Goal: Task Accomplishment & Management: Use online tool/utility

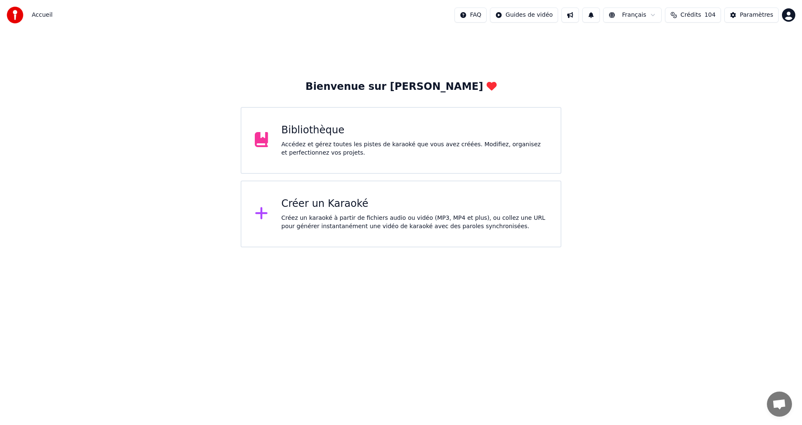
click at [376, 192] on div "Créer un Karaoké Créez un karaoké à partir de fichiers audio ou vidéo (MP3, MP4…" at bounding box center [400, 213] width 321 height 67
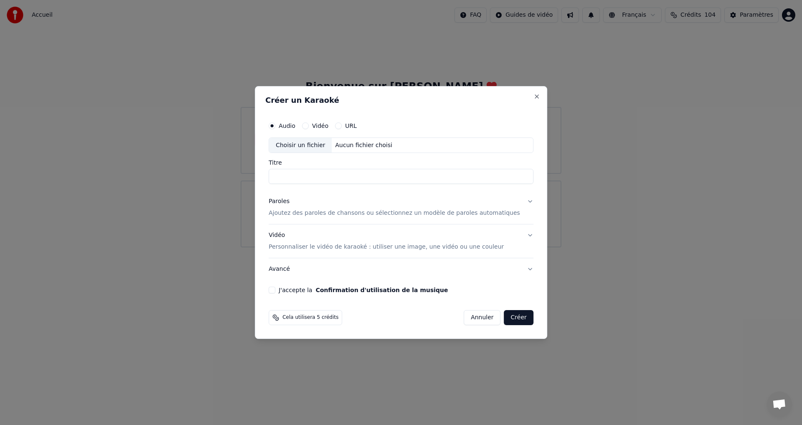
click at [311, 146] on div "Choisir un fichier" at bounding box center [300, 145] width 63 height 15
click at [304, 147] on div "Choisir un fichier" at bounding box center [300, 145] width 63 height 15
type input "**********"
click at [516, 196] on button "Paroles Ajoutez des paroles de chansons ou sélectionnez un modèle de paroles au…" at bounding box center [400, 207] width 265 height 33
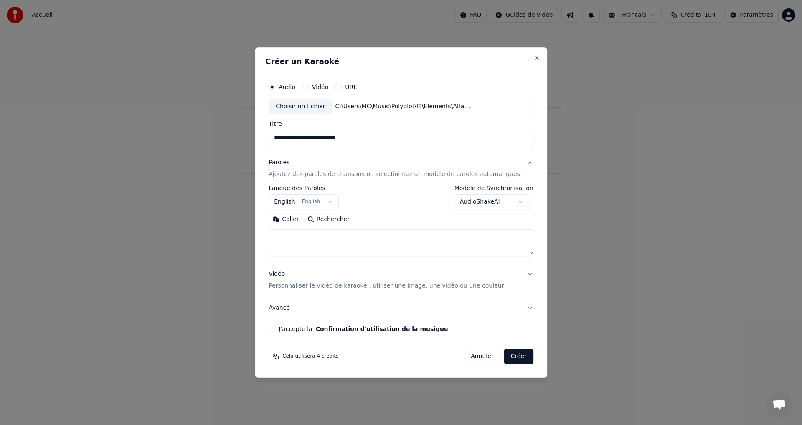
click at [300, 217] on button "Coller" at bounding box center [285, 219] width 35 height 13
click at [512, 276] on button "Vidéo Personnaliser le vidéo de karaoké : utiliser une image, une vidéo ou une …" at bounding box center [400, 279] width 265 height 33
type textarea "**********"
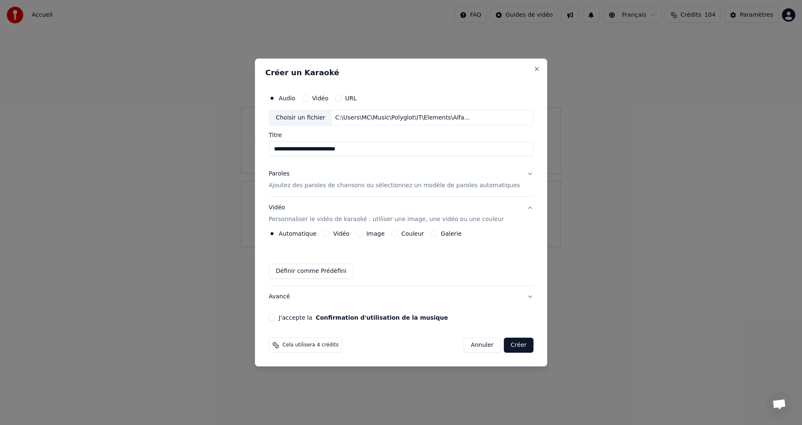
click at [363, 233] on button "Image" at bounding box center [359, 233] width 7 height 7
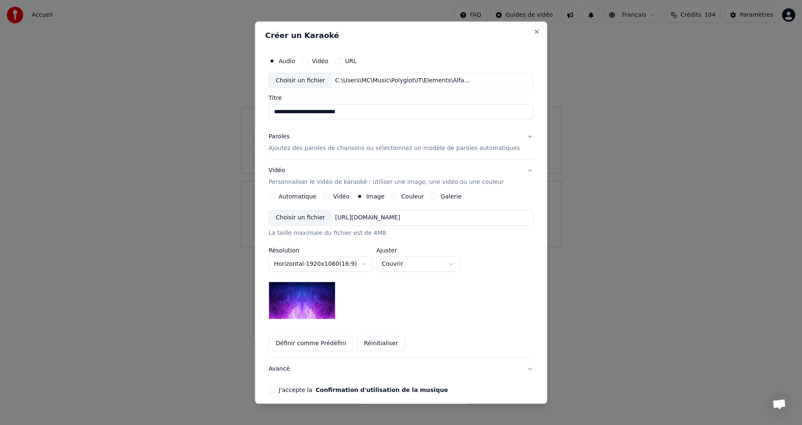
click at [398, 195] on button "Couleur" at bounding box center [394, 196] width 7 height 7
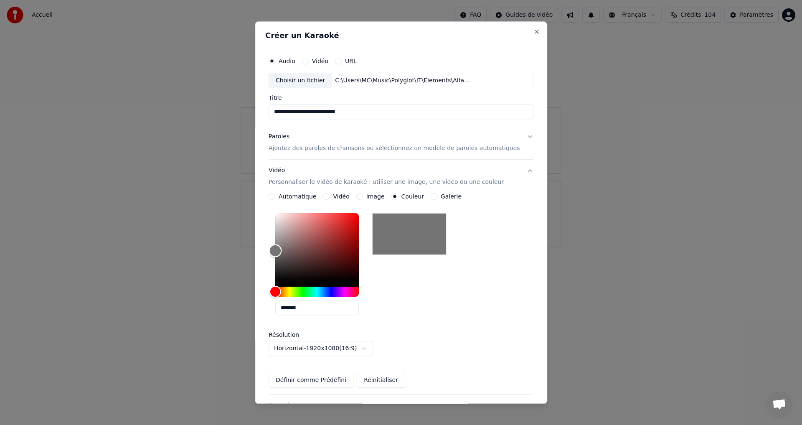
type input "*******"
drag, startPoint x: 281, startPoint y: 252, endPoint x: 235, endPoint y: 247, distance: 46.2
click at [235, 247] on body "**********" at bounding box center [401, 123] width 802 height 247
click at [506, 187] on button "Vidéo Personnaliser le vidéo de karaoké : utiliser une image, une vidéo ou une …" at bounding box center [400, 176] width 265 height 33
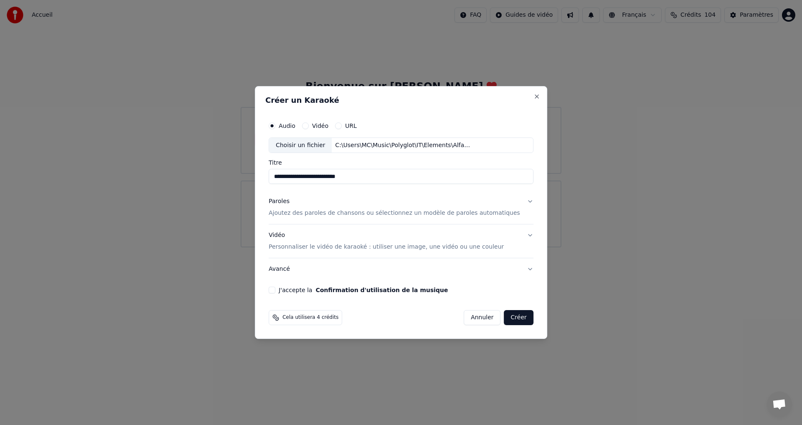
click at [275, 292] on button "J'accepte la Confirmation d'utilisation de la musique" at bounding box center [271, 289] width 7 height 7
click at [514, 204] on button "Paroles Ajoutez des paroles de chansons ou sélectionnez un modèle de paroles au…" at bounding box center [400, 207] width 265 height 33
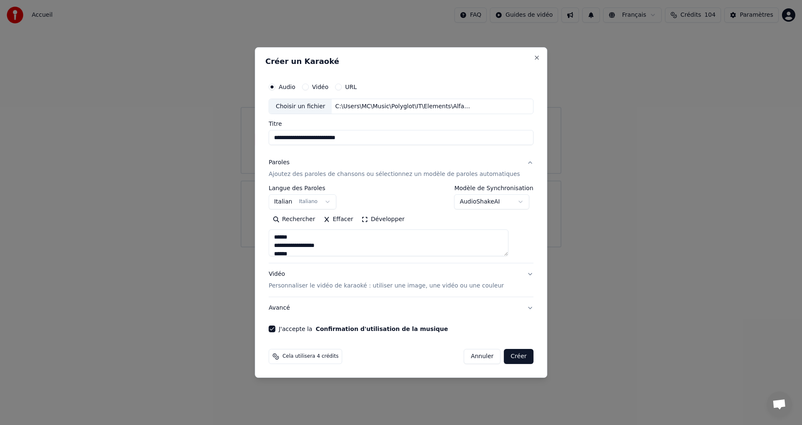
click at [509, 353] on button "Créer" at bounding box center [518, 356] width 29 height 15
type textarea "**********"
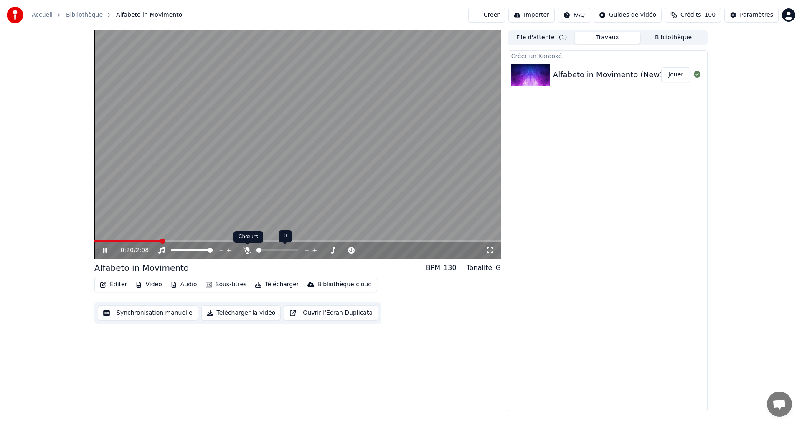
drag, startPoint x: 246, startPoint y: 249, endPoint x: 220, endPoint y: 258, distance: 27.5
click at [246, 250] on icon at bounding box center [247, 250] width 8 height 7
click at [102, 250] on icon at bounding box center [111, 250] width 20 height 7
click at [117, 312] on button "Synchronisation manuelle" at bounding box center [148, 312] width 100 height 15
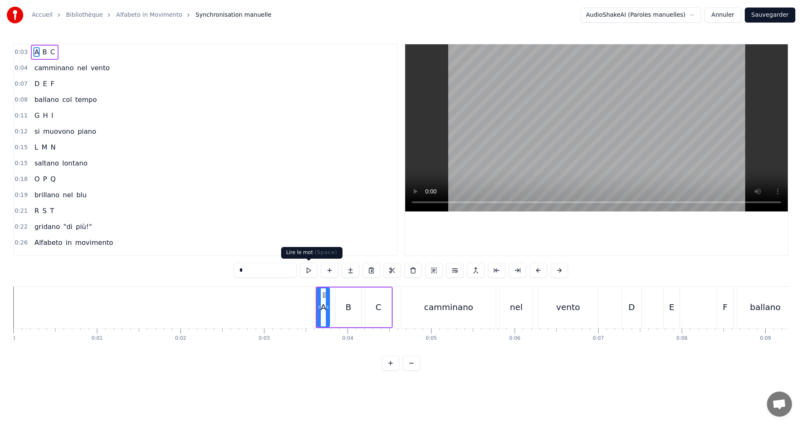
click at [308, 268] on button at bounding box center [309, 270] width 18 height 15
drag, startPoint x: 68, startPoint y: 45, endPoint x: 70, endPoint y: 49, distance: 4.9
click at [68, 46] on div "0:03 A B C" at bounding box center [205, 52] width 382 height 16
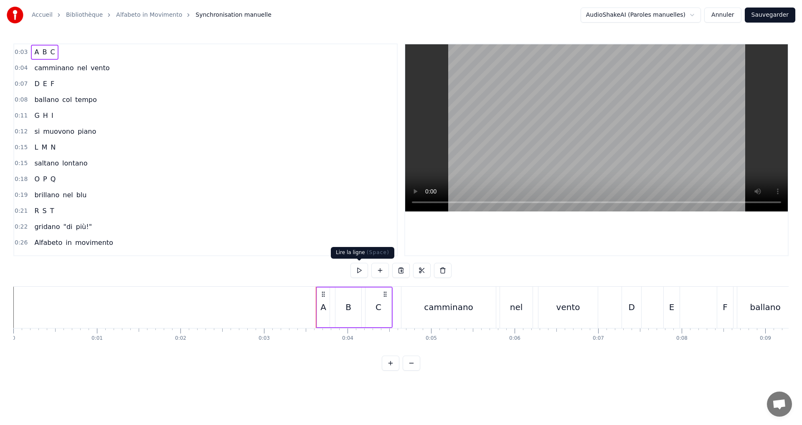
click at [359, 270] on button at bounding box center [359, 270] width 18 height 15
click at [360, 270] on button at bounding box center [359, 270] width 18 height 15
click at [360, 268] on button at bounding box center [359, 270] width 18 height 15
click at [150, 71] on div "0:04 camminano nel vento" at bounding box center [205, 68] width 382 height 16
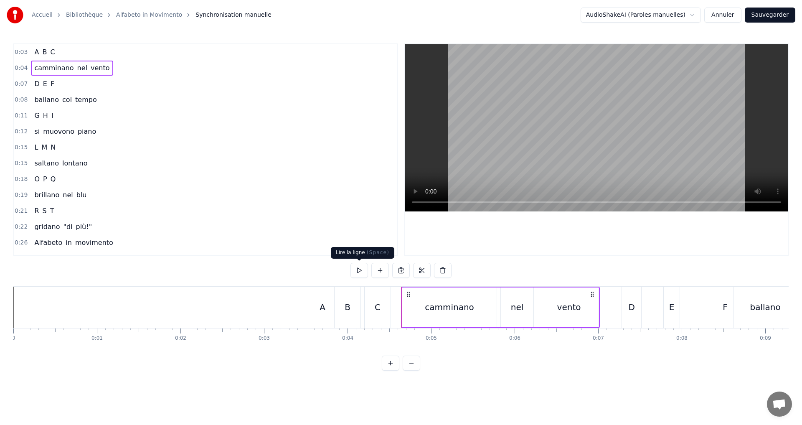
click at [361, 264] on button at bounding box center [359, 270] width 18 height 15
click at [84, 88] on div "0:07 D E F" at bounding box center [205, 84] width 382 height 16
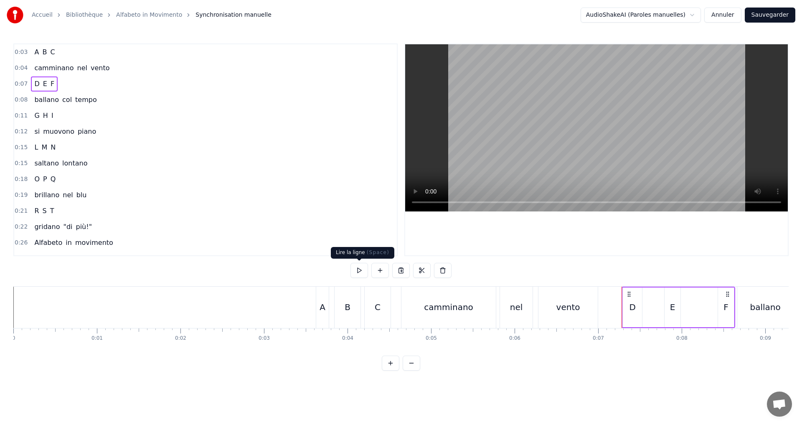
click at [358, 265] on button at bounding box center [359, 270] width 18 height 15
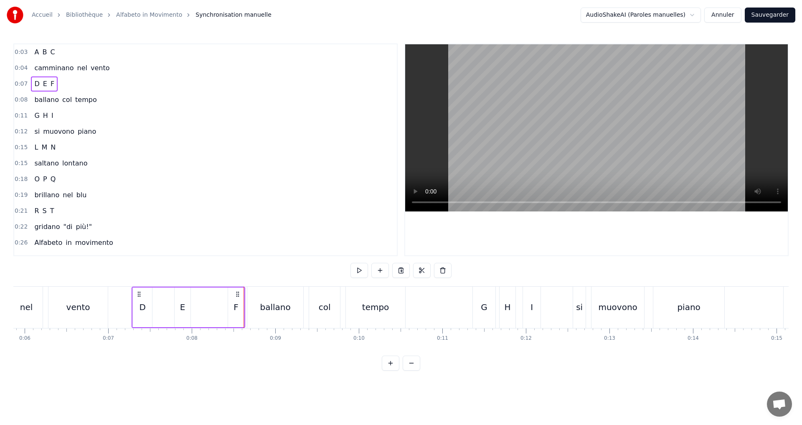
scroll to position [0, 354]
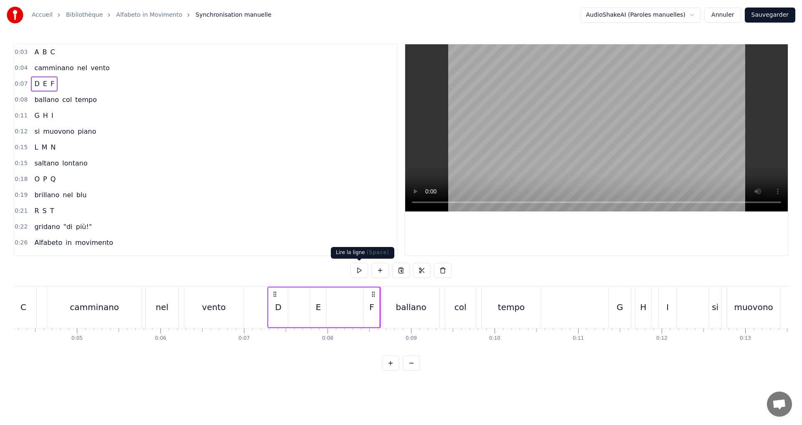
click at [358, 270] on button at bounding box center [359, 270] width 18 height 15
click at [373, 310] on div "F" at bounding box center [371, 307] width 5 height 13
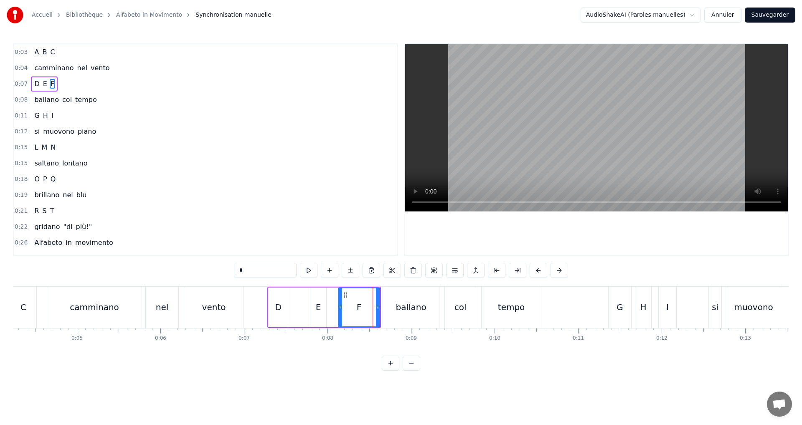
drag, startPoint x: 365, startPoint y: 307, endPoint x: 296, endPoint y: 287, distance: 72.1
click at [340, 305] on icon at bounding box center [340, 307] width 3 height 7
click at [302, 269] on button at bounding box center [298, 270] width 18 height 15
drag, startPoint x: 376, startPoint y: 312, endPoint x: 362, endPoint y: 309, distance: 14.6
click at [362, 309] on div at bounding box center [363, 307] width 3 height 38
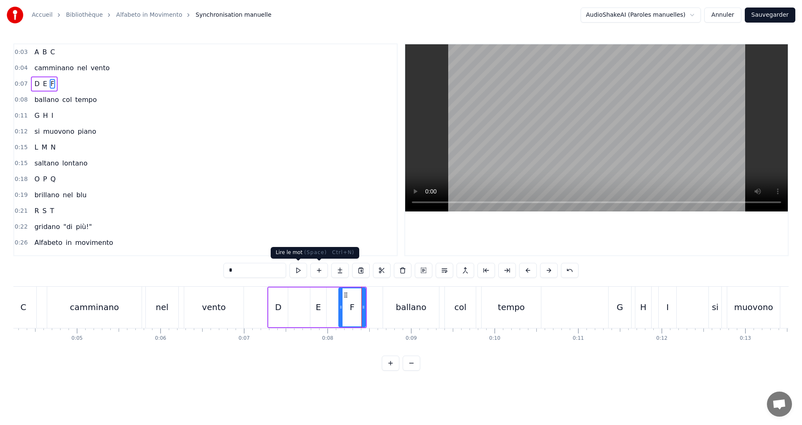
click at [298, 270] on button at bounding box center [298, 270] width 18 height 15
click at [368, 304] on icon at bounding box center [366, 307] width 3 height 7
click at [295, 270] on button at bounding box center [298, 270] width 18 height 15
click at [77, 86] on div "0:07 D E F" at bounding box center [205, 84] width 382 height 16
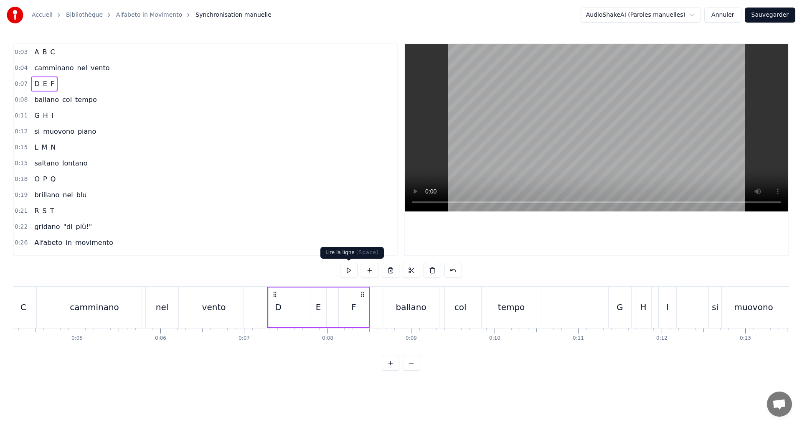
click at [349, 267] on button at bounding box center [349, 270] width 18 height 15
click at [102, 102] on div "0:08 ballano col tempo" at bounding box center [205, 100] width 382 height 16
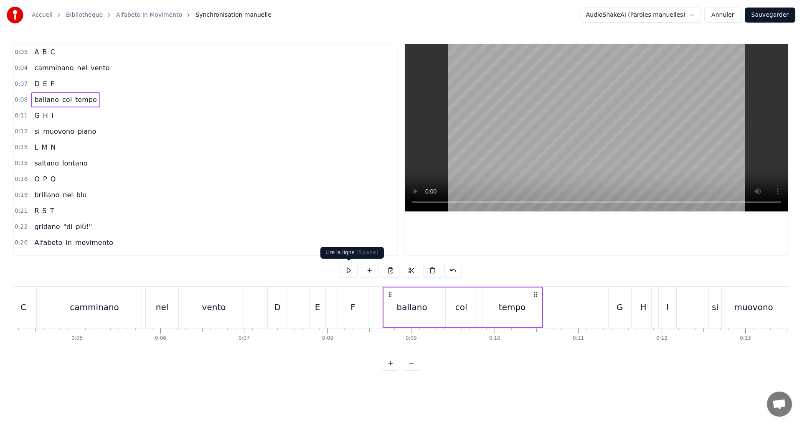
click at [344, 266] on button at bounding box center [349, 270] width 18 height 15
click at [73, 114] on div "0:11 G H I" at bounding box center [205, 116] width 382 height 16
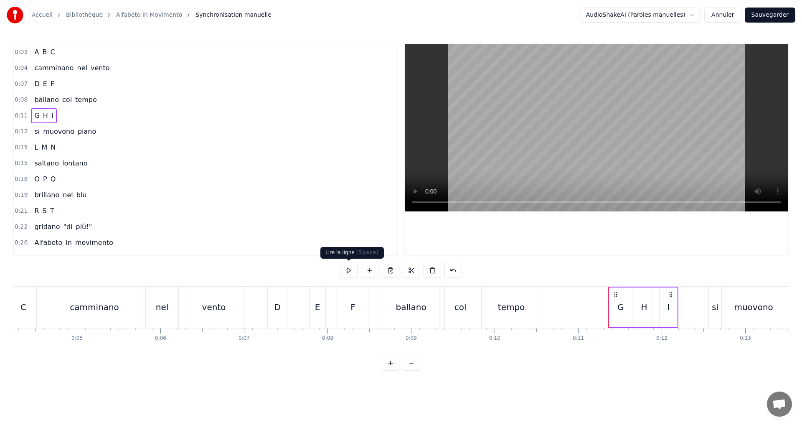
click at [347, 267] on button at bounding box center [349, 270] width 18 height 15
click at [617, 312] on div "G" at bounding box center [620, 307] width 23 height 40
drag, startPoint x: 629, startPoint y: 311, endPoint x: 613, endPoint y: 308, distance: 16.5
click at [618, 308] on div at bounding box center [618, 307] width 3 height 38
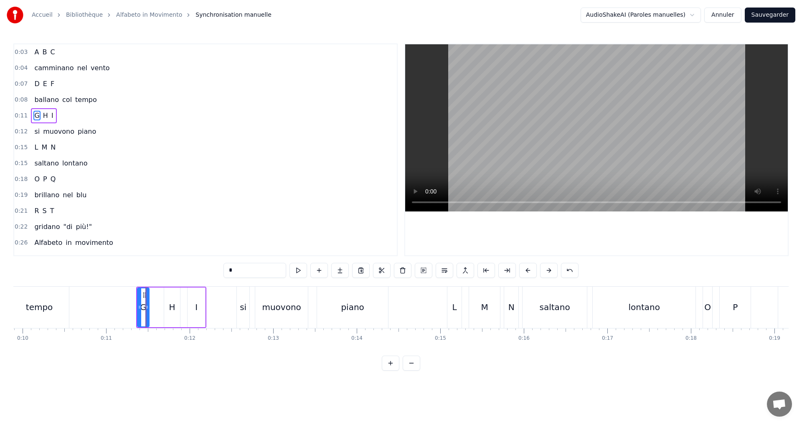
scroll to position [0, 826]
click at [297, 268] on button at bounding box center [298, 270] width 18 height 15
click at [142, 308] on icon at bounding box center [140, 307] width 3 height 7
click at [147, 308] on icon at bounding box center [146, 307] width 3 height 7
drag, startPoint x: 139, startPoint y: 304, endPoint x: 132, endPoint y: 301, distance: 8.1
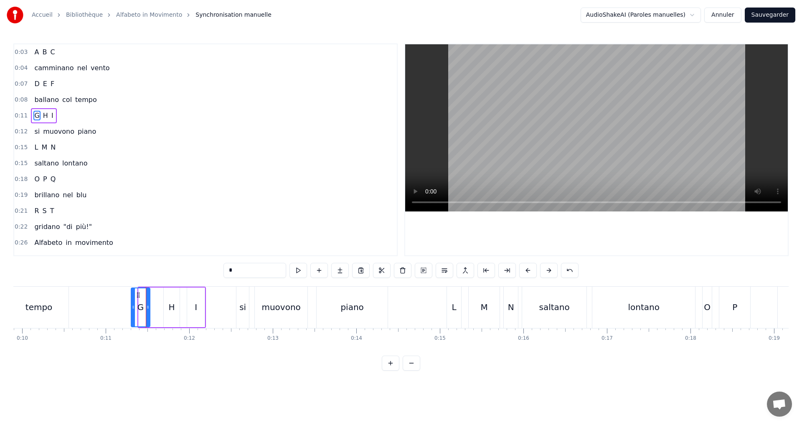
click at [132, 302] on div at bounding box center [133, 307] width 3 height 38
drag, startPoint x: 149, startPoint y: 309, endPoint x: 138, endPoint y: 305, distance: 11.1
click at [138, 305] on icon at bounding box center [137, 307] width 3 height 7
click at [301, 269] on button at bounding box center [298, 270] width 18 height 15
click at [167, 309] on div "H" at bounding box center [172, 307] width 16 height 40
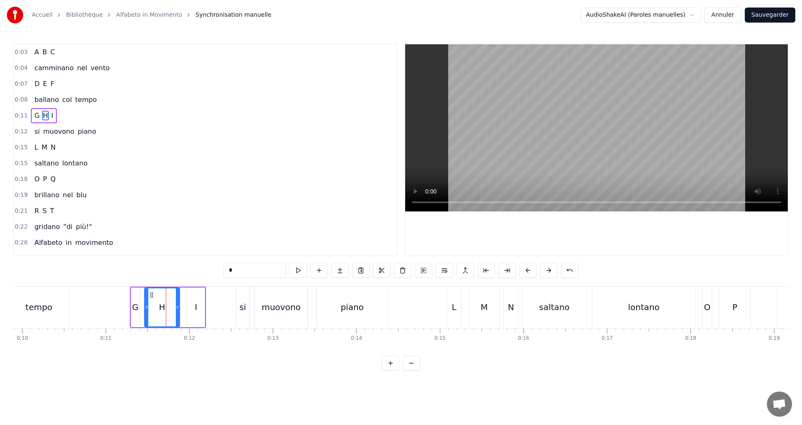
drag, startPoint x: 165, startPoint y: 307, endPoint x: 146, endPoint y: 304, distance: 19.4
click at [146, 304] on icon at bounding box center [146, 307] width 3 height 7
click at [296, 271] on button at bounding box center [298, 270] width 18 height 15
drag, startPoint x: 145, startPoint y: 307, endPoint x: 152, endPoint y: 306, distance: 6.3
click at [152, 306] on icon at bounding box center [152, 307] width 3 height 7
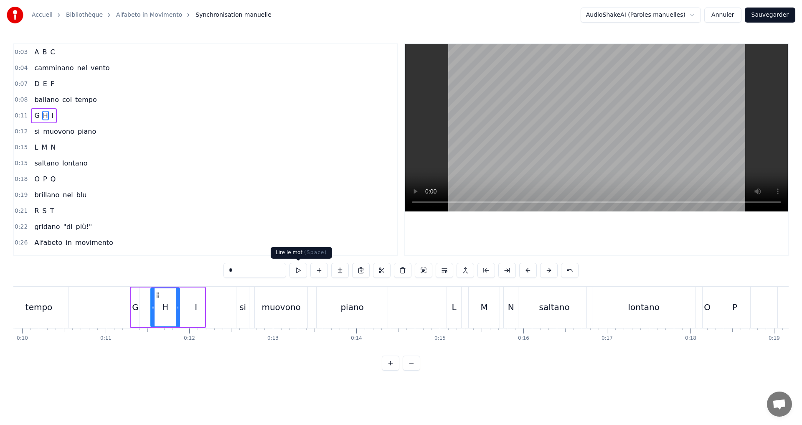
click at [296, 268] on button at bounding box center [298, 270] width 18 height 15
drag, startPoint x: 177, startPoint y: 309, endPoint x: 170, endPoint y: 307, distance: 8.0
click at [170, 307] on icon at bounding box center [169, 307] width 3 height 7
click at [297, 270] on button at bounding box center [298, 270] width 18 height 15
click at [193, 311] on div "I" at bounding box center [196, 307] width 18 height 40
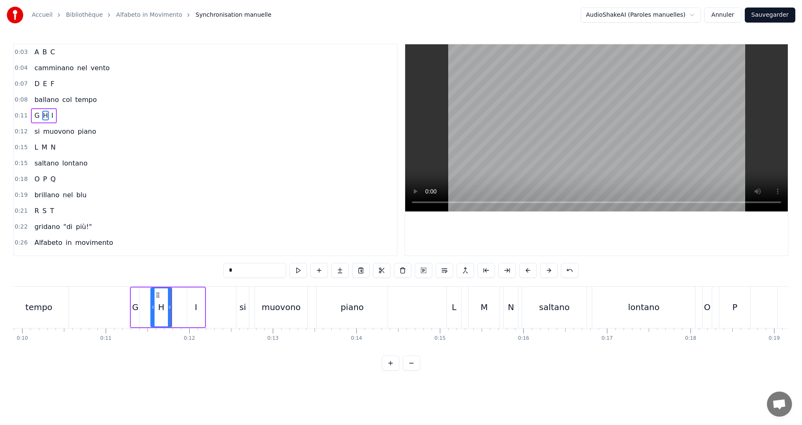
type input "*"
click at [301, 269] on button at bounding box center [298, 270] width 18 height 15
click at [86, 117] on div "0:11 G H I" at bounding box center [205, 116] width 382 height 16
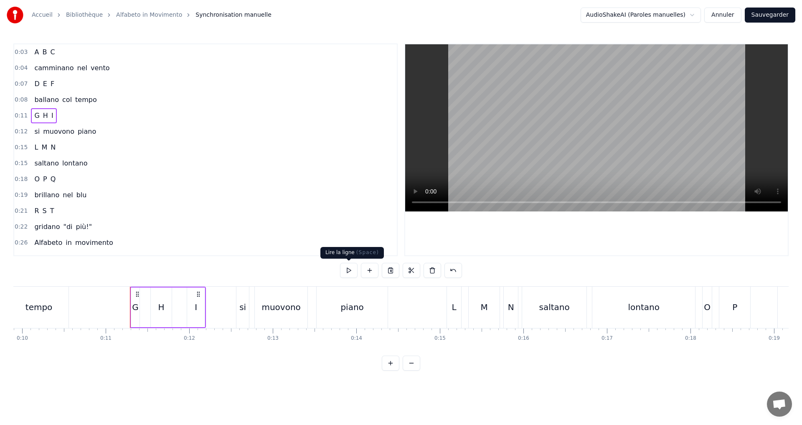
click at [345, 267] on button at bounding box center [349, 270] width 18 height 15
click at [162, 304] on div "H" at bounding box center [161, 307] width 6 height 13
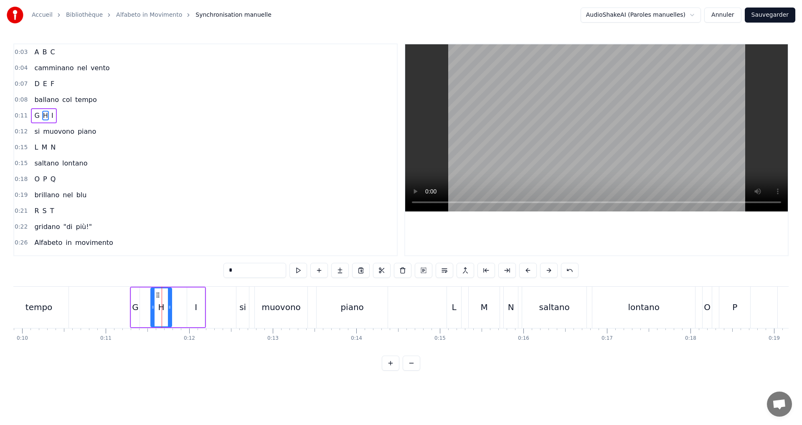
click at [183, 304] on div "G H I" at bounding box center [168, 306] width 76 height 41
click at [165, 304] on div "H" at bounding box center [161, 307] width 21 height 40
drag, startPoint x: 169, startPoint y: 305, endPoint x: 181, endPoint y: 304, distance: 11.8
click at [181, 304] on icon at bounding box center [180, 307] width 3 height 7
click at [299, 271] on button at bounding box center [298, 270] width 18 height 15
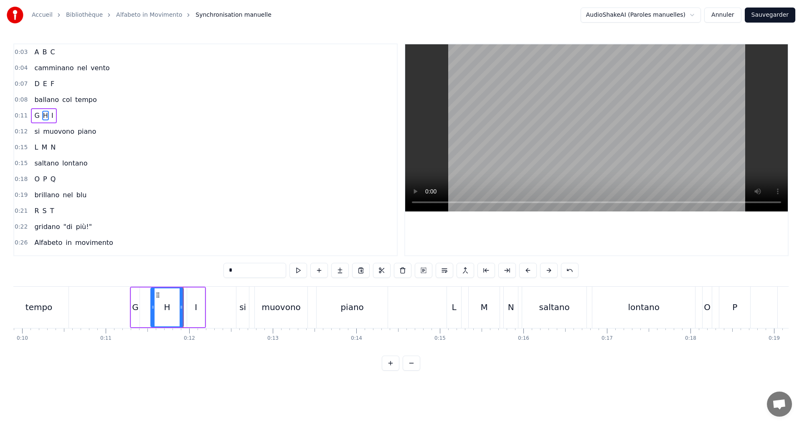
click at [62, 116] on div "0:11 G H I" at bounding box center [205, 116] width 382 height 16
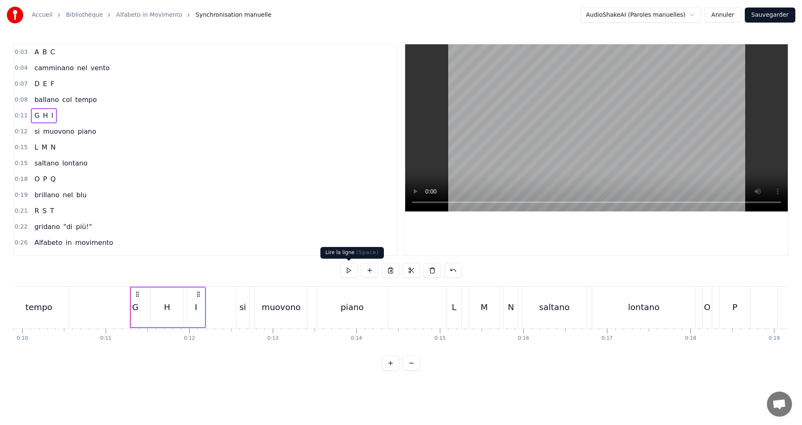
click at [347, 270] on button at bounding box center [349, 270] width 18 height 15
click at [107, 132] on div "0:12 si muovono piano" at bounding box center [205, 132] width 382 height 16
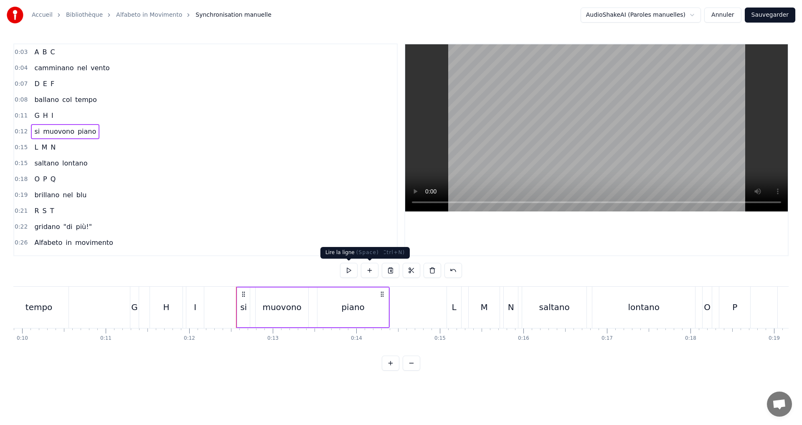
click at [346, 267] on button at bounding box center [349, 270] width 18 height 15
click at [79, 148] on div "0:15 L M N" at bounding box center [205, 147] width 382 height 16
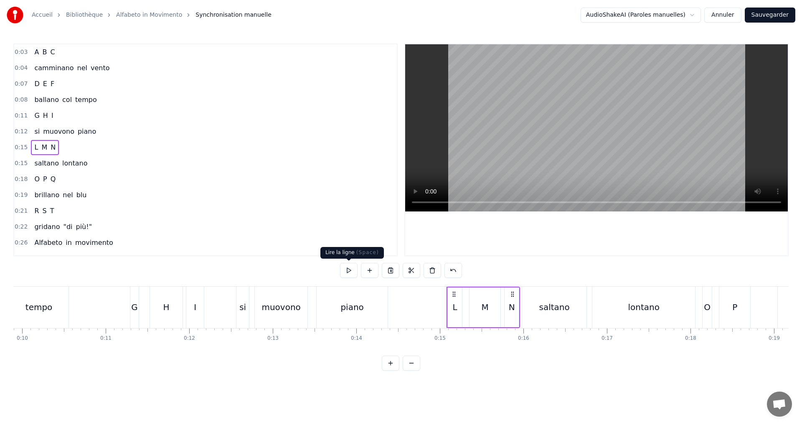
click at [344, 269] on button at bounding box center [349, 270] width 18 height 15
click at [342, 268] on button at bounding box center [349, 270] width 18 height 15
click at [450, 310] on div "L" at bounding box center [455, 307] width 14 height 40
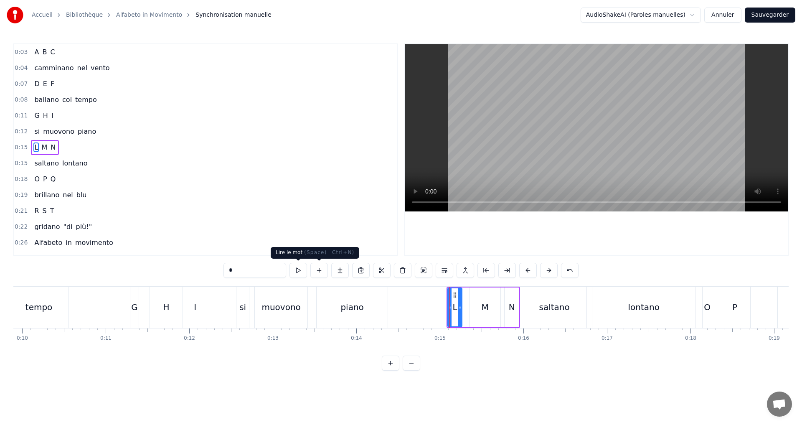
click at [300, 272] on button at bounding box center [298, 270] width 18 height 15
drag, startPoint x: 448, startPoint y: 313, endPoint x: 433, endPoint y: 309, distance: 16.0
click at [433, 309] on div at bounding box center [433, 307] width 3 height 38
click at [301, 270] on button at bounding box center [298, 270] width 18 height 15
drag, startPoint x: 461, startPoint y: 309, endPoint x: 446, endPoint y: 306, distance: 14.5
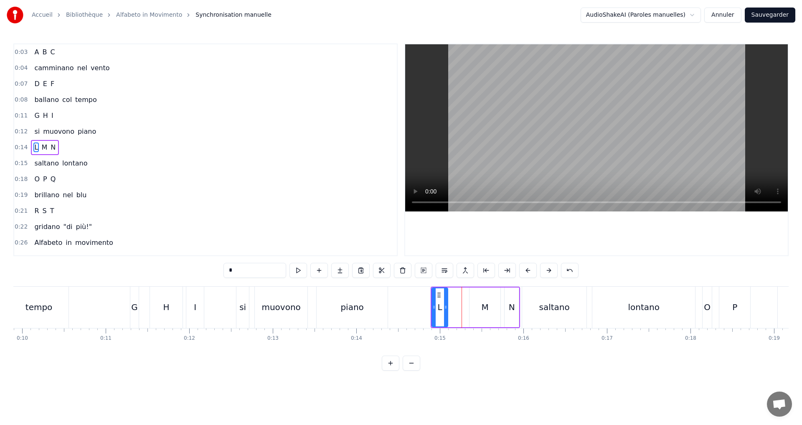
click at [446, 306] on icon at bounding box center [445, 307] width 3 height 7
click at [303, 271] on button at bounding box center [298, 270] width 18 height 15
click at [489, 309] on div "M" at bounding box center [484, 307] width 31 height 40
click at [469, 307] on div "M" at bounding box center [485, 307] width 32 height 40
drag, startPoint x: 471, startPoint y: 308, endPoint x: 456, endPoint y: 306, distance: 16.0
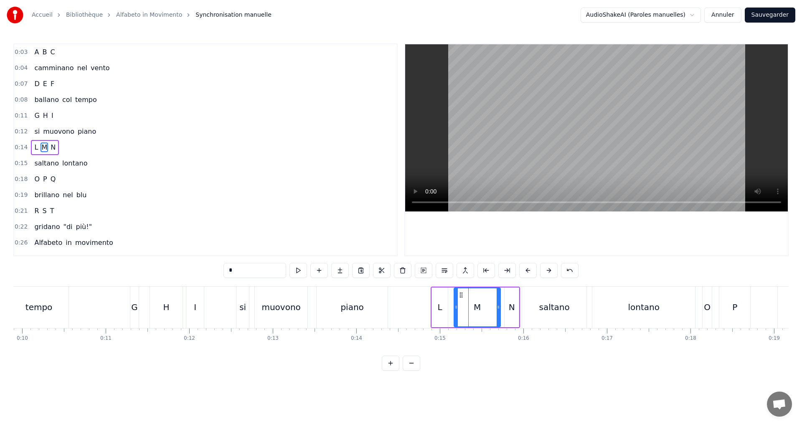
click at [456, 306] on icon at bounding box center [455, 307] width 3 height 7
drag, startPoint x: 498, startPoint y: 313, endPoint x: 481, endPoint y: 313, distance: 17.1
click at [481, 313] on div at bounding box center [481, 307] width 3 height 38
click at [304, 270] on button at bounding box center [298, 270] width 18 height 15
drag, startPoint x: 480, startPoint y: 309, endPoint x: 469, endPoint y: 307, distance: 11.5
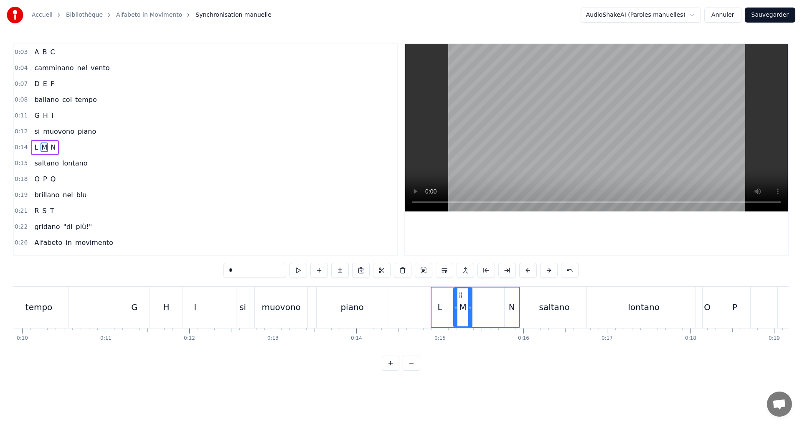
click at [469, 307] on icon at bounding box center [469, 307] width 3 height 7
click at [301, 271] on button at bounding box center [298, 270] width 18 height 15
click at [507, 311] on div "N" at bounding box center [511, 307] width 14 height 40
type input "*"
drag, startPoint x: 505, startPoint y: 309, endPoint x: 481, endPoint y: 307, distance: 23.5
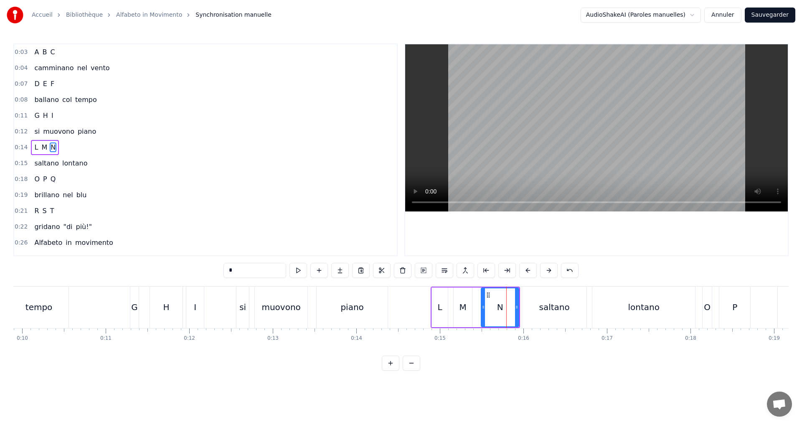
click at [481, 307] on icon at bounding box center [482, 307] width 3 height 7
click at [302, 272] on button at bounding box center [298, 270] width 18 height 15
drag, startPoint x: 517, startPoint y: 306, endPoint x: 501, endPoint y: 304, distance: 16.4
click at [501, 304] on icon at bounding box center [500, 307] width 3 height 7
click at [300, 273] on button at bounding box center [298, 270] width 18 height 15
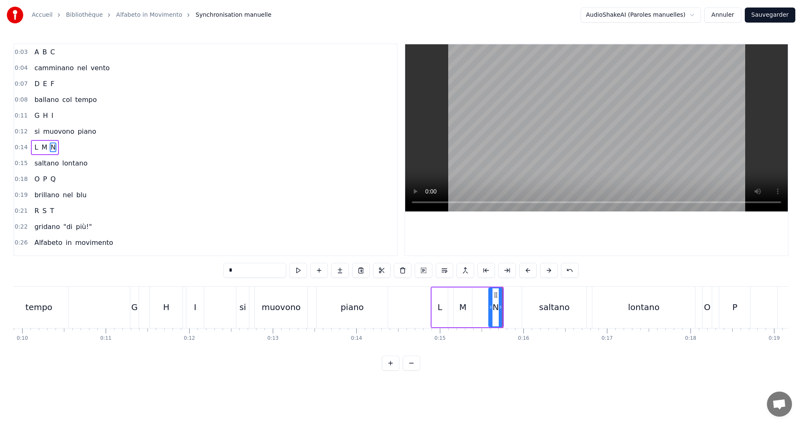
drag, startPoint x: 484, startPoint y: 311, endPoint x: 492, endPoint y: 313, distance: 8.2
click at [492, 313] on div at bounding box center [490, 307] width 3 height 38
drag, startPoint x: 499, startPoint y: 314, endPoint x: 507, endPoint y: 315, distance: 8.4
click at [507, 315] on div at bounding box center [508, 307] width 3 height 38
click at [296, 270] on button at bounding box center [298, 270] width 18 height 15
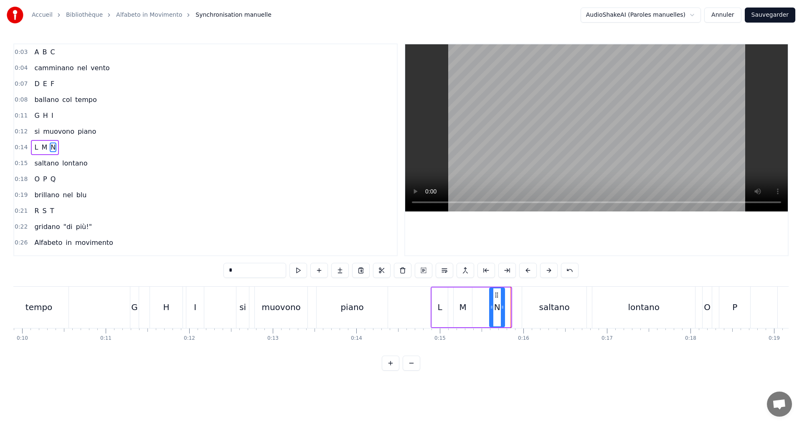
drag, startPoint x: 509, startPoint y: 313, endPoint x: 502, endPoint y: 312, distance: 6.4
click at [502, 312] on div at bounding box center [502, 307] width 3 height 38
click at [301, 270] on button at bounding box center [298, 270] width 18 height 15
click at [90, 150] on div "0:14 L M N" at bounding box center [205, 147] width 382 height 16
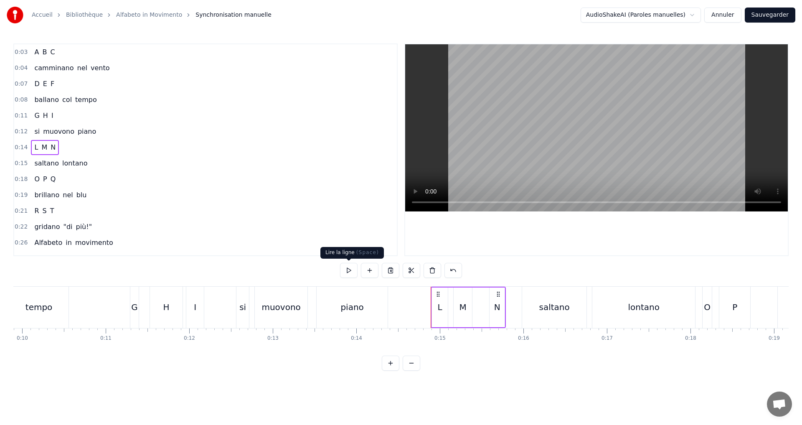
click at [346, 265] on button at bounding box center [349, 270] width 18 height 15
click at [355, 273] on button at bounding box center [349, 270] width 18 height 15
click at [127, 165] on div "0:15 saltano lontano" at bounding box center [205, 163] width 382 height 16
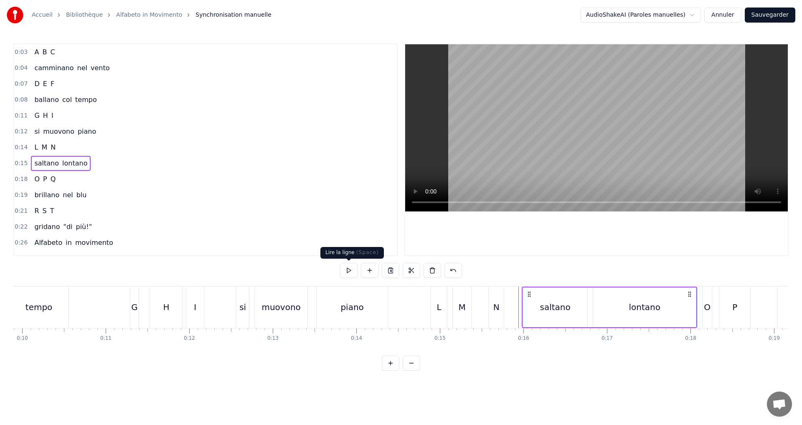
click at [343, 272] on button at bounding box center [349, 270] width 18 height 15
click at [756, 15] on button "Sauvegarder" at bounding box center [769, 15] width 51 height 15
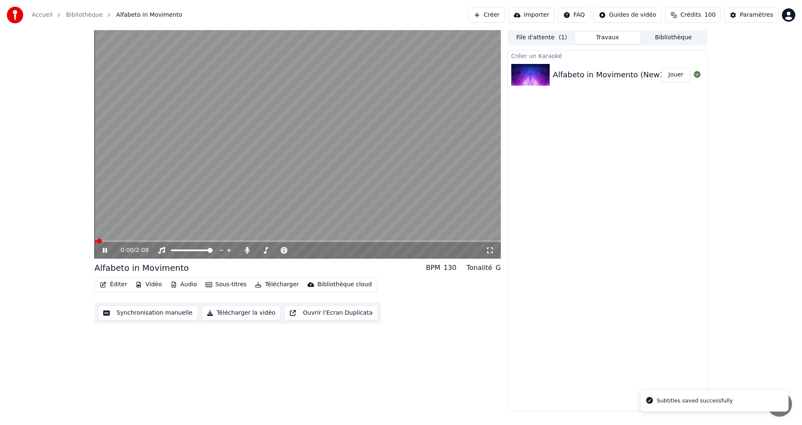
click at [120, 311] on button "Synchronisation manuelle" at bounding box center [148, 312] width 100 height 15
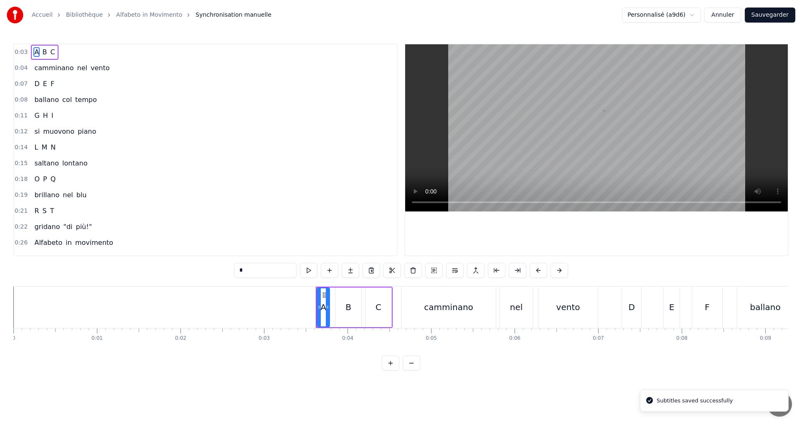
click at [67, 176] on div "0:18 O P Q" at bounding box center [205, 179] width 382 height 16
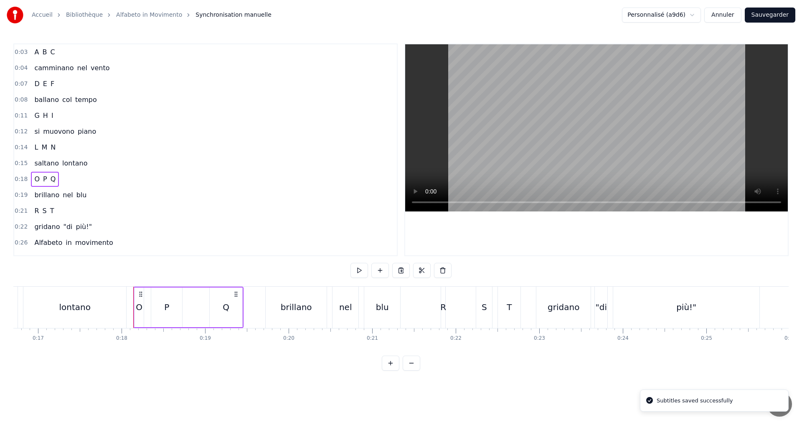
scroll to position [0, 1473]
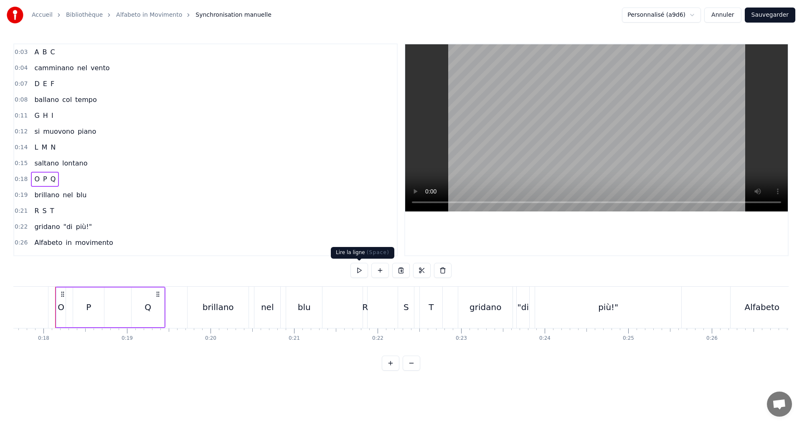
click at [358, 273] on button at bounding box center [359, 270] width 18 height 15
click at [359, 273] on button at bounding box center [359, 270] width 18 height 15
click at [376, 273] on button at bounding box center [380, 270] width 18 height 15
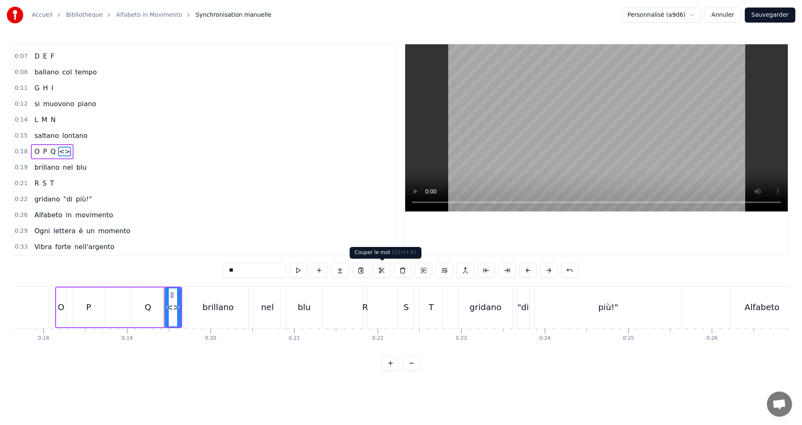
scroll to position [29, 0]
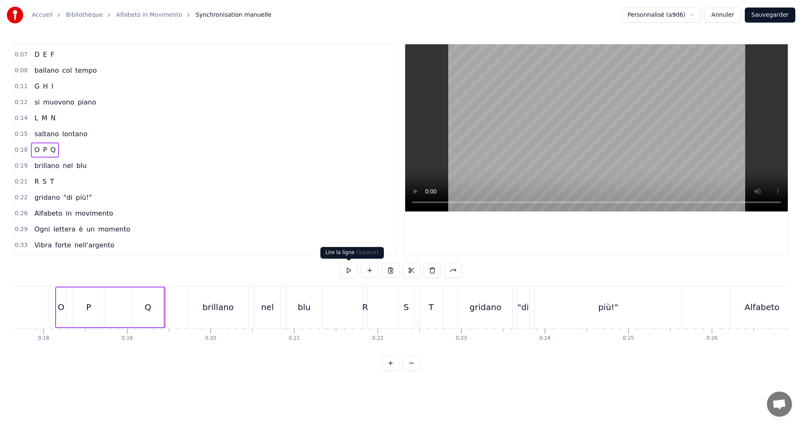
click at [350, 274] on button at bounding box center [349, 270] width 18 height 15
click at [350, 271] on button at bounding box center [349, 270] width 18 height 15
click at [100, 166] on div "0:19 brillano nel blu" at bounding box center [205, 166] width 382 height 16
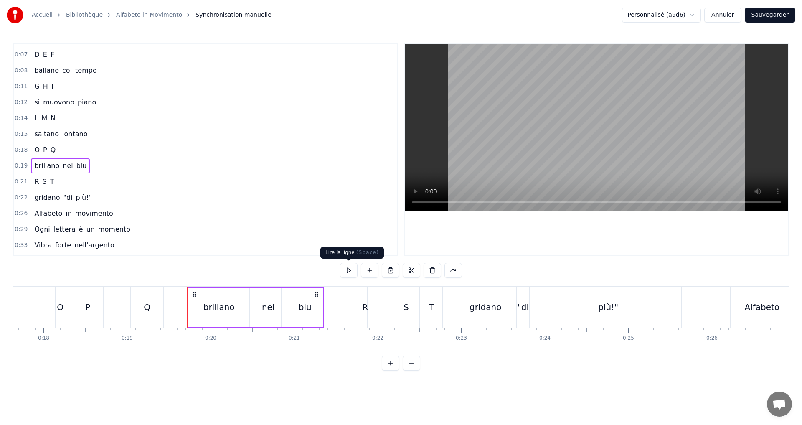
click at [348, 268] on button at bounding box center [349, 270] width 18 height 15
click at [82, 180] on div "0:21 R S T" at bounding box center [205, 182] width 382 height 16
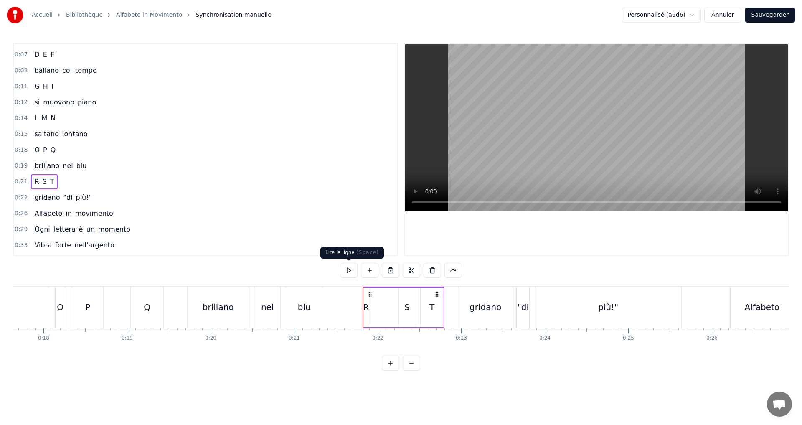
click at [346, 270] on button at bounding box center [349, 270] width 18 height 15
click at [368, 304] on div "R" at bounding box center [366, 307] width 6 height 13
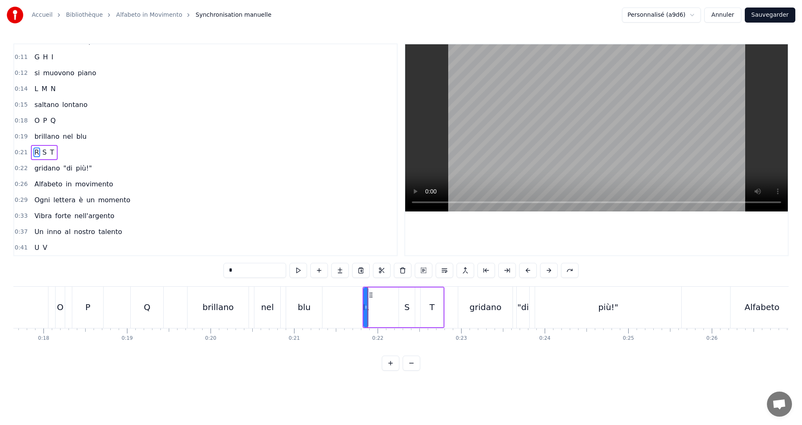
scroll to position [61, 0]
click at [364, 309] on div "R" at bounding box center [366, 307] width 6 height 13
click at [370, 309] on icon at bounding box center [370, 307] width 3 height 7
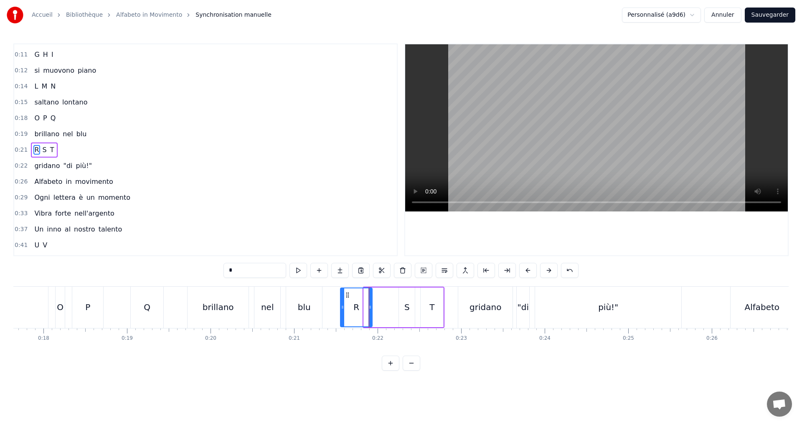
drag, startPoint x: 367, startPoint y: 307, endPoint x: 344, endPoint y: 301, distance: 23.8
click at [344, 301] on div at bounding box center [342, 307] width 3 height 38
click at [299, 268] on button at bounding box center [298, 270] width 18 height 15
click at [401, 310] on div "S" at bounding box center [407, 307] width 16 height 40
type input "*"
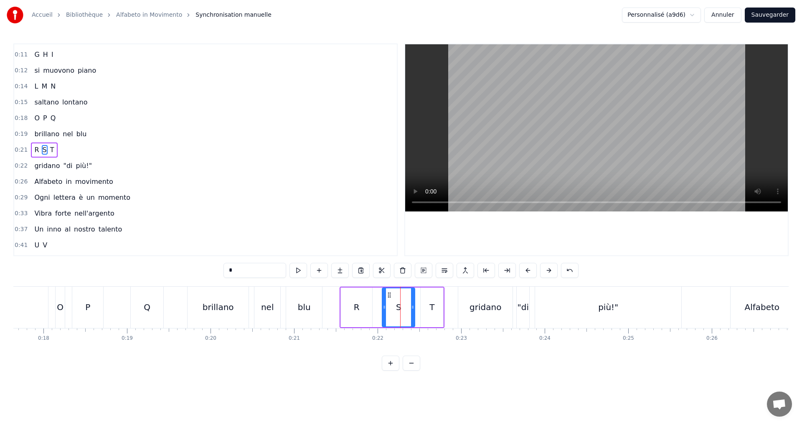
drag, startPoint x: 401, startPoint y: 308, endPoint x: 384, endPoint y: 309, distance: 16.8
click at [384, 309] on icon at bounding box center [383, 307] width 3 height 7
click at [294, 274] on button at bounding box center [298, 270] width 18 height 15
drag, startPoint x: 412, startPoint y: 306, endPoint x: 380, endPoint y: 294, distance: 33.7
click at [404, 303] on div at bounding box center [403, 307] width 3 height 38
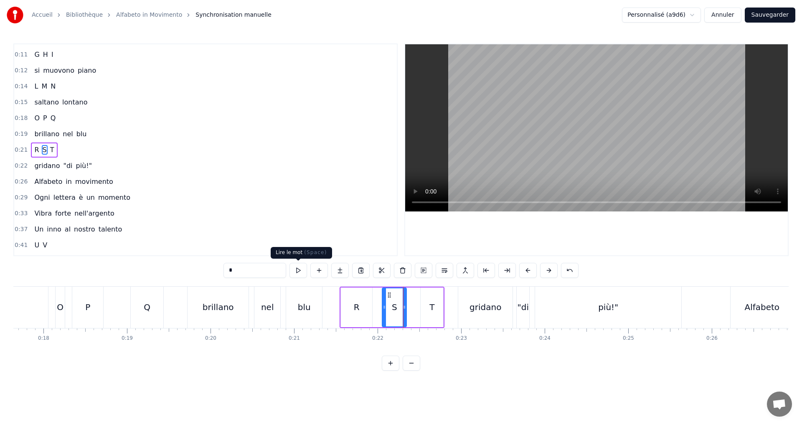
click at [297, 270] on button at bounding box center [298, 270] width 18 height 15
click at [71, 154] on div "0:21 R S T" at bounding box center [205, 150] width 382 height 16
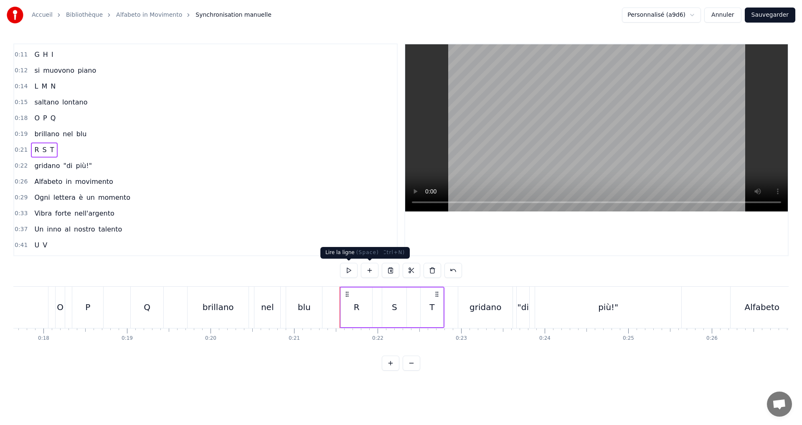
click at [347, 270] on button at bounding box center [349, 270] width 18 height 15
drag, startPoint x: 92, startPoint y: 169, endPoint x: 99, endPoint y: 171, distance: 7.9
click at [91, 169] on div "0:22 gridano "di più!"" at bounding box center [205, 166] width 382 height 16
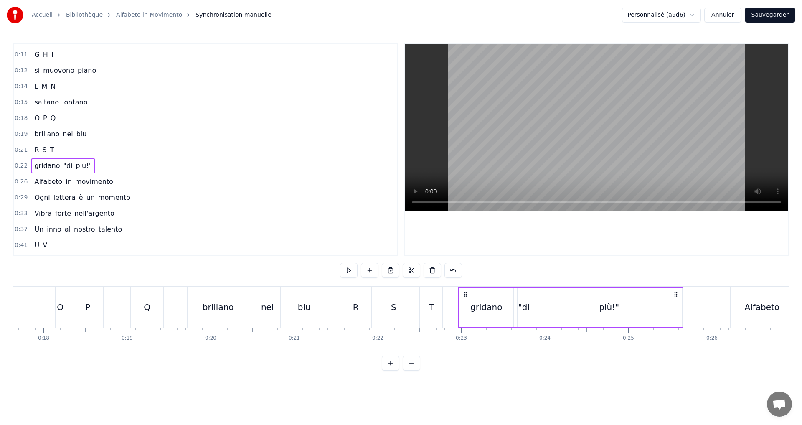
click at [349, 270] on button at bounding box center [349, 270] width 18 height 15
click at [111, 180] on div "0:26 Alfabeto in movimento" at bounding box center [205, 182] width 382 height 16
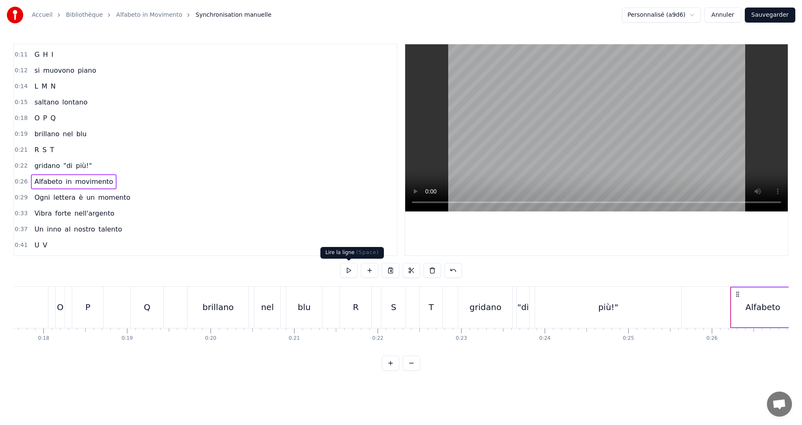
click at [349, 269] on button at bounding box center [349, 270] width 18 height 15
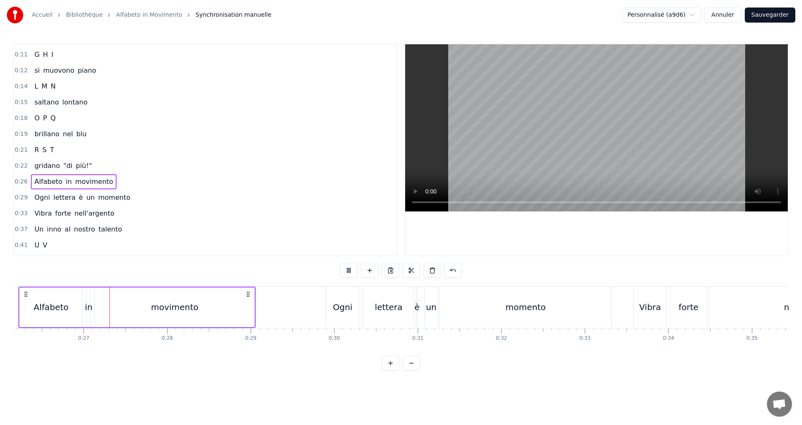
scroll to position [0, 2186]
click at [138, 201] on div "0:29 Ogni lettera è un momento" at bounding box center [205, 198] width 382 height 16
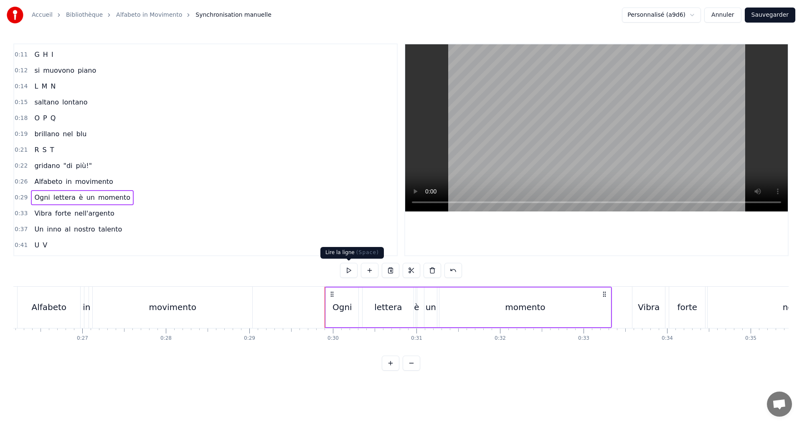
click at [348, 268] on button at bounding box center [349, 270] width 18 height 15
click at [122, 212] on div "0:33 Vibra forte nell'argento" at bounding box center [205, 213] width 382 height 16
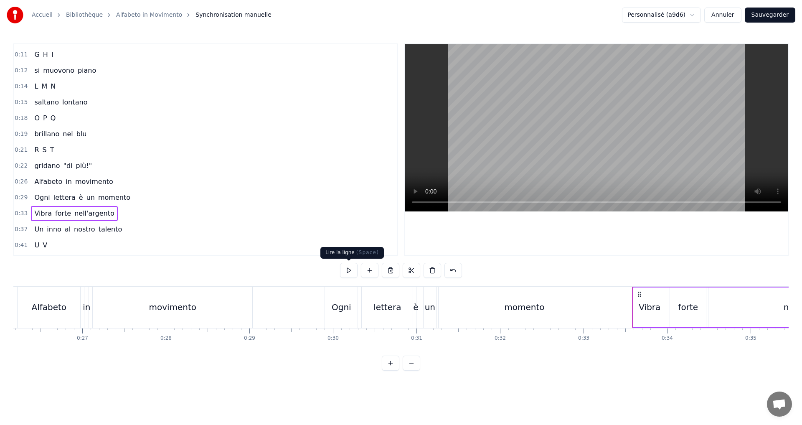
click at [349, 268] on button at bounding box center [349, 270] width 18 height 15
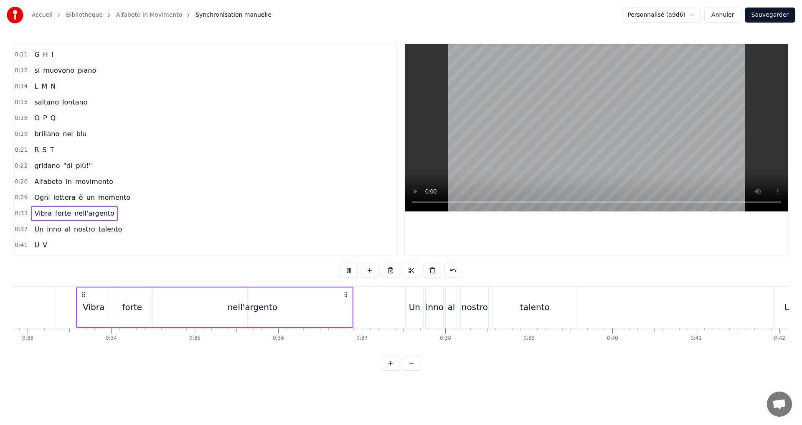
scroll to position [0, 2891]
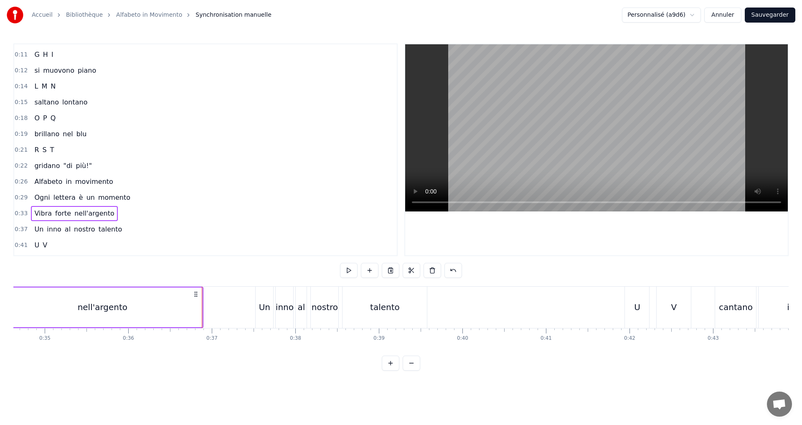
click at [129, 229] on div "0:37 Un inno al nostro talento" at bounding box center [205, 229] width 382 height 16
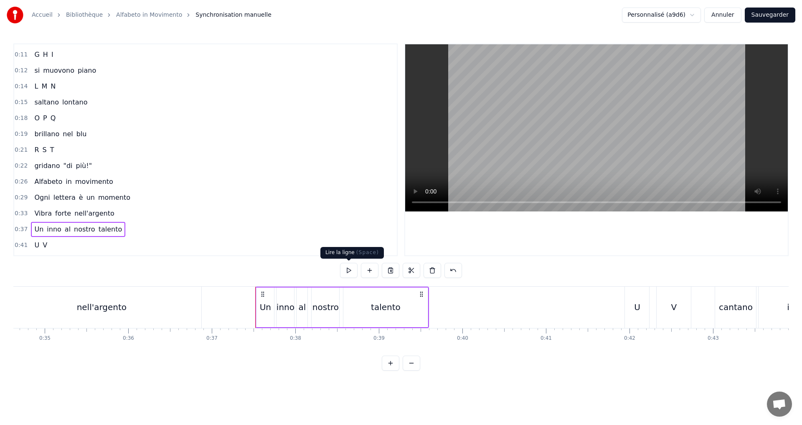
click at [346, 272] on button at bounding box center [349, 270] width 18 height 15
click at [53, 247] on div "0:41 U V" at bounding box center [205, 245] width 382 height 16
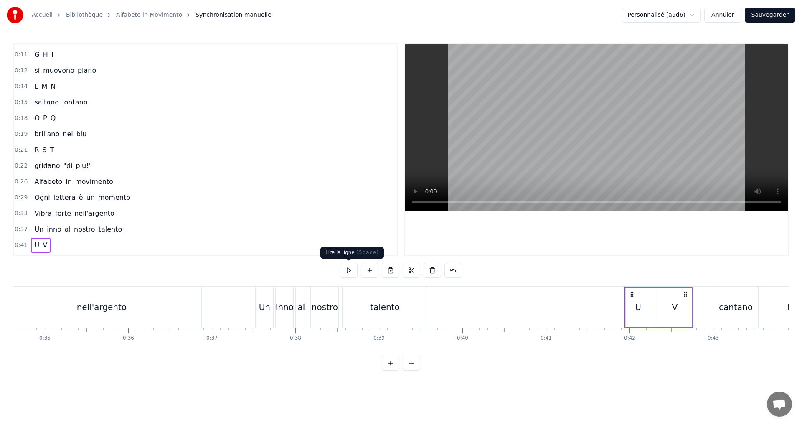
click at [349, 270] on button at bounding box center [349, 270] width 18 height 15
click at [347, 271] on button at bounding box center [349, 270] width 18 height 15
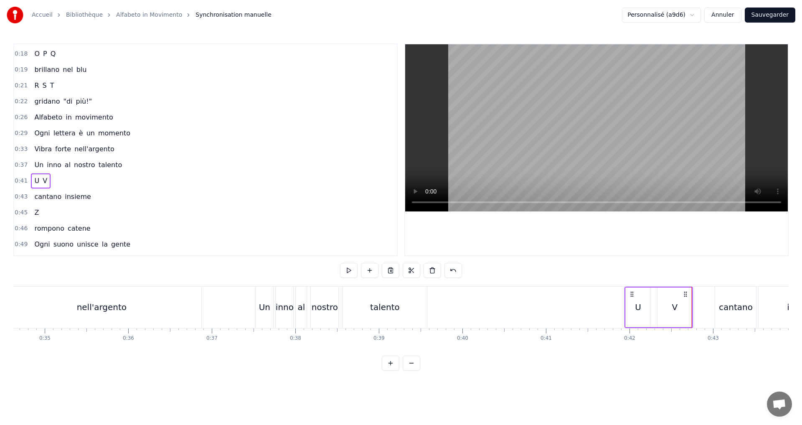
scroll to position [144, 0]
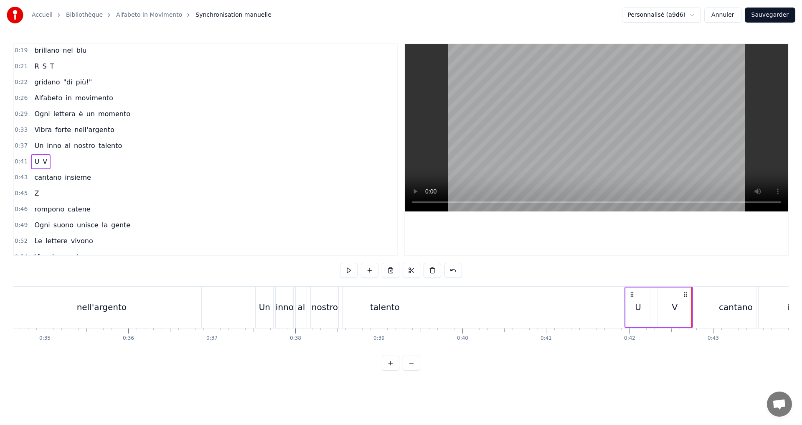
click at [109, 178] on div "0:43 cantano insieme" at bounding box center [205, 178] width 382 height 16
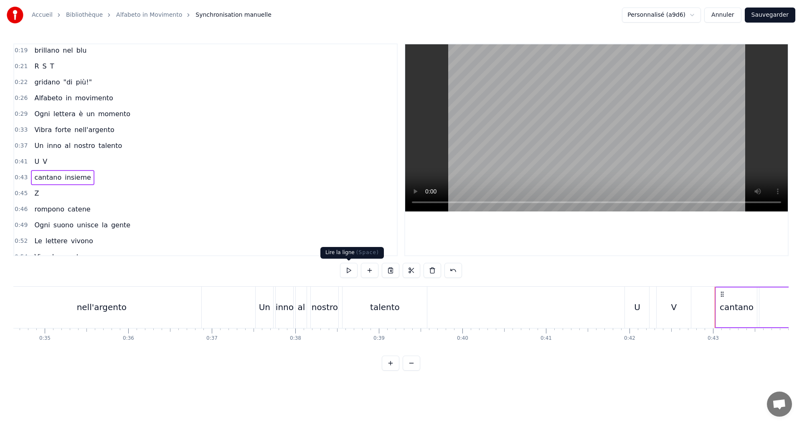
click at [353, 268] on button at bounding box center [349, 270] width 18 height 15
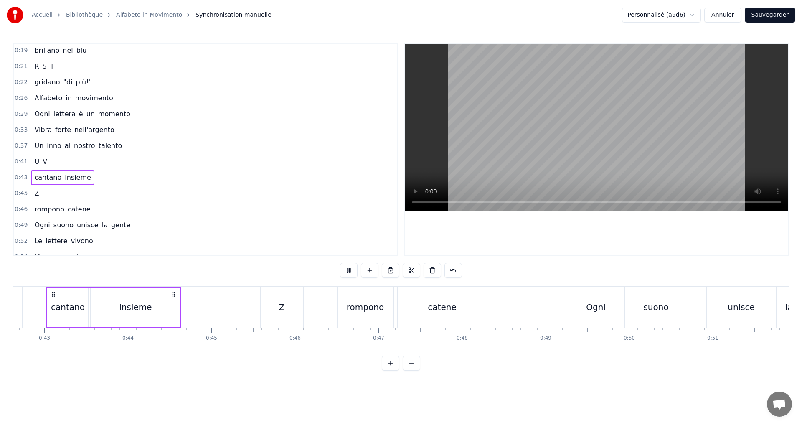
scroll to position [0, 3589]
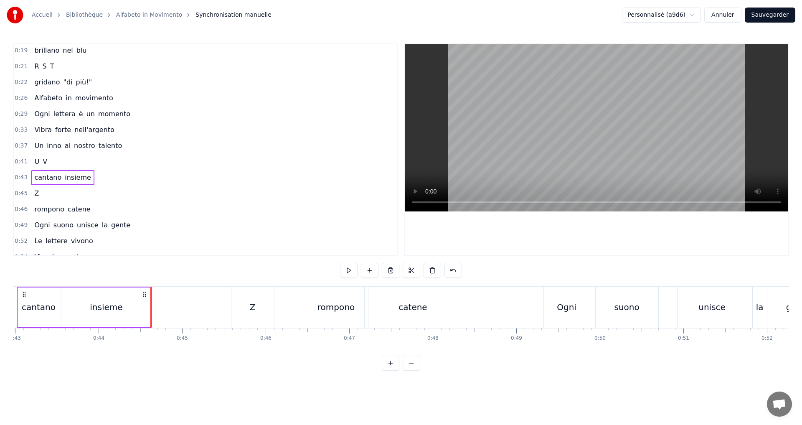
click at [57, 195] on div "0:45 Z" at bounding box center [205, 193] width 382 height 16
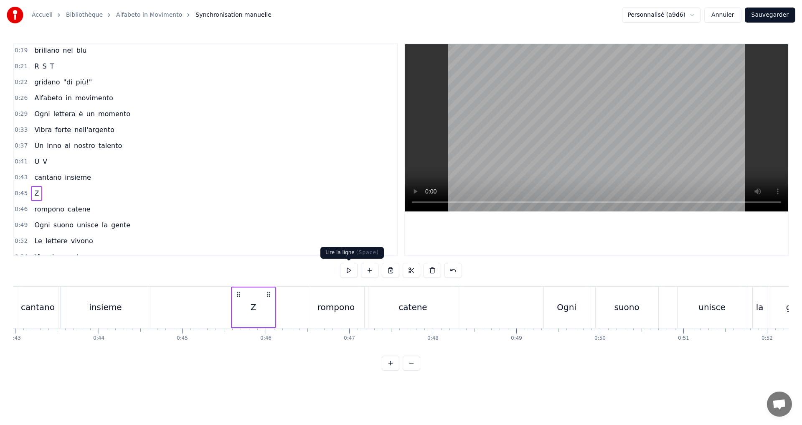
click at [347, 271] on button at bounding box center [349, 270] width 18 height 15
click at [347, 270] on button at bounding box center [349, 270] width 18 height 15
click at [109, 209] on div "0:46 rompono catene" at bounding box center [205, 209] width 382 height 16
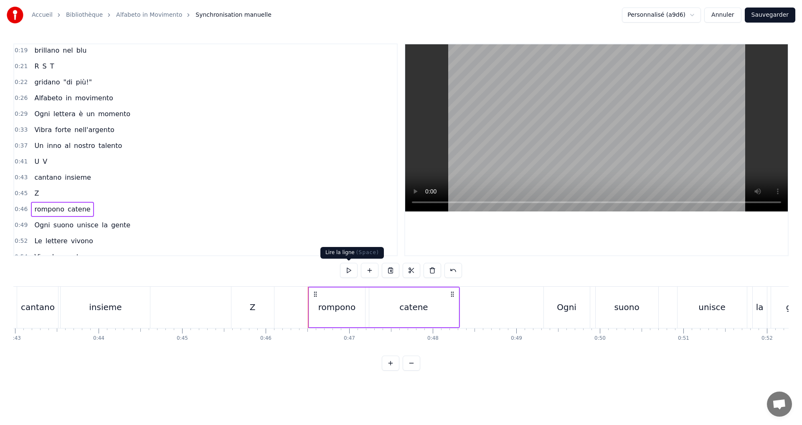
click at [343, 273] on button at bounding box center [349, 270] width 18 height 15
click at [132, 224] on div "0:49 Ogni suono unisce la gente" at bounding box center [205, 225] width 382 height 16
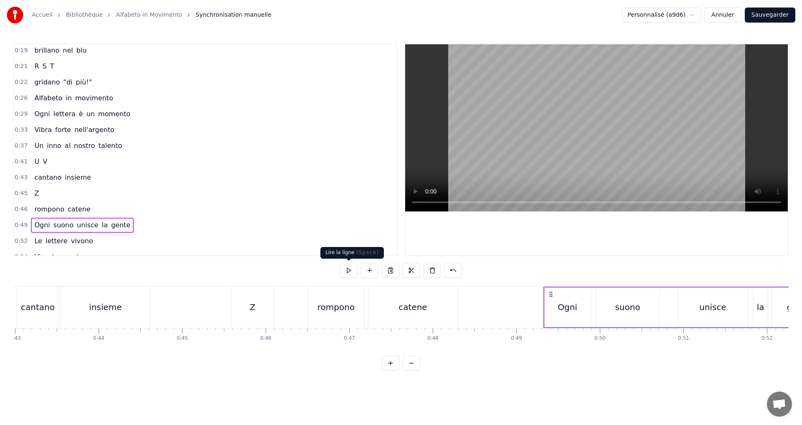
click at [349, 268] on button at bounding box center [349, 270] width 18 height 15
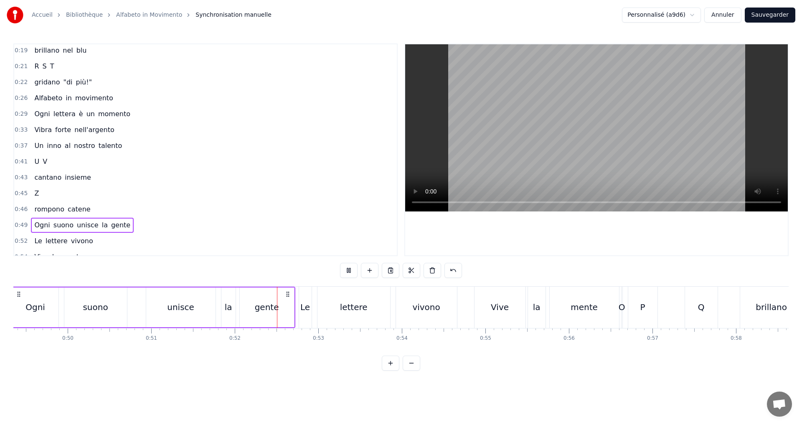
scroll to position [0, 4294]
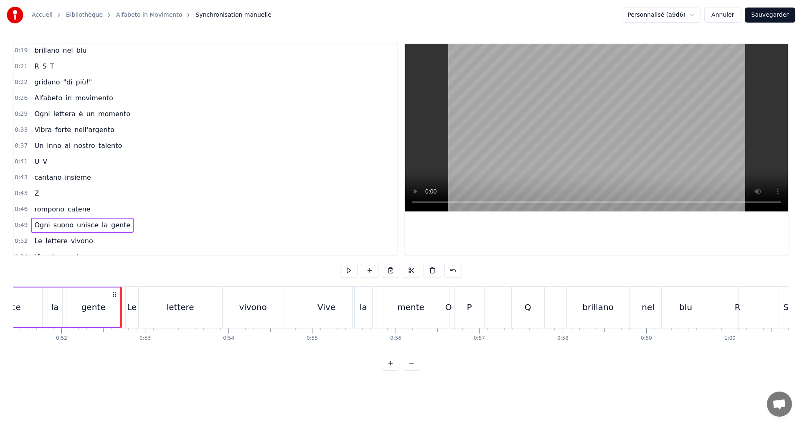
click at [114, 304] on div "gente" at bounding box center [93, 307] width 54 height 40
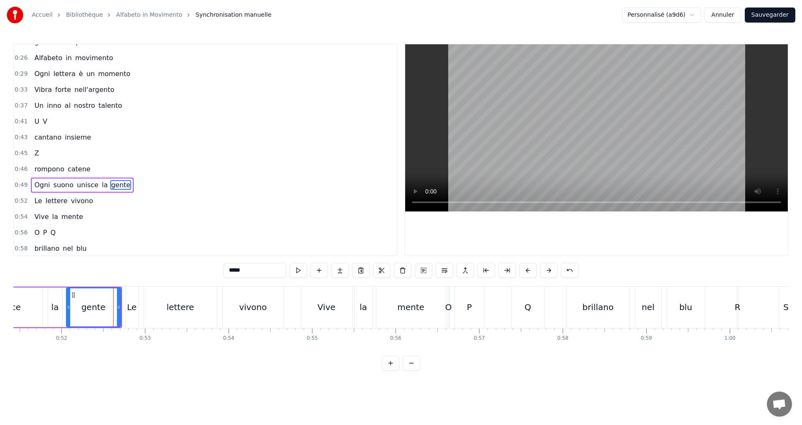
scroll to position [220, 0]
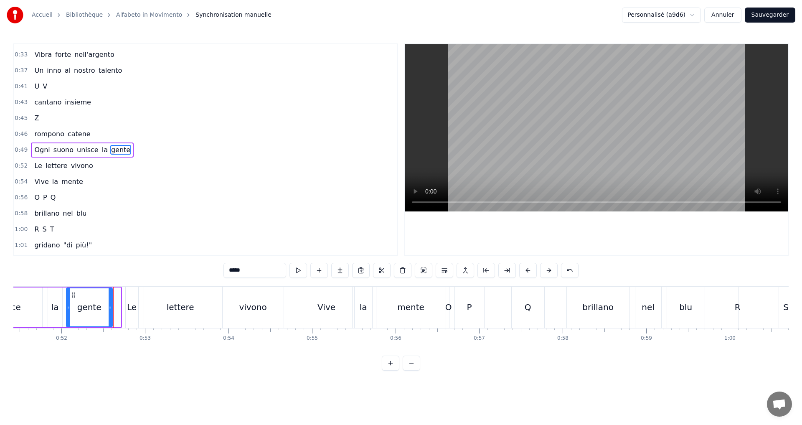
drag, startPoint x: 119, startPoint y: 306, endPoint x: 111, endPoint y: 304, distance: 8.7
click at [111, 304] on icon at bounding box center [110, 307] width 3 height 7
click at [99, 167] on div "0:52 Le lettere vivono" at bounding box center [205, 166] width 382 height 16
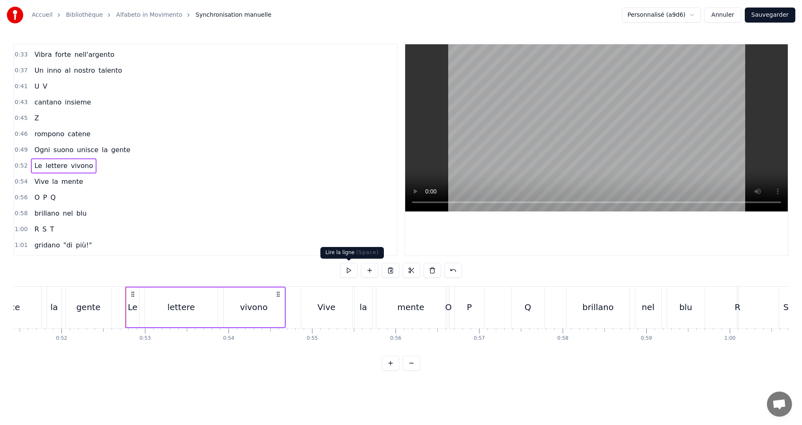
click at [344, 269] on button at bounding box center [349, 270] width 18 height 15
click at [90, 184] on div "0:54 Vive la mente" at bounding box center [205, 182] width 382 height 16
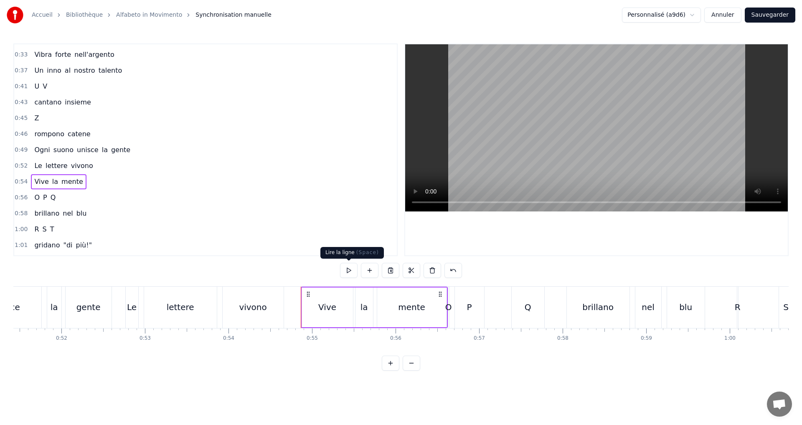
click at [344, 272] on button at bounding box center [349, 270] width 18 height 15
click at [72, 198] on div "0:56 O P Q" at bounding box center [205, 198] width 382 height 16
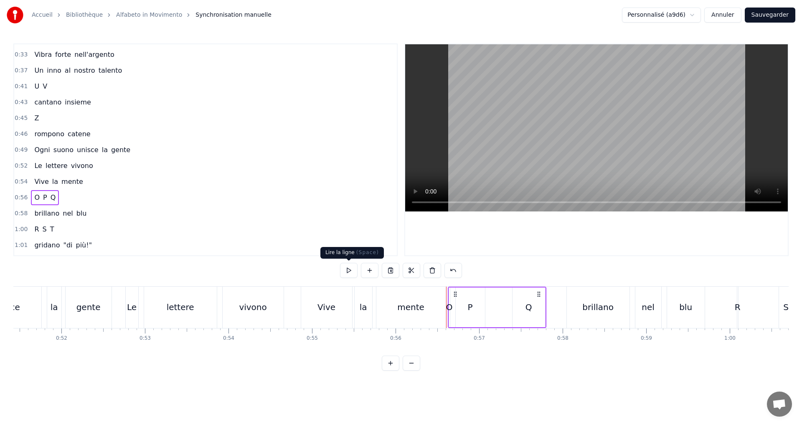
click at [349, 270] on button at bounding box center [349, 270] width 18 height 15
click at [349, 269] on button at bounding box center [349, 270] width 18 height 15
click at [451, 308] on div "O" at bounding box center [449, 307] width 7 height 13
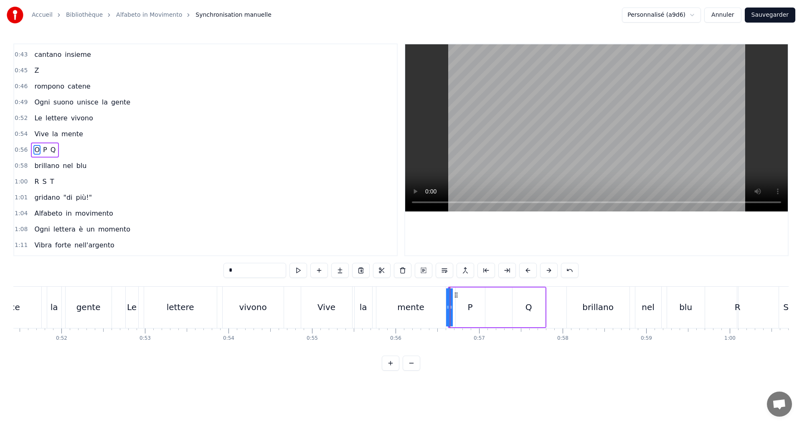
click at [432, 308] on div "mente" at bounding box center [410, 306] width 69 height 41
type input "*****"
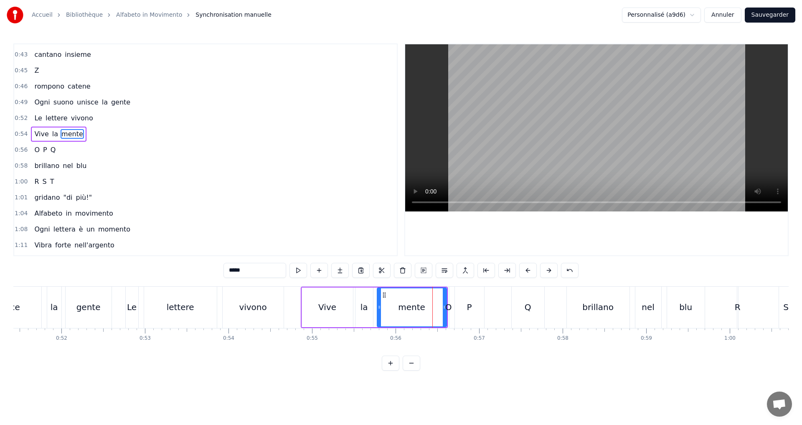
scroll to position [251, 0]
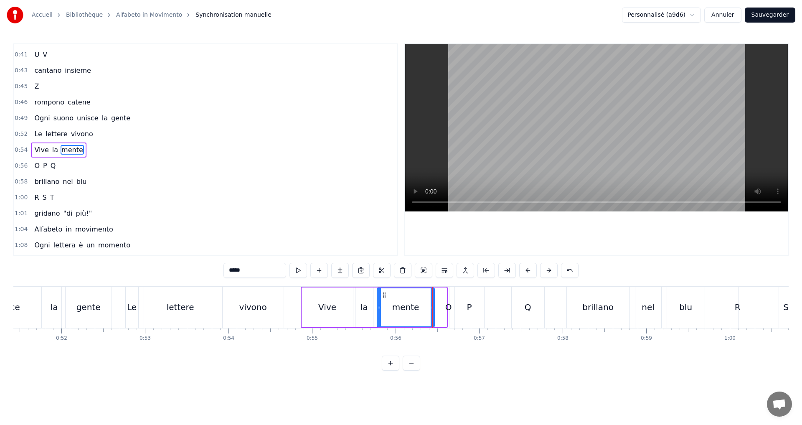
drag, startPoint x: 444, startPoint y: 310, endPoint x: 432, endPoint y: 308, distance: 12.3
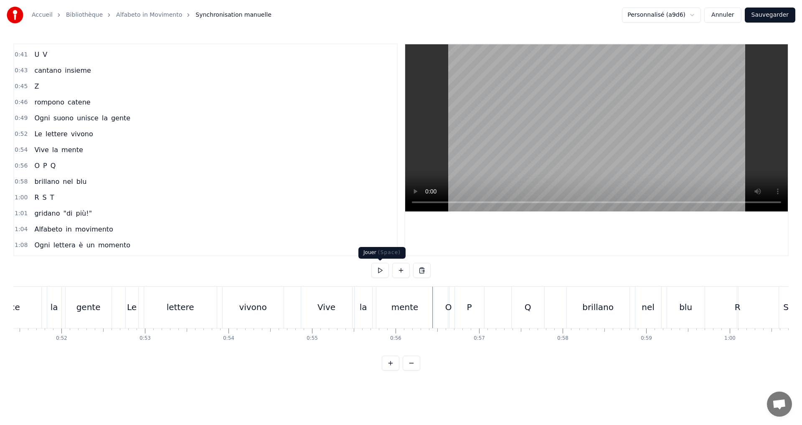
click at [387, 272] on div at bounding box center [400, 270] width 59 height 15
click at [383, 271] on button at bounding box center [380, 270] width 18 height 15
click at [448, 310] on div "O" at bounding box center [448, 307] width 7 height 13
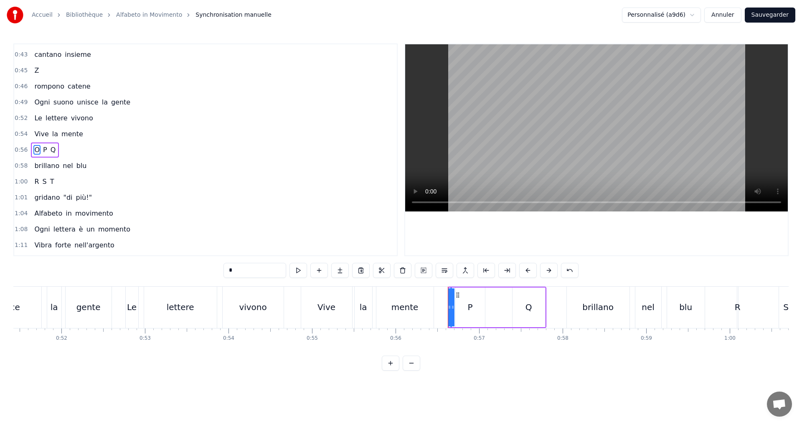
drag, startPoint x: 450, startPoint y: 310, endPoint x: 456, endPoint y: 310, distance: 5.8
click at [456, 310] on div "O P Q" at bounding box center [497, 306] width 99 height 41
click at [450, 307] on div "O" at bounding box center [450, 307] width 7 height 13
drag, startPoint x: 452, startPoint y: 307, endPoint x: 443, endPoint y: 307, distance: 8.8
click at [443, 307] on icon at bounding box center [443, 307] width 3 height 7
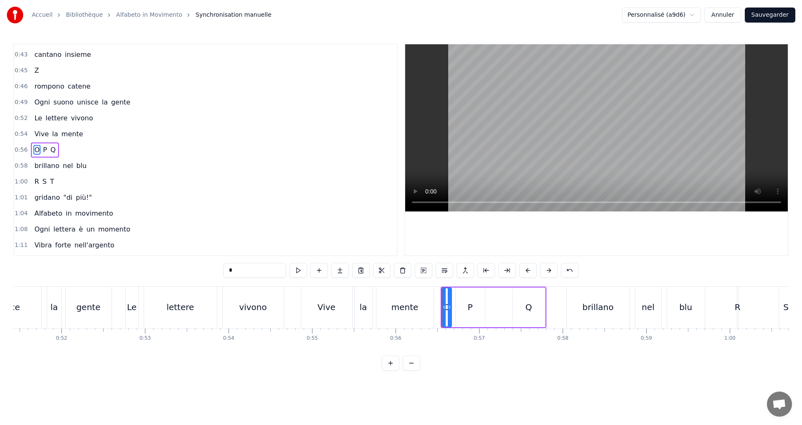
click at [450, 308] on icon at bounding box center [449, 307] width 3 height 7
click at [300, 268] on button at bounding box center [298, 270] width 18 height 15
click at [452, 310] on icon at bounding box center [452, 307] width 3 height 7
click at [446, 307] on circle at bounding box center [446, 307] width 0 height 0
click at [303, 272] on button at bounding box center [298, 270] width 18 height 15
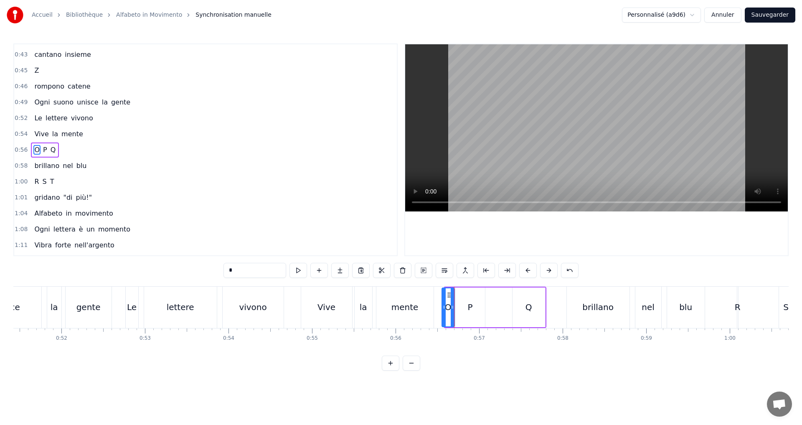
drag, startPoint x: 445, startPoint y: 308, endPoint x: 464, endPoint y: 312, distance: 19.2
click at [443, 308] on icon at bounding box center [443, 307] width 3 height 7
click at [448, 309] on icon at bounding box center [449, 307] width 3 height 7
click at [303, 269] on button at bounding box center [298, 270] width 18 height 15
click at [74, 152] on div "0:56 O P Q" at bounding box center [205, 150] width 382 height 16
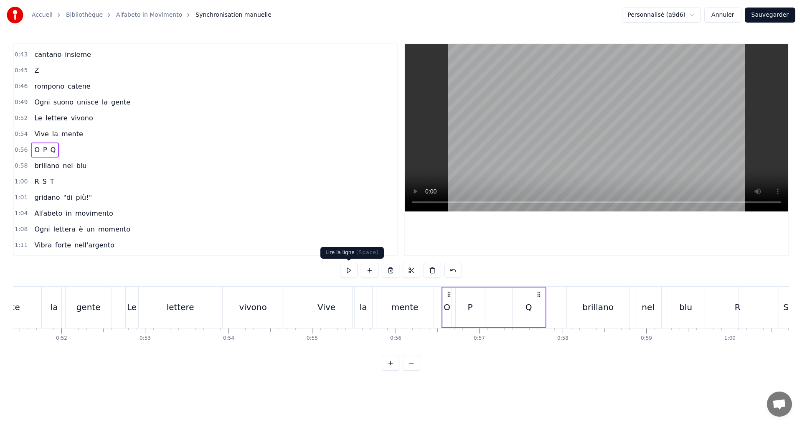
click at [344, 268] on button at bounding box center [349, 270] width 18 height 15
click at [342, 268] on button at bounding box center [349, 270] width 18 height 15
click at [109, 134] on div "0:54 Vive la mente" at bounding box center [205, 134] width 382 height 16
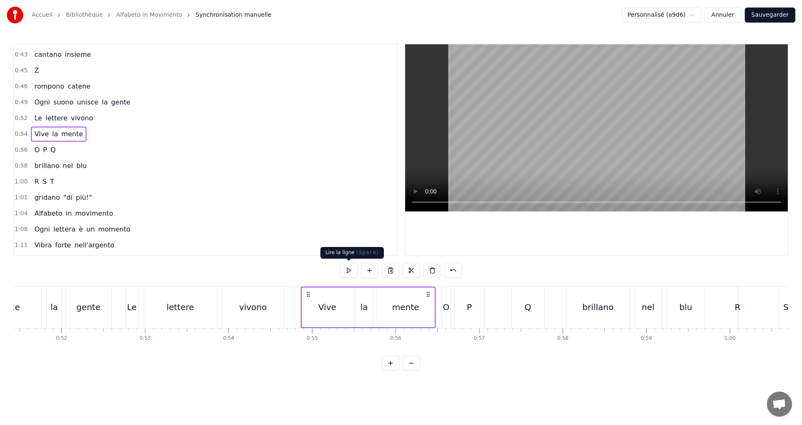
click at [350, 268] on button at bounding box center [349, 270] width 18 height 15
click at [96, 150] on div "0:56 O P Q" at bounding box center [205, 150] width 382 height 16
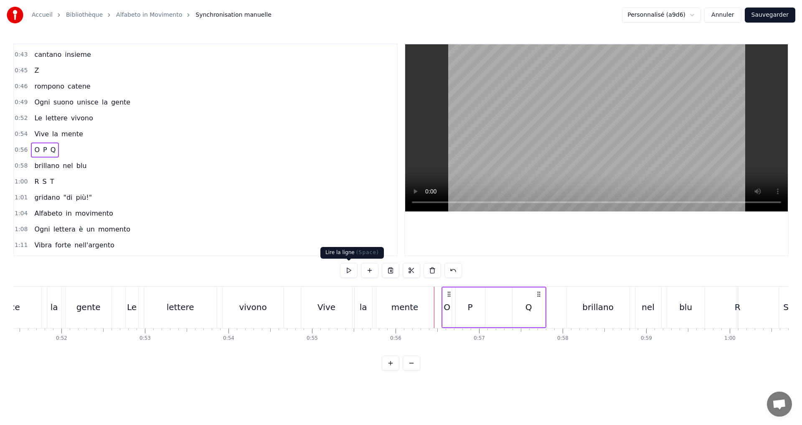
click at [355, 267] on button at bounding box center [349, 270] width 18 height 15
click at [349, 270] on button at bounding box center [349, 270] width 18 height 15
click at [110, 165] on div "0:58 brillano nel blu" at bounding box center [205, 166] width 382 height 16
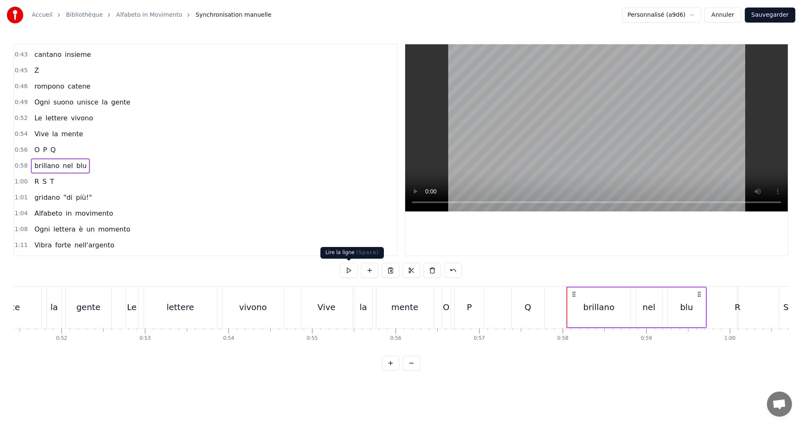
click at [344, 268] on button at bounding box center [349, 270] width 18 height 15
click at [56, 178] on div "1:00 R S T" at bounding box center [205, 182] width 382 height 16
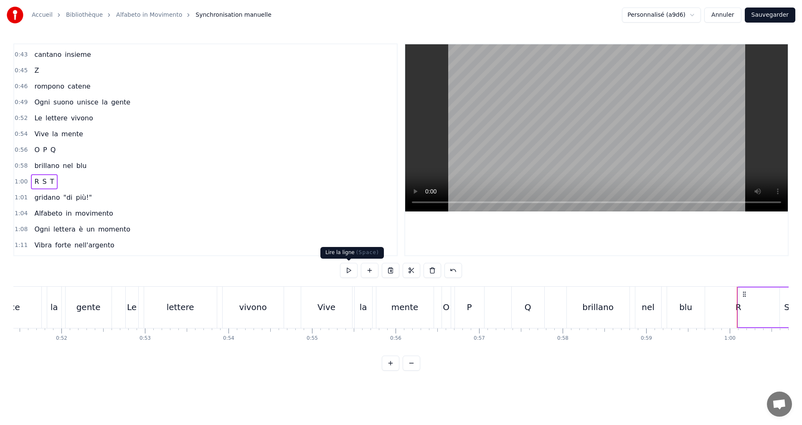
click at [346, 273] on button at bounding box center [349, 270] width 18 height 15
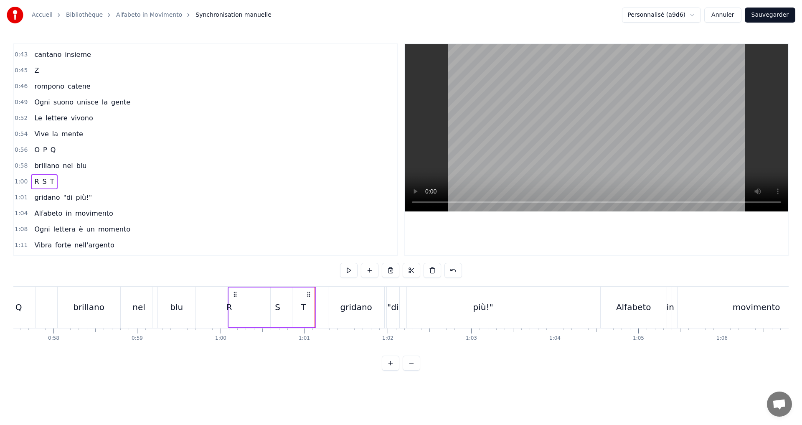
scroll to position [0, 4709]
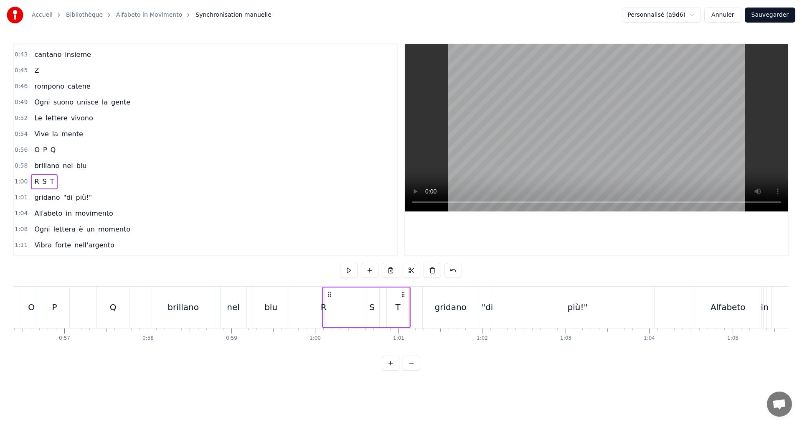
click at [325, 308] on div "R" at bounding box center [324, 307] width 6 height 13
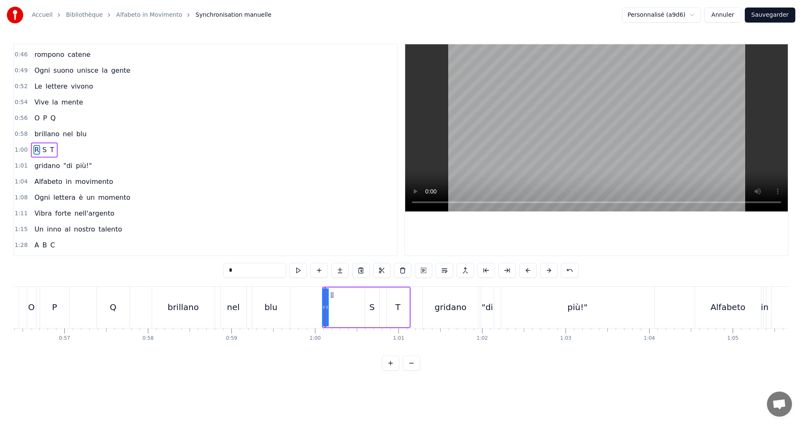
drag, startPoint x: 326, startPoint y: 308, endPoint x: 329, endPoint y: 306, distance: 4.3
click at [332, 308] on div "R S T" at bounding box center [366, 306] width 89 height 41
click at [325, 308] on div "R" at bounding box center [325, 307] width 6 height 13
drag, startPoint x: 328, startPoint y: 309, endPoint x: 316, endPoint y: 306, distance: 12.4
click at [315, 306] on icon at bounding box center [313, 307] width 3 height 7
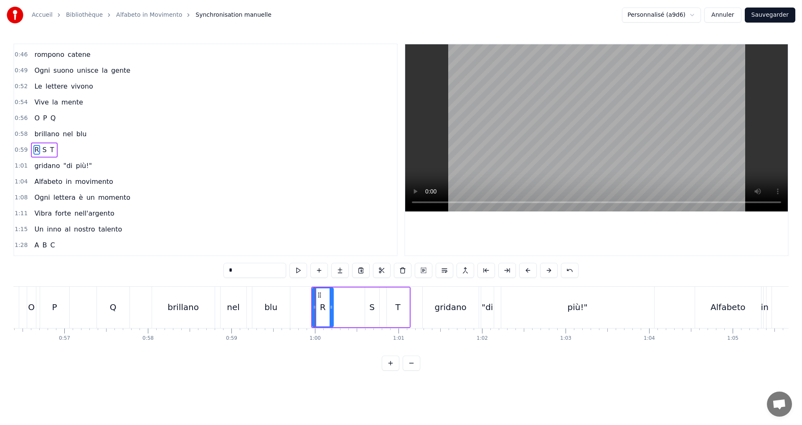
drag, startPoint x: 322, startPoint y: 309, endPoint x: 332, endPoint y: 309, distance: 9.2
click at [332, 309] on icon at bounding box center [330, 307] width 3 height 7
click at [302, 268] on button at bounding box center [298, 270] width 18 height 15
drag, startPoint x: 314, startPoint y: 307, endPoint x: 307, endPoint y: 304, distance: 8.1
click at [307, 304] on icon at bounding box center [306, 307] width 3 height 7
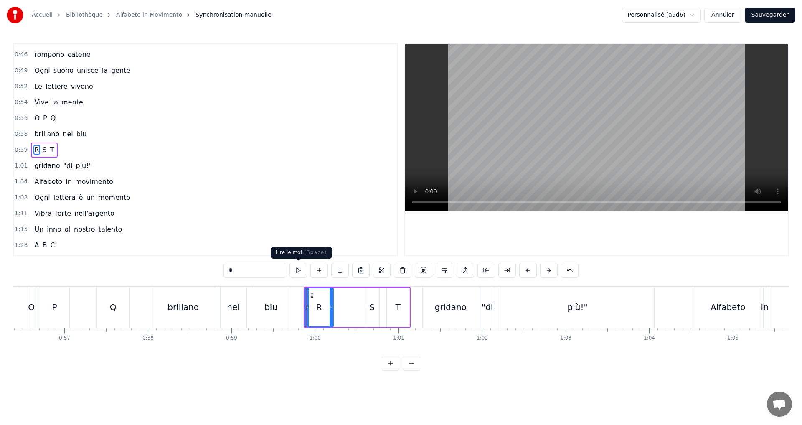
click at [299, 269] on button at bounding box center [298, 270] width 18 height 15
drag, startPoint x: 330, startPoint y: 310, endPoint x: 337, endPoint y: 311, distance: 6.3
click at [336, 311] on div at bounding box center [334, 307] width 3 height 38
click at [291, 269] on button at bounding box center [298, 270] width 18 height 15
click at [373, 308] on div "S" at bounding box center [371, 307] width 5 height 13
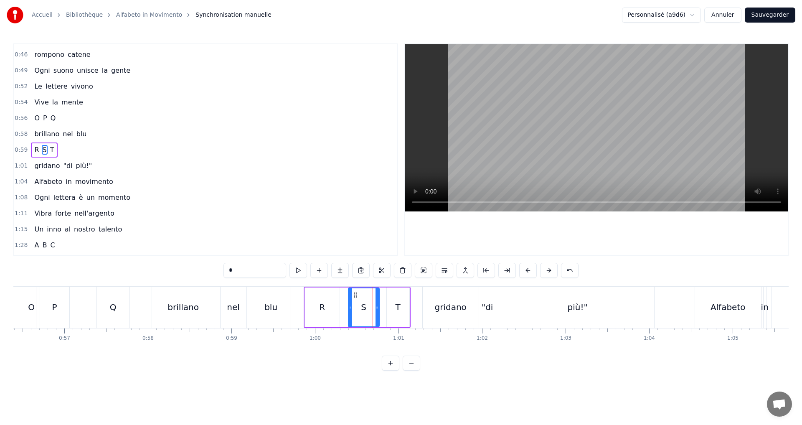
drag, startPoint x: 367, startPoint y: 306, endPoint x: 350, endPoint y: 304, distance: 16.4
click at [350, 304] on icon at bounding box center [350, 307] width 3 height 7
click at [298, 269] on button at bounding box center [298, 270] width 18 height 15
drag, startPoint x: 376, startPoint y: 302, endPoint x: 372, endPoint y: 301, distance: 4.7
click at [372, 301] on div at bounding box center [372, 307] width 3 height 38
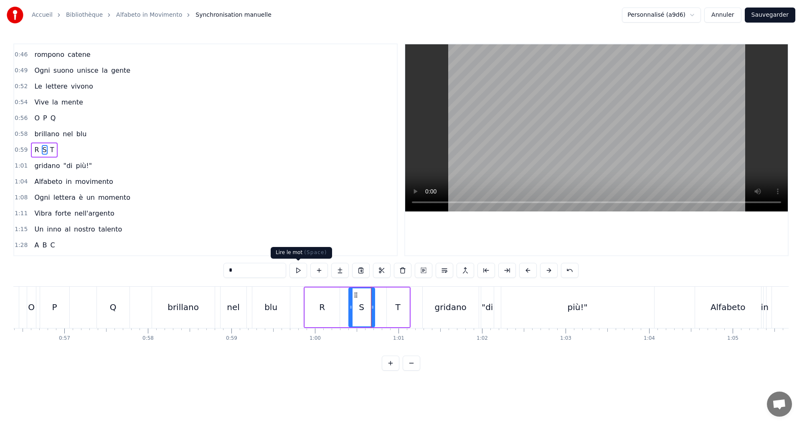
click at [297, 268] on button at bounding box center [298, 270] width 18 height 15
click at [392, 306] on div "T" at bounding box center [398, 307] width 23 height 40
type input "*"
click at [291, 268] on button at bounding box center [298, 270] width 18 height 15
click at [68, 150] on div "0:59 R S T" at bounding box center [205, 150] width 382 height 16
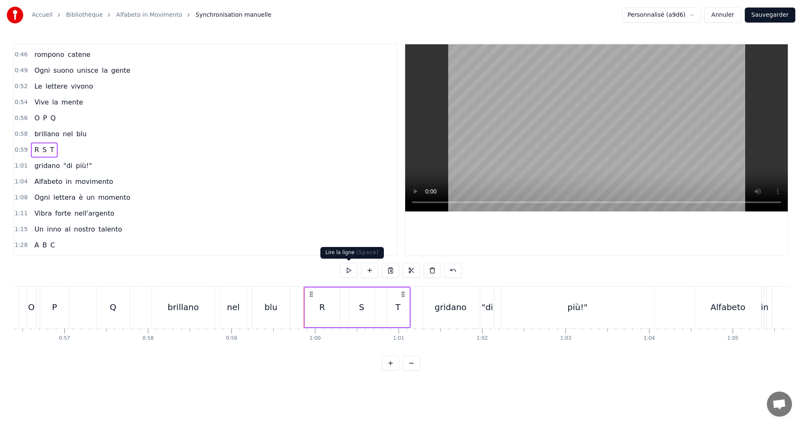
click at [348, 268] on button at bounding box center [349, 270] width 18 height 15
drag, startPoint x: 97, startPoint y: 162, endPoint x: 101, endPoint y: 165, distance: 5.3
click at [99, 162] on div "1:01 gridano "di più!"" at bounding box center [205, 166] width 382 height 16
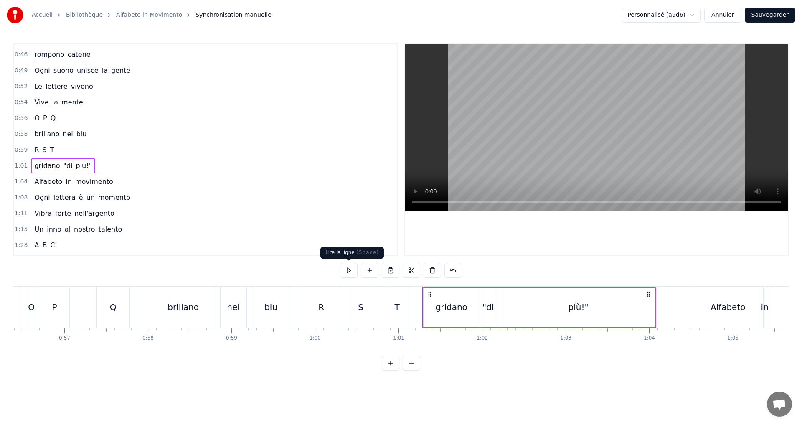
click at [349, 267] on button at bounding box center [349, 270] width 18 height 15
click at [763, 15] on button "Sauvegarder" at bounding box center [769, 15] width 51 height 15
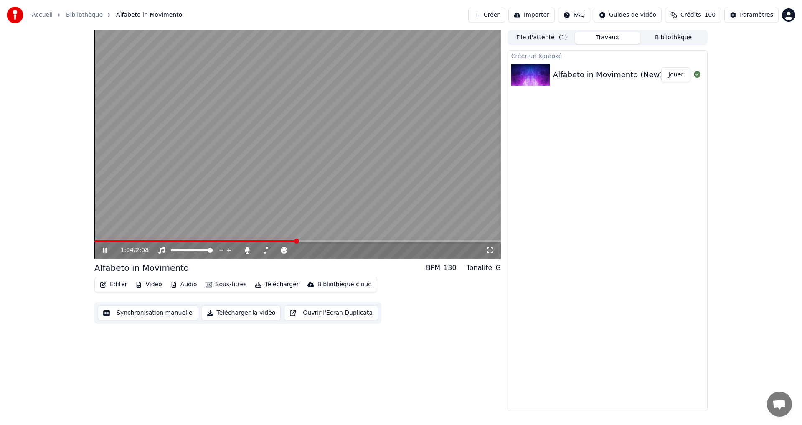
click at [102, 248] on icon at bounding box center [111, 250] width 20 height 7
click at [128, 317] on button "Synchronisation manuelle" at bounding box center [148, 312] width 100 height 15
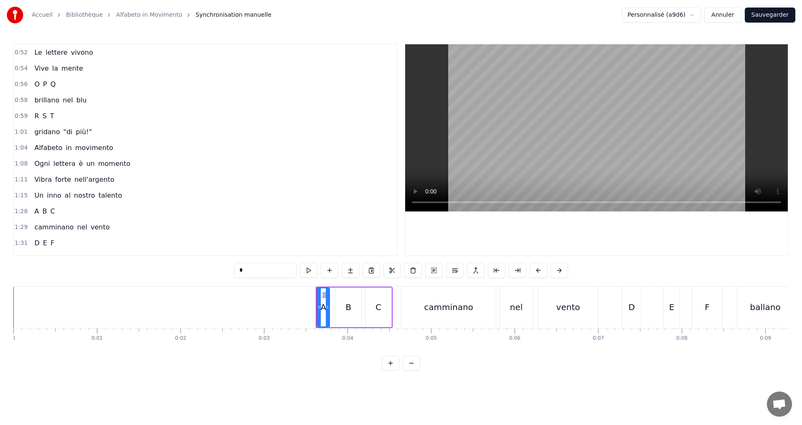
scroll to position [334, 0]
click at [113, 142] on div "1:04 Alfabeto in movimento" at bounding box center [205, 147] width 382 height 16
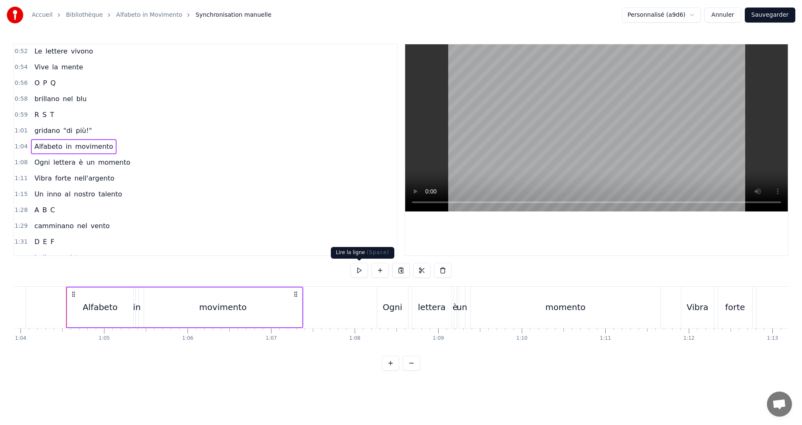
click at [359, 269] on button at bounding box center [359, 270] width 18 height 15
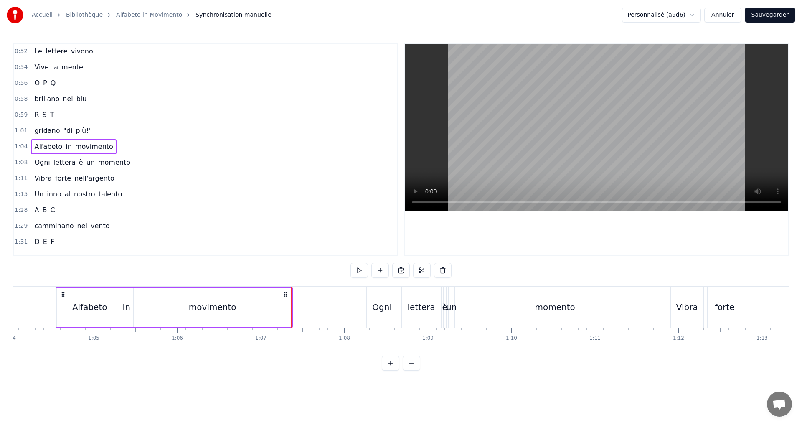
click at [125, 156] on div "1:08 Ogni lettera è un momento" at bounding box center [205, 162] width 382 height 16
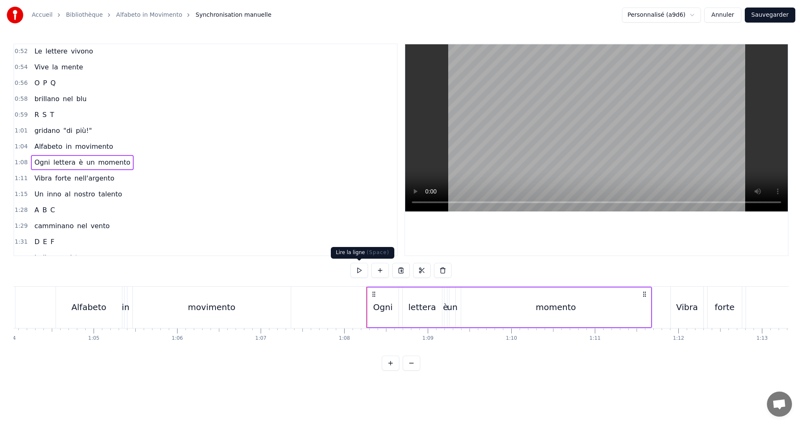
click at [356, 272] on button at bounding box center [359, 270] width 18 height 15
click at [118, 181] on div "1:11 Vibra forte nell'argento" at bounding box center [205, 178] width 382 height 16
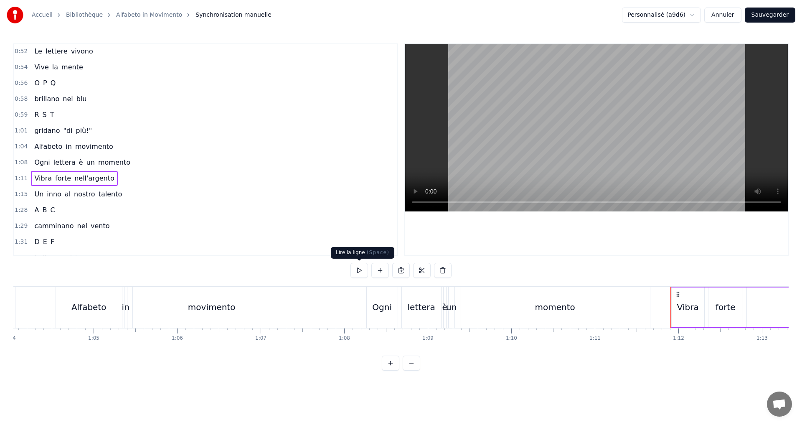
click at [357, 272] on button at bounding box center [359, 270] width 18 height 15
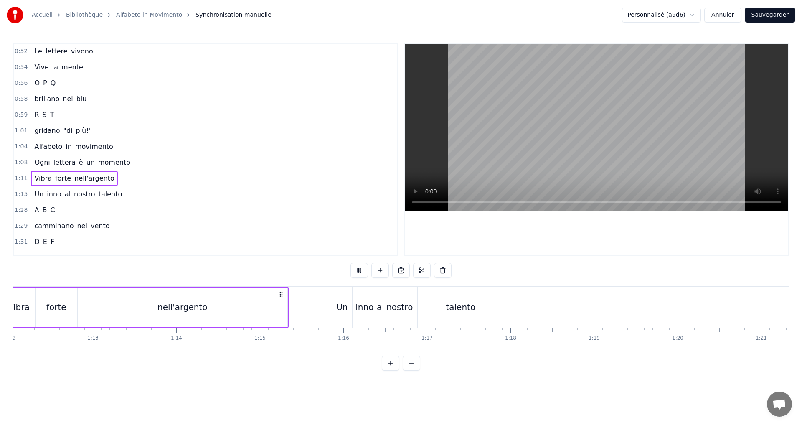
scroll to position [0, 6046]
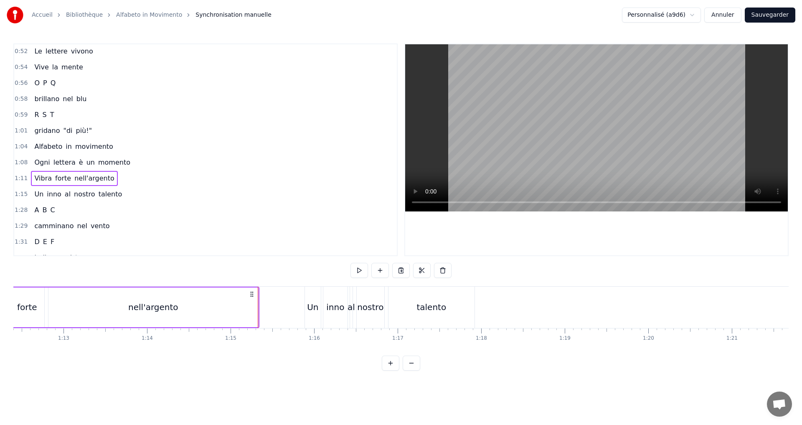
click at [122, 191] on div "1:15 Un inno al nostro talento" at bounding box center [205, 194] width 382 height 16
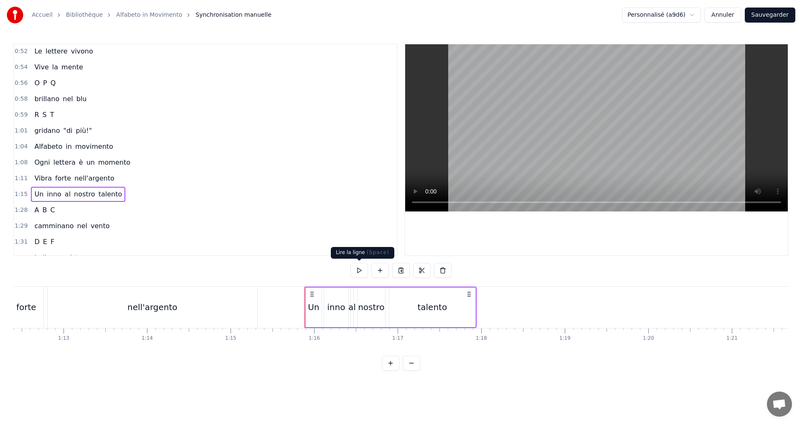
click at [362, 268] on button at bounding box center [359, 270] width 18 height 15
click at [72, 210] on div "1:28 A B C" at bounding box center [205, 210] width 382 height 16
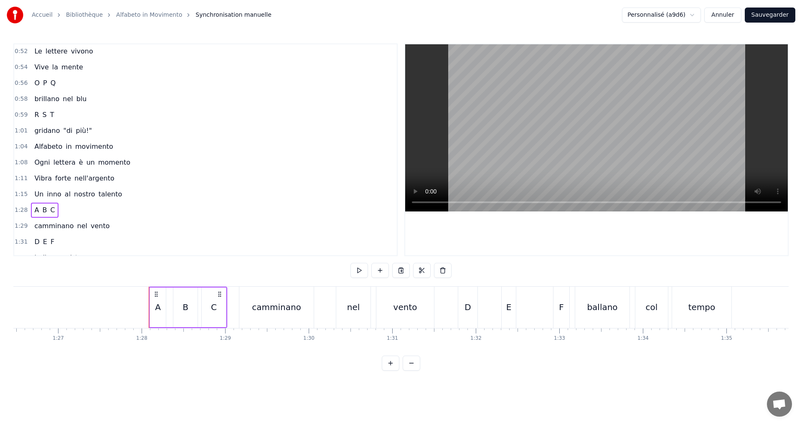
scroll to position [0, 7314]
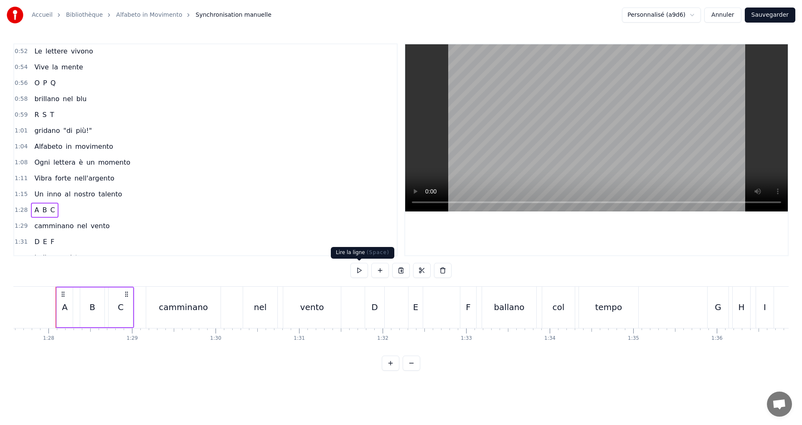
click at [359, 267] on button at bounding box center [359, 270] width 18 height 15
click at [354, 268] on button at bounding box center [359, 270] width 18 height 15
click at [353, 269] on button at bounding box center [359, 270] width 18 height 15
click at [120, 226] on div "1:29 camminano nel vento" at bounding box center [205, 226] width 382 height 16
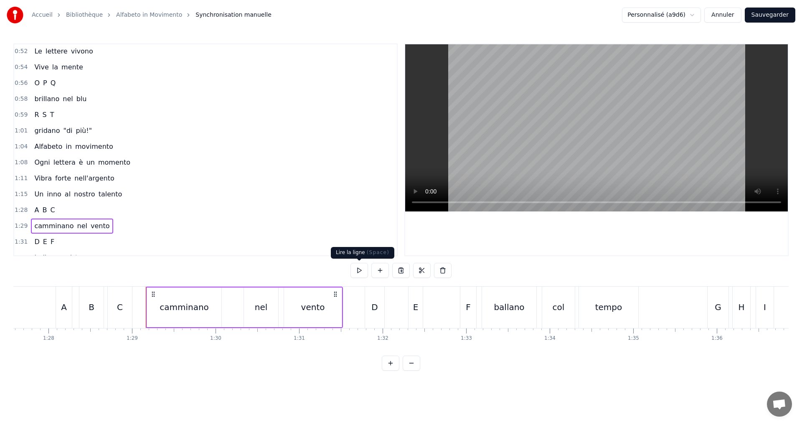
click at [354, 267] on button at bounding box center [359, 270] width 18 height 15
click at [81, 238] on div "1:31 D E F" at bounding box center [205, 242] width 382 height 16
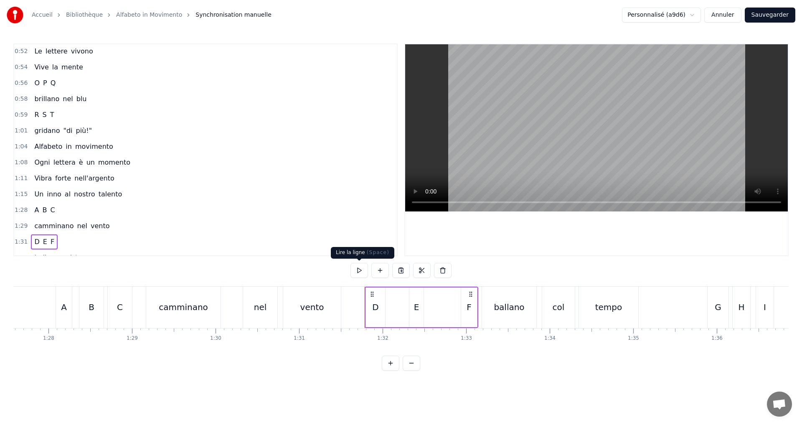
click at [357, 272] on button at bounding box center [359, 270] width 18 height 15
click at [473, 306] on div "F" at bounding box center [469, 307] width 16 height 40
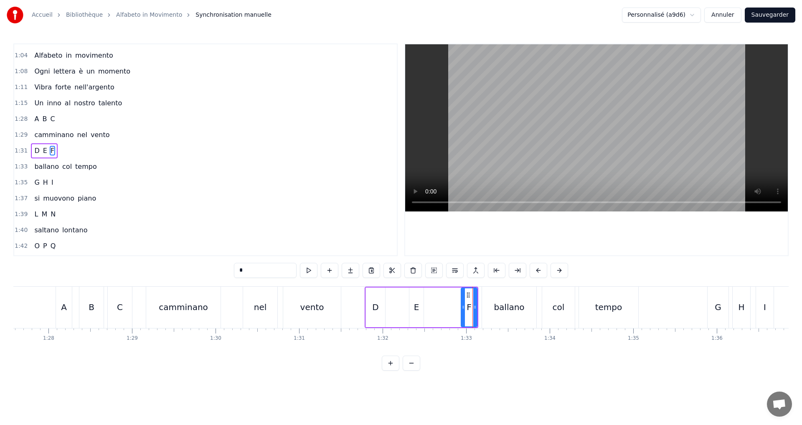
scroll to position [426, 0]
drag, startPoint x: 463, startPoint y: 306, endPoint x: 440, endPoint y: 306, distance: 22.1
click at [440, 306] on icon at bounding box center [440, 307] width 3 height 7
click at [301, 267] on button at bounding box center [298, 270] width 18 height 15
drag, startPoint x: 475, startPoint y: 312, endPoint x: 470, endPoint y: 311, distance: 5.5
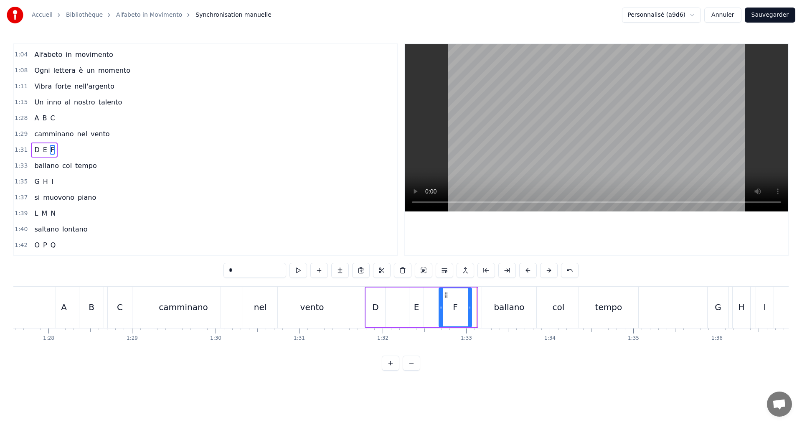
click at [470, 311] on div at bounding box center [469, 307] width 3 height 38
click at [304, 268] on button at bounding box center [298, 270] width 18 height 15
click at [95, 161] on div "1:33 ballano col tempo" at bounding box center [205, 166] width 382 height 16
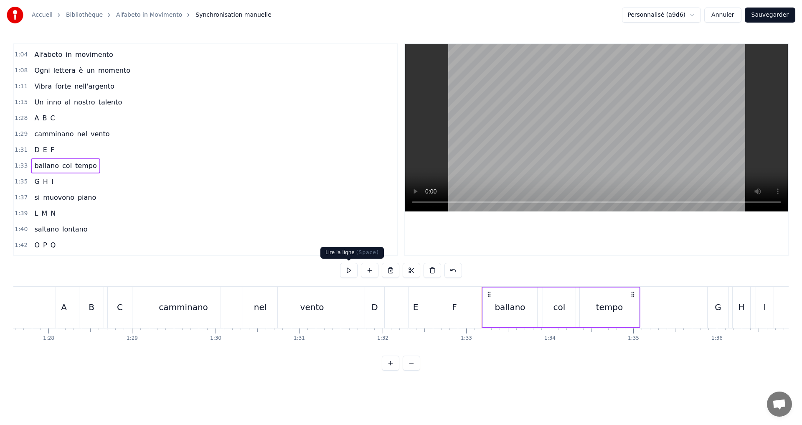
click at [350, 271] on button at bounding box center [349, 270] width 18 height 15
click at [74, 179] on div "1:35 G H I" at bounding box center [205, 182] width 382 height 16
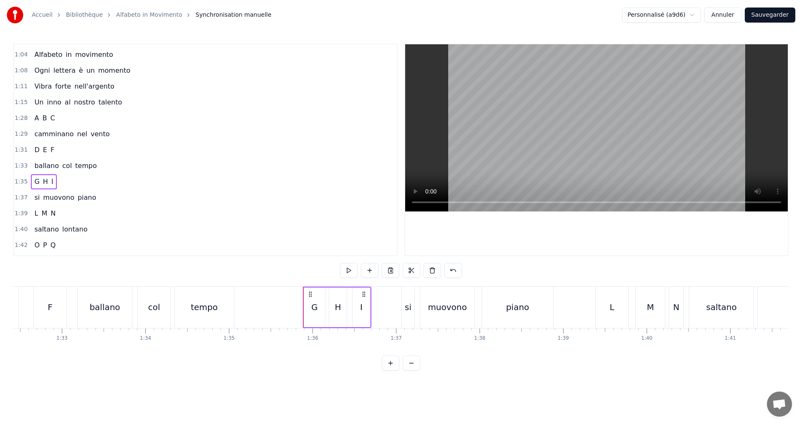
scroll to position [0, 7753]
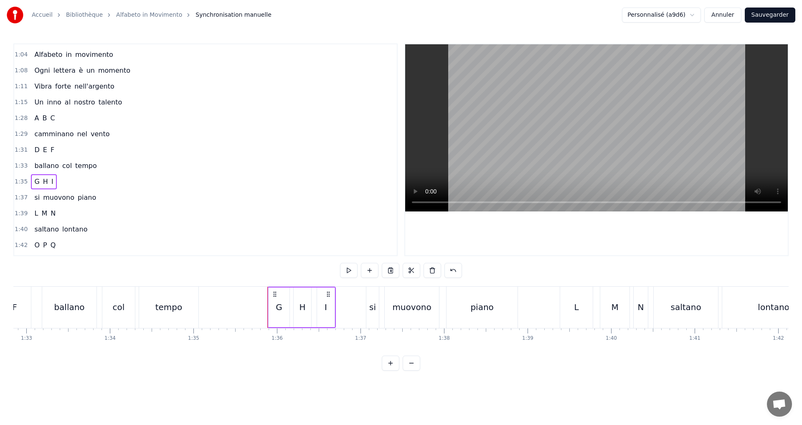
click at [272, 308] on div "G" at bounding box center [278, 307] width 21 height 40
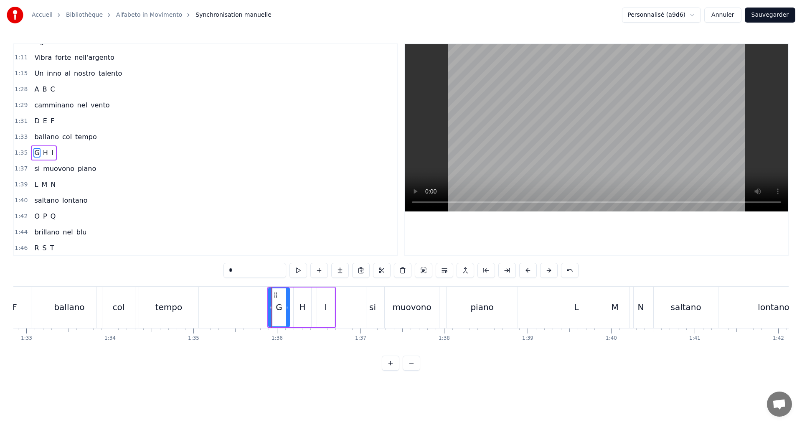
scroll to position [458, 0]
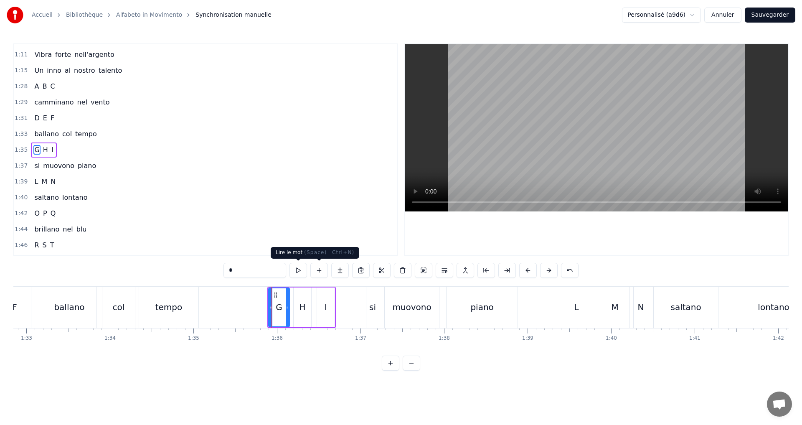
click at [296, 270] on button at bounding box center [298, 270] width 18 height 15
drag, startPoint x: 288, startPoint y: 311, endPoint x: 280, endPoint y: 308, distance: 8.6
click at [280, 308] on div at bounding box center [279, 307] width 3 height 38
click at [296, 271] on button at bounding box center [298, 270] width 18 height 15
drag, startPoint x: 280, startPoint y: 310, endPoint x: 276, endPoint y: 309, distance: 4.4
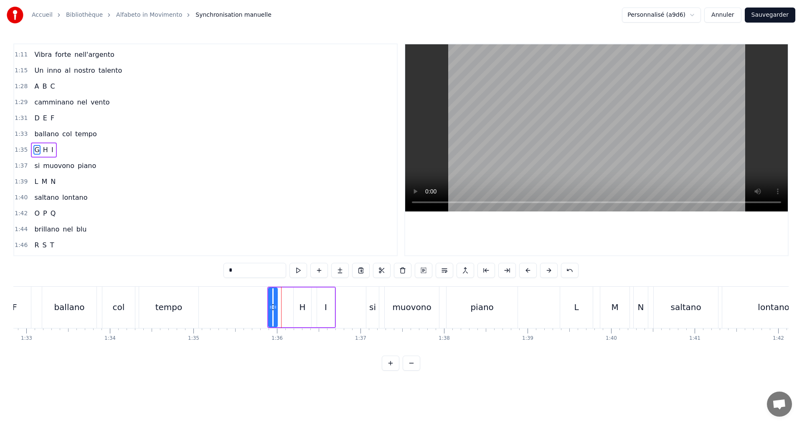
click at [276, 309] on icon at bounding box center [274, 307] width 3 height 7
click at [299, 269] on button at bounding box center [298, 270] width 18 height 15
click at [299, 309] on div "H" at bounding box center [303, 307] width 18 height 40
click at [273, 307] on div "G" at bounding box center [273, 307] width 7 height 13
drag, startPoint x: 271, startPoint y: 308, endPoint x: 266, endPoint y: 307, distance: 4.7
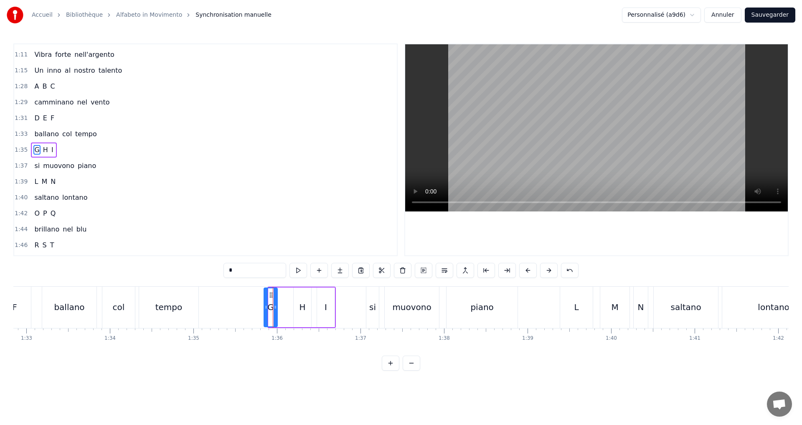
click at [266, 307] on icon at bounding box center [265, 307] width 3 height 7
click at [300, 268] on button at bounding box center [298, 270] width 18 height 15
click at [273, 306] on icon at bounding box center [272, 307] width 3 height 7
click at [296, 269] on button at bounding box center [298, 270] width 18 height 15
click at [271, 308] on icon at bounding box center [270, 307] width 3 height 7
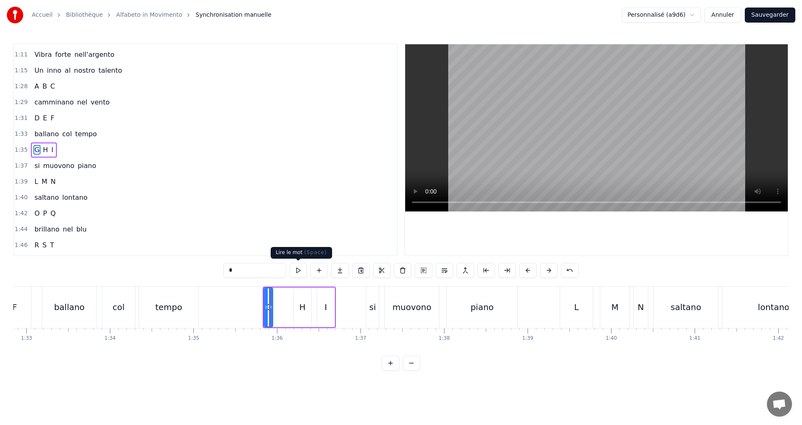
click at [297, 268] on button at bounding box center [298, 270] width 18 height 15
click at [304, 304] on div "H" at bounding box center [302, 307] width 6 height 13
drag, startPoint x: 296, startPoint y: 309, endPoint x: 279, endPoint y: 304, distance: 17.7
click at [279, 304] on icon at bounding box center [278, 307] width 3 height 7
click at [295, 268] on button at bounding box center [298, 270] width 18 height 15
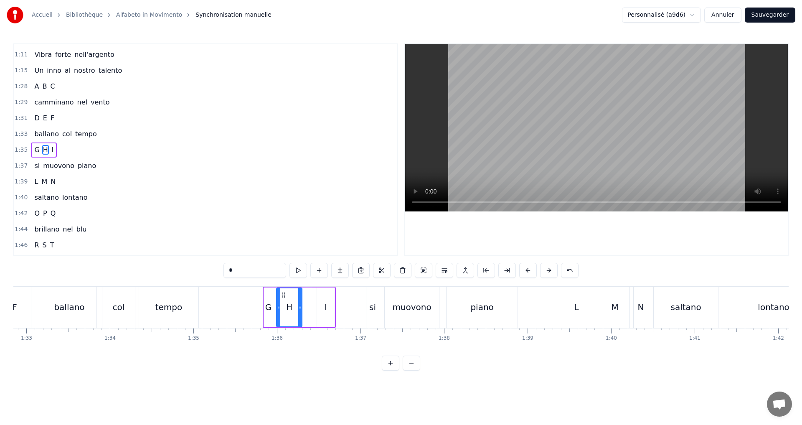
drag, startPoint x: 308, startPoint y: 308, endPoint x: 299, endPoint y: 304, distance: 10.1
click at [299, 304] on icon at bounding box center [299, 307] width 3 height 7
click at [299, 264] on button at bounding box center [298, 270] width 18 height 15
click at [353, 337] on div "A B C camminano nel vento D E F ballano col tempo G H I si muovono piano L M N …" at bounding box center [400, 317] width 775 height 63
click at [329, 308] on div "I" at bounding box center [326, 307] width 18 height 40
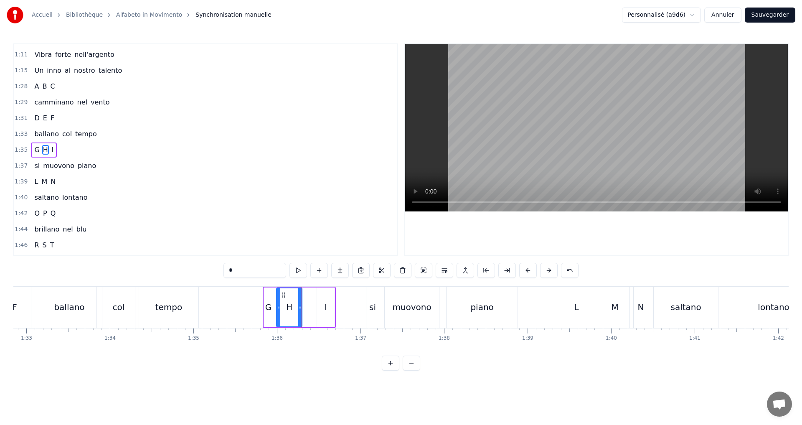
type input "*"
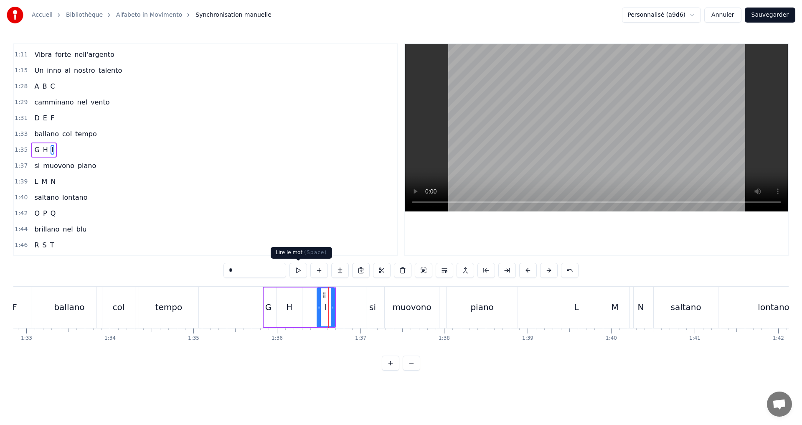
click at [296, 270] on button at bounding box center [298, 270] width 18 height 15
click at [104, 153] on div "1:35 G H I" at bounding box center [205, 150] width 382 height 16
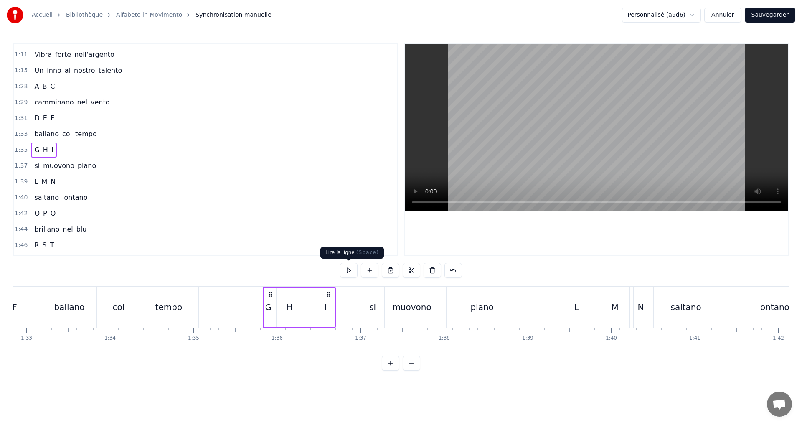
click at [348, 267] on button at bounding box center [349, 270] width 18 height 15
click at [110, 169] on div "1:37 si muovono piano" at bounding box center [205, 166] width 382 height 16
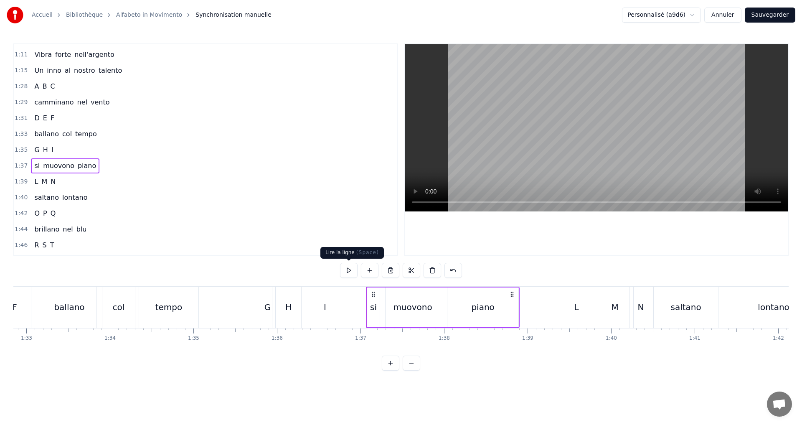
click at [348, 269] on button at bounding box center [349, 270] width 18 height 15
click at [82, 180] on div "1:39 L M N" at bounding box center [205, 182] width 382 height 16
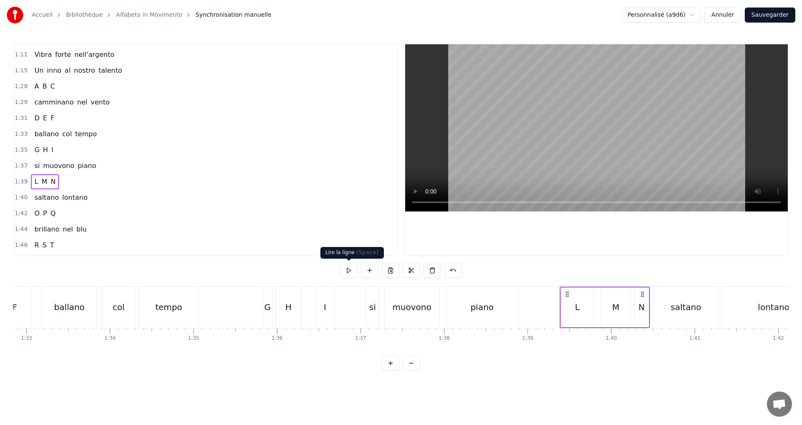
click at [350, 265] on button at bounding box center [349, 270] width 18 height 15
click at [580, 308] on div "L" at bounding box center [577, 307] width 33 height 40
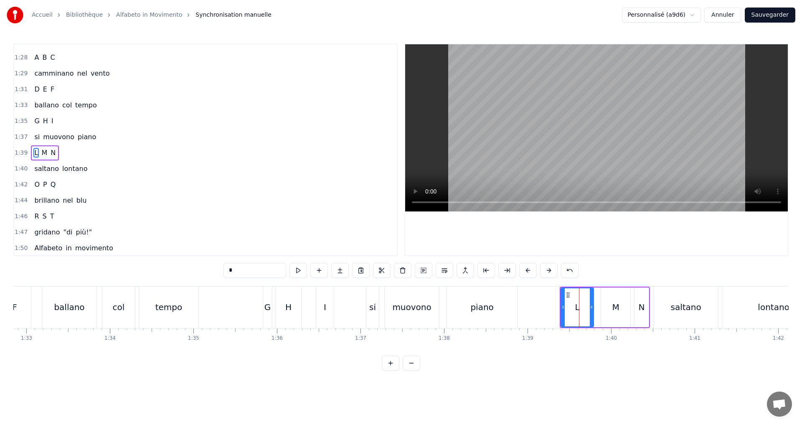
scroll to position [489, 0]
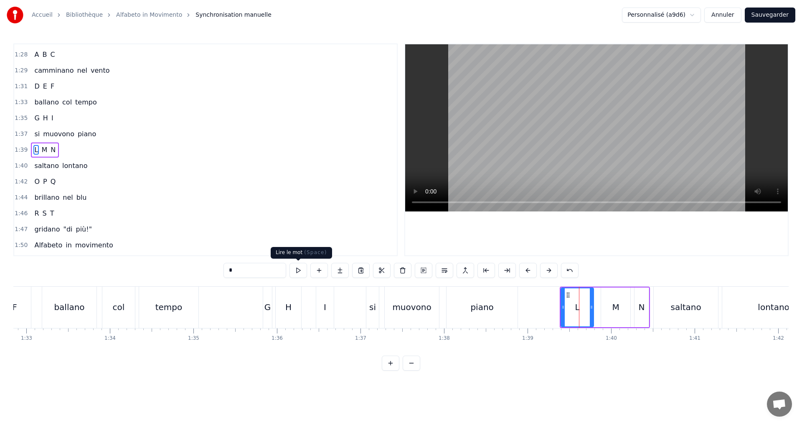
click at [296, 275] on button at bounding box center [298, 270] width 18 height 15
click at [82, 150] on div "1:39 L M N" at bounding box center [205, 150] width 382 height 16
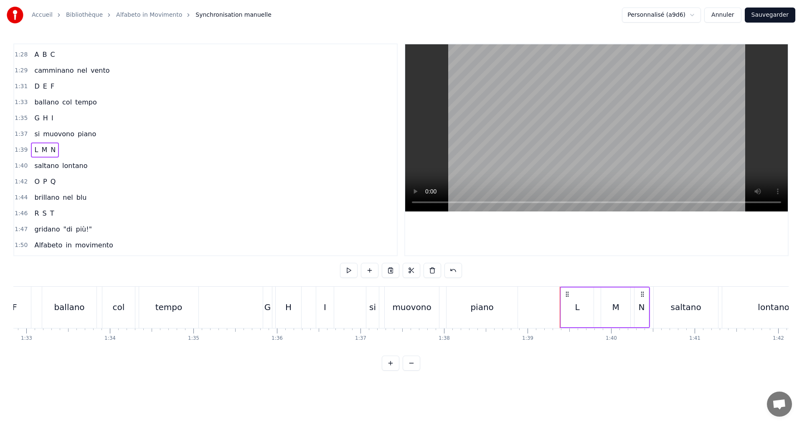
click at [346, 273] on button at bounding box center [349, 270] width 18 height 15
click at [614, 299] on div "M" at bounding box center [615, 307] width 29 height 40
click at [638, 311] on div "N" at bounding box center [641, 307] width 6 height 13
click at [608, 303] on div "M" at bounding box center [615, 307] width 29 height 40
drag, startPoint x: 603, startPoint y: 309, endPoint x: 594, endPoint y: 309, distance: 9.2
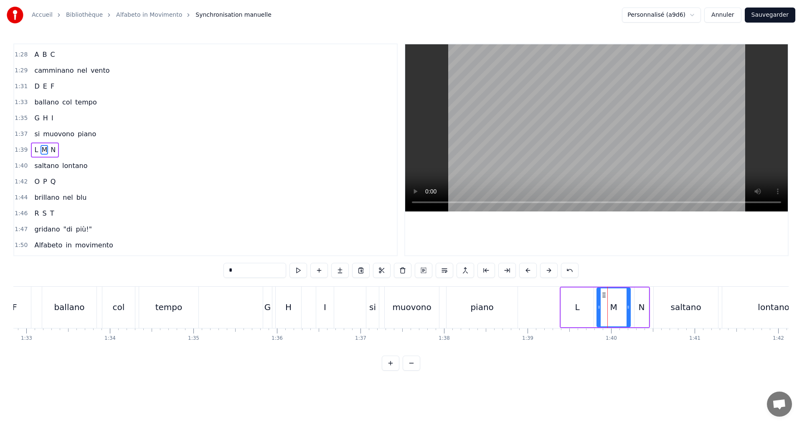
click at [599, 309] on icon at bounding box center [598, 307] width 3 height 7
click at [292, 268] on button at bounding box center [298, 270] width 18 height 15
drag, startPoint x: 629, startPoint y: 316, endPoint x: 616, endPoint y: 314, distance: 13.2
click at [616, 314] on div at bounding box center [615, 307] width 3 height 38
click at [301, 270] on button at bounding box center [298, 270] width 18 height 15
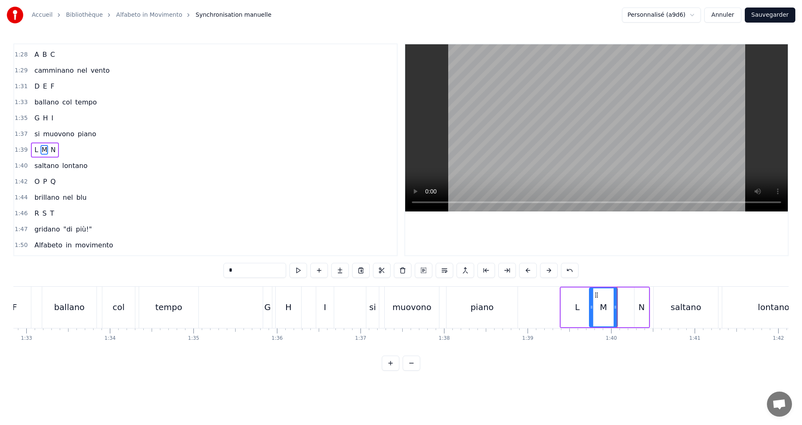
drag, startPoint x: 599, startPoint y: 309, endPoint x: 592, endPoint y: 307, distance: 7.3
click at [592, 307] on icon at bounding box center [591, 307] width 3 height 7
click at [299, 267] on button at bounding box center [298, 270] width 18 height 15
drag, startPoint x: 614, startPoint y: 309, endPoint x: 605, endPoint y: 307, distance: 8.9
click at [605, 307] on icon at bounding box center [606, 307] width 3 height 7
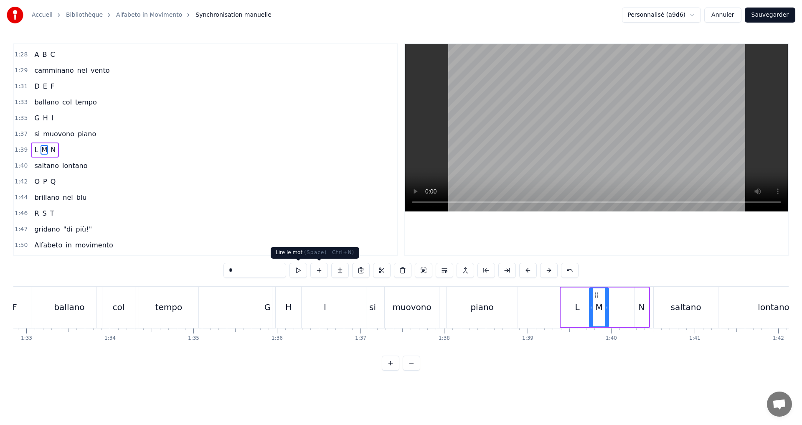
click at [299, 268] on button at bounding box center [298, 270] width 18 height 15
click at [609, 311] on div at bounding box center [609, 307] width 3 height 38
drag, startPoint x: 638, startPoint y: 320, endPoint x: 633, endPoint y: 316, distance: 7.2
click at [637, 318] on div "N" at bounding box center [641, 307] width 14 height 40
type input "*"
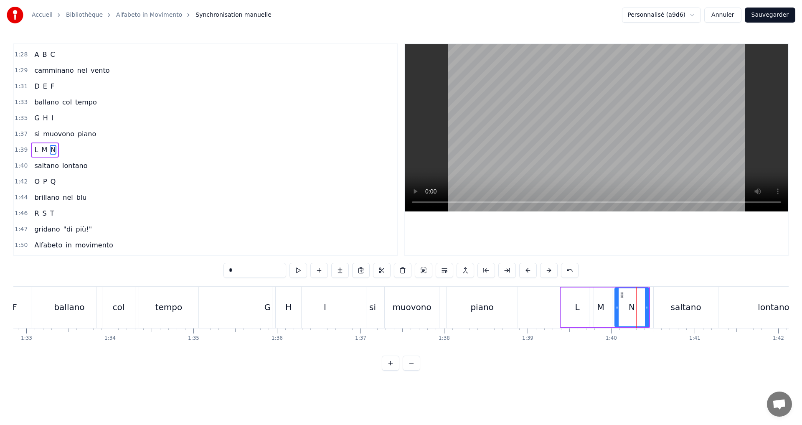
drag, startPoint x: 635, startPoint y: 309, endPoint x: 615, endPoint y: 306, distance: 19.8
click at [615, 306] on icon at bounding box center [616, 307] width 3 height 7
click at [297, 266] on button at bounding box center [298, 270] width 18 height 15
drag, startPoint x: 648, startPoint y: 316, endPoint x: 636, endPoint y: 315, distance: 11.3
click at [636, 315] on div at bounding box center [636, 307] width 3 height 38
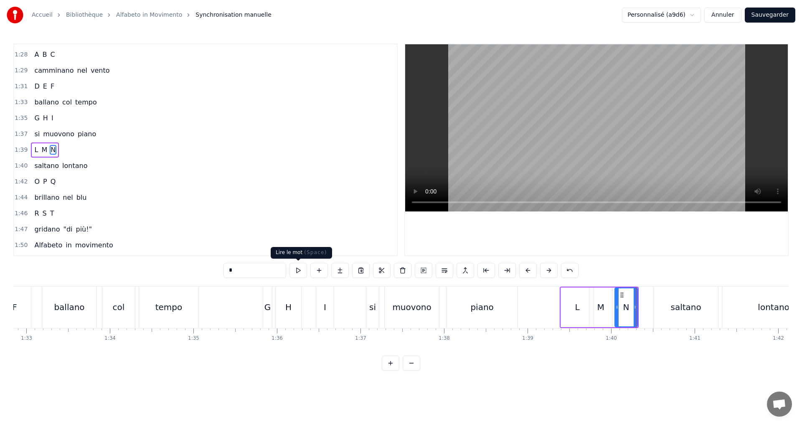
click at [301, 276] on button at bounding box center [298, 270] width 18 height 15
click at [95, 153] on div "1:39 L M N" at bounding box center [205, 150] width 382 height 16
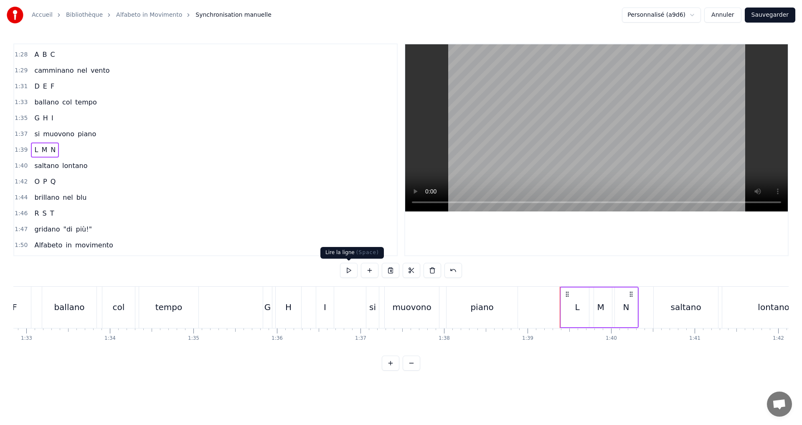
click at [347, 268] on button at bounding box center [349, 270] width 18 height 15
click at [94, 165] on div "1:40 saltano lontano" at bounding box center [205, 166] width 382 height 16
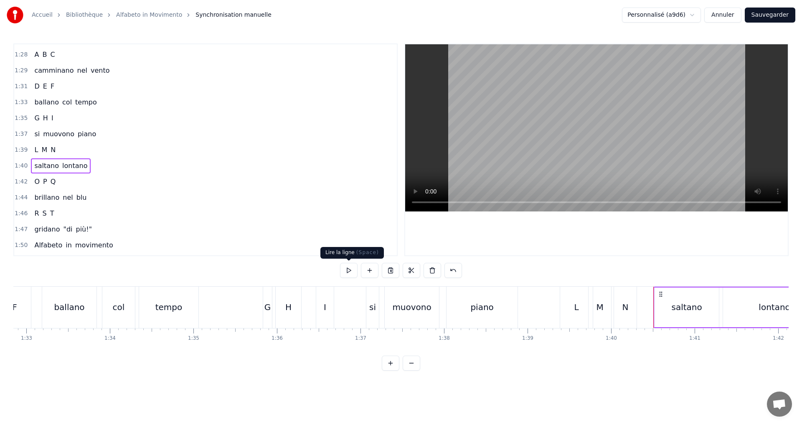
click at [354, 273] on button at bounding box center [349, 270] width 18 height 15
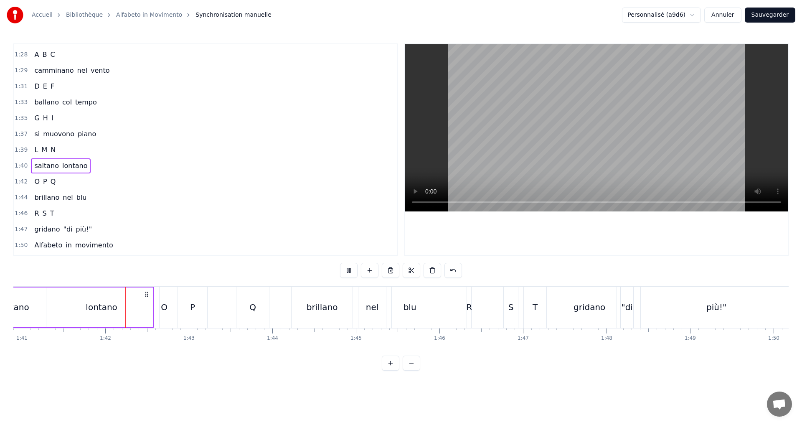
scroll to position [0, 8456]
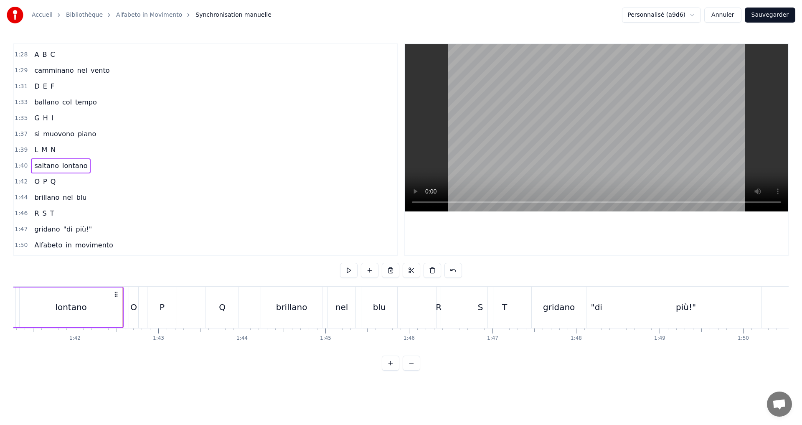
click at [76, 177] on div "1:42 O P Q" at bounding box center [205, 182] width 382 height 16
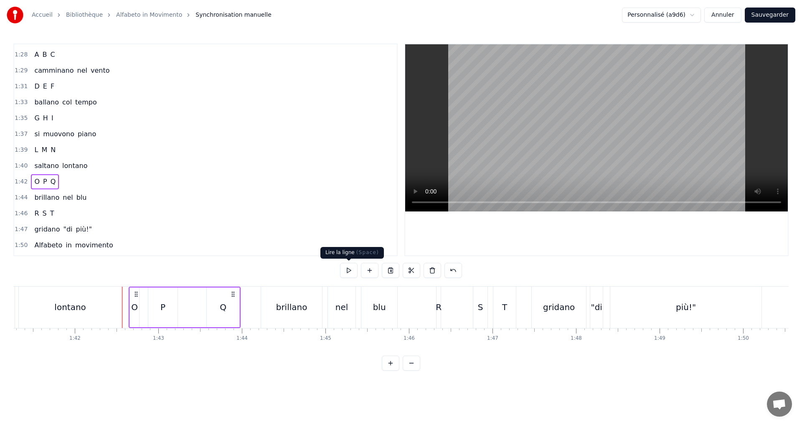
click at [349, 267] on button at bounding box center [349, 270] width 18 height 15
drag, startPoint x: 114, startPoint y: 203, endPoint x: 122, endPoint y: 205, distance: 8.2
click at [114, 202] on div "1:44 brillano nel blu" at bounding box center [205, 198] width 382 height 16
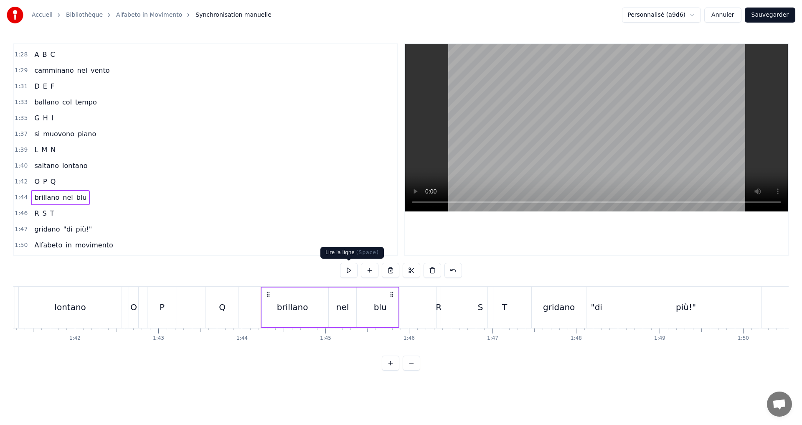
click at [349, 269] on button at bounding box center [349, 270] width 18 height 15
click at [78, 213] on div "1:46 R S T" at bounding box center [205, 213] width 382 height 16
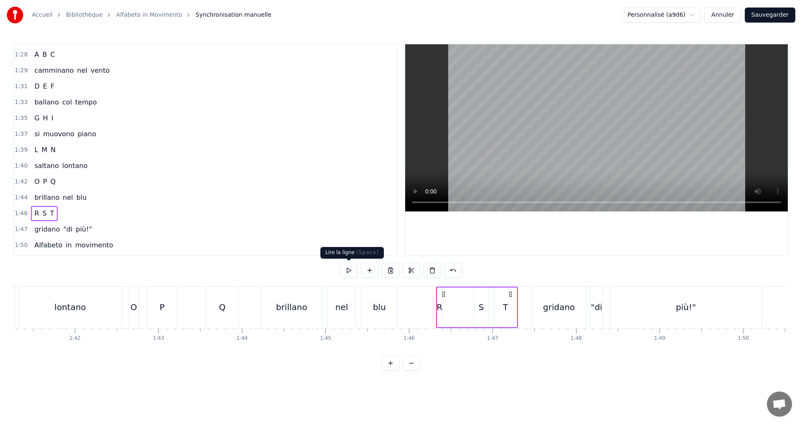
click at [342, 264] on button at bounding box center [349, 270] width 18 height 15
click at [441, 307] on div "R" at bounding box center [439, 307] width 6 height 13
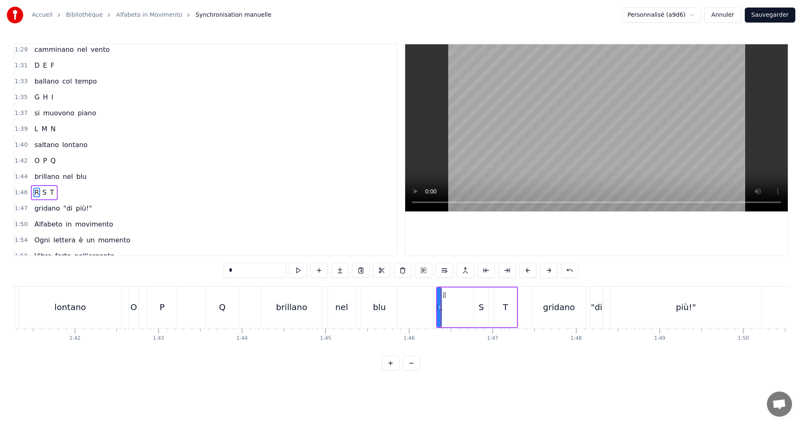
scroll to position [535, 0]
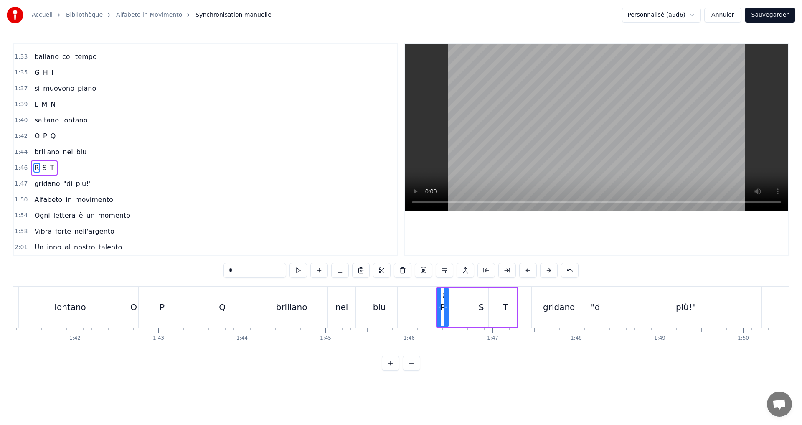
drag, startPoint x: 438, startPoint y: 309, endPoint x: 445, endPoint y: 311, distance: 7.0
click at [445, 311] on div at bounding box center [445, 307] width 3 height 38
drag, startPoint x: 438, startPoint y: 309, endPoint x: 419, endPoint y: 306, distance: 19.0
click at [419, 306] on icon at bounding box center [420, 307] width 3 height 7
click at [300, 271] on button at bounding box center [298, 270] width 18 height 15
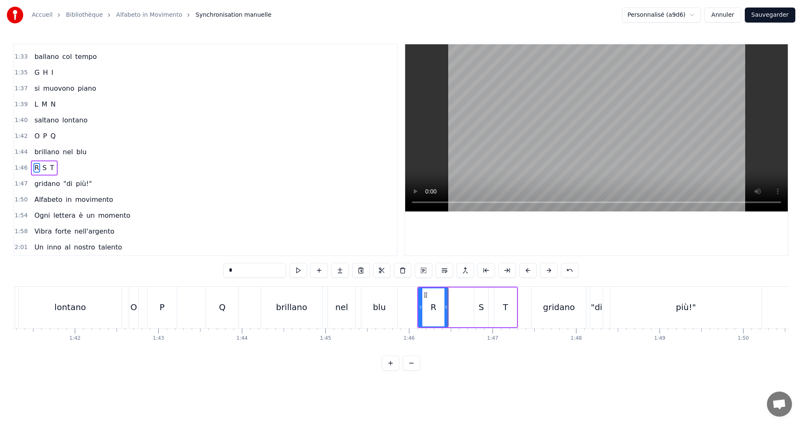
click at [465, 307] on div "R S T" at bounding box center [467, 306] width 101 height 41
click at [474, 310] on div "S" at bounding box center [481, 307] width 14 height 40
drag, startPoint x: 476, startPoint y: 311, endPoint x: 355, endPoint y: 288, distance: 122.8
click at [455, 309] on div at bounding box center [455, 307] width 3 height 38
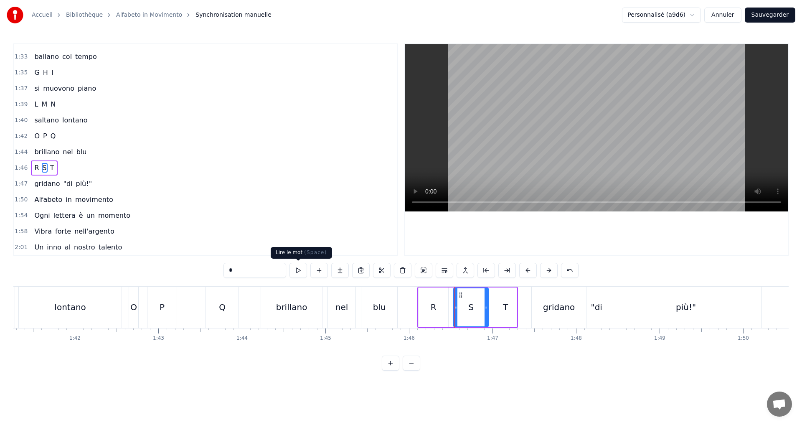
click at [302, 271] on button at bounding box center [298, 270] width 18 height 15
drag, startPoint x: 486, startPoint y: 316, endPoint x: 335, endPoint y: 301, distance: 151.9
click at [478, 315] on div at bounding box center [479, 307] width 3 height 38
click at [300, 272] on button at bounding box center [298, 270] width 18 height 15
click at [501, 309] on div "T" at bounding box center [505, 307] width 23 height 40
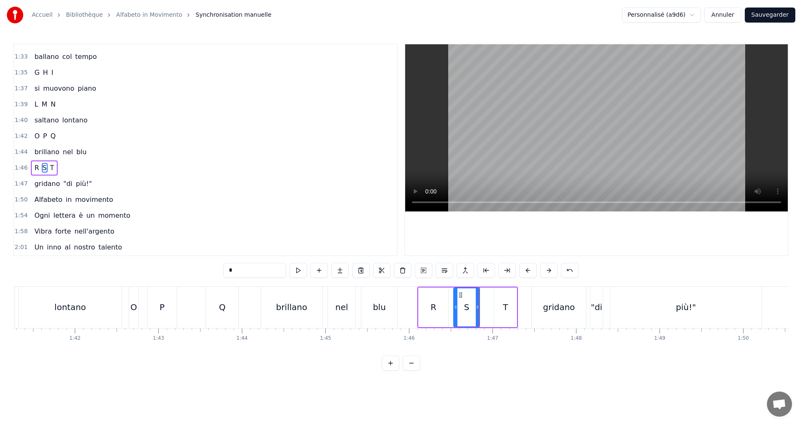
type input "*"
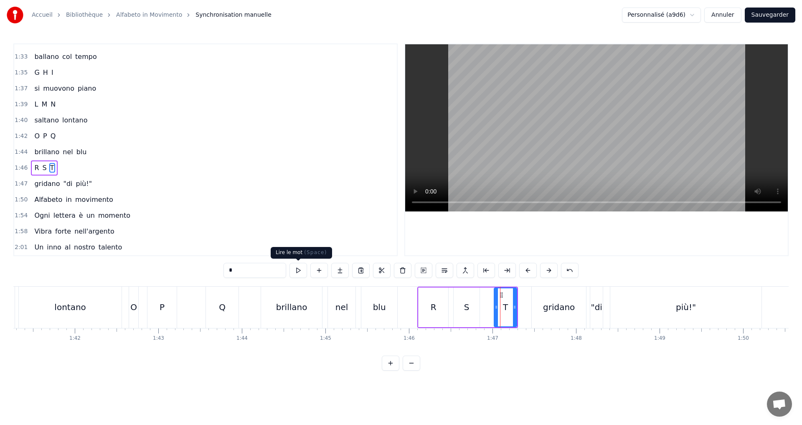
click at [299, 274] on button at bounding box center [298, 270] width 18 height 15
click at [77, 172] on div "1:46 R S T" at bounding box center [205, 168] width 382 height 16
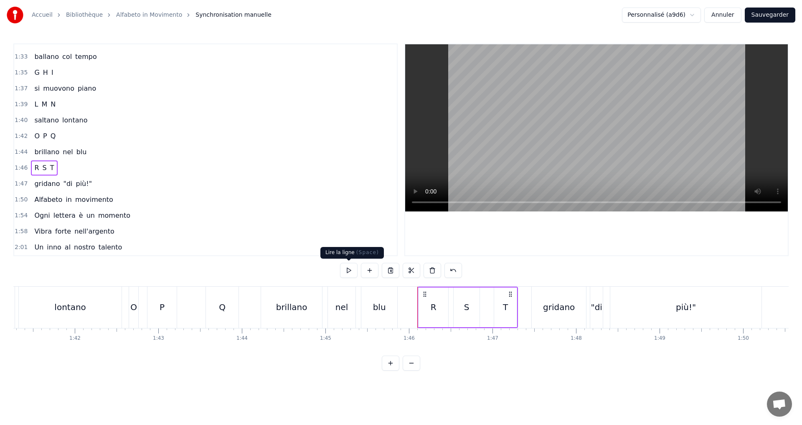
click at [348, 268] on button at bounding box center [349, 270] width 18 height 15
click at [104, 182] on div "1:47 gridano "di più!"" at bounding box center [205, 184] width 382 height 16
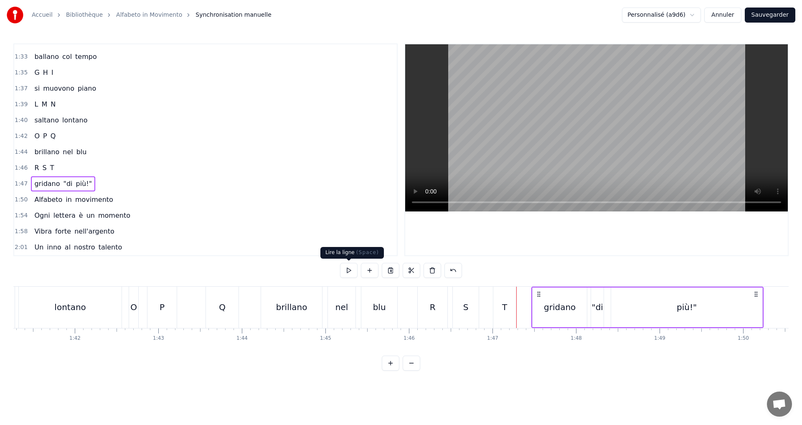
click at [356, 270] on button at bounding box center [349, 270] width 18 height 15
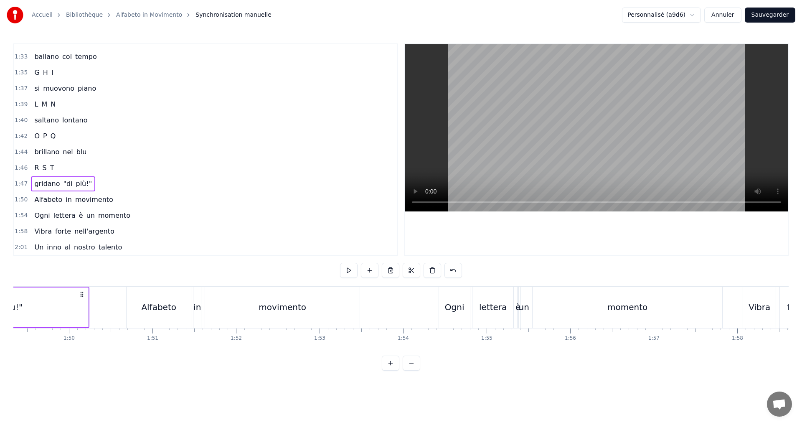
scroll to position [0, 9149]
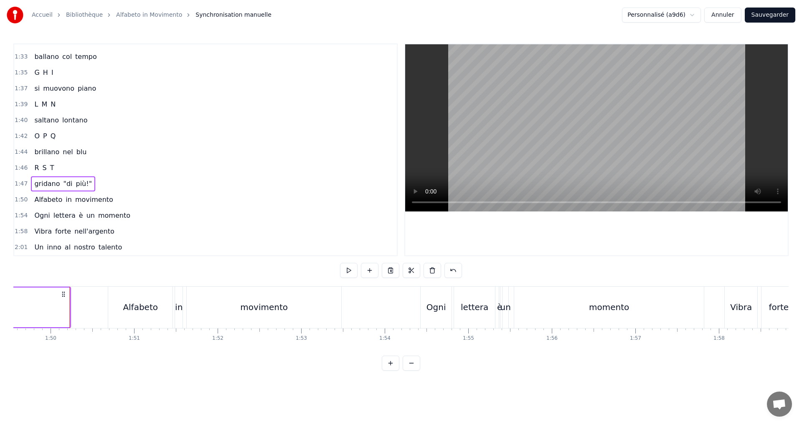
click at [129, 199] on div "1:50 Alfabeto in movimento" at bounding box center [205, 200] width 382 height 16
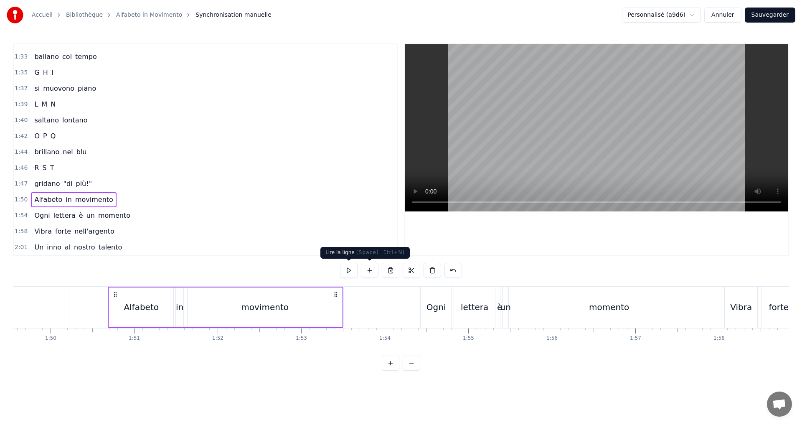
click at [342, 266] on button at bounding box center [349, 270] width 18 height 15
click at [125, 219] on div "1:54 Ogni lettera è un momento" at bounding box center [205, 216] width 382 height 16
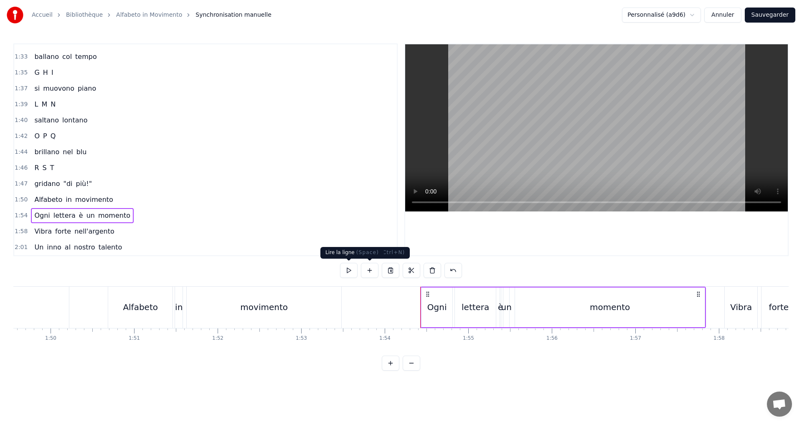
click at [347, 272] on button at bounding box center [349, 270] width 18 height 15
click at [127, 230] on div "1:58 Vibra forte nell'argento" at bounding box center [205, 231] width 382 height 16
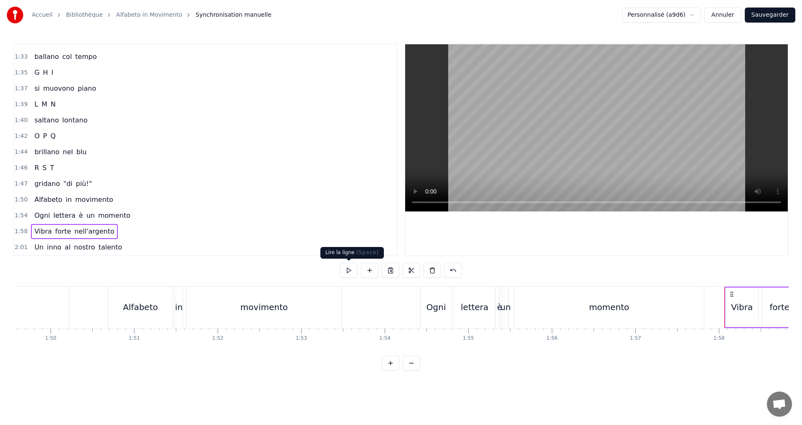
click at [346, 273] on button at bounding box center [349, 270] width 18 height 15
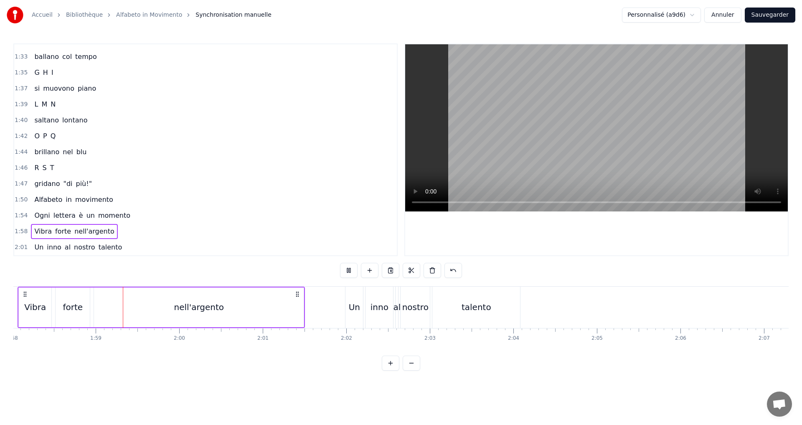
scroll to position [0, 9856]
click at [134, 242] on div "2:01 Un inno al nostro talento" at bounding box center [205, 247] width 382 height 16
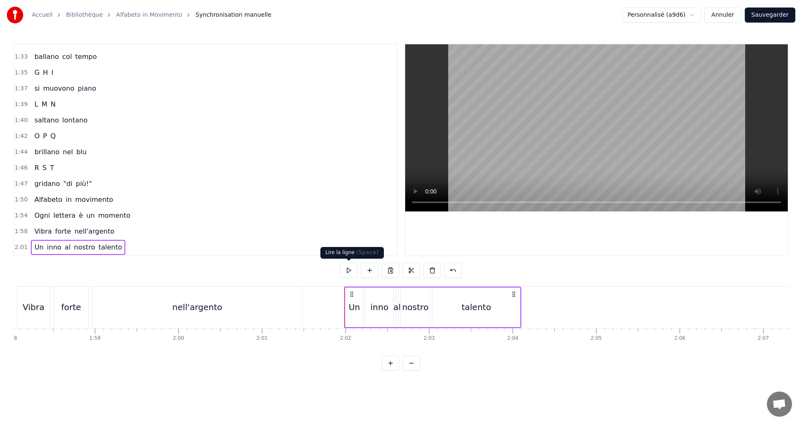
click at [350, 271] on button at bounding box center [349, 270] width 18 height 15
click at [766, 20] on button "Sauvegarder" at bounding box center [769, 15] width 51 height 15
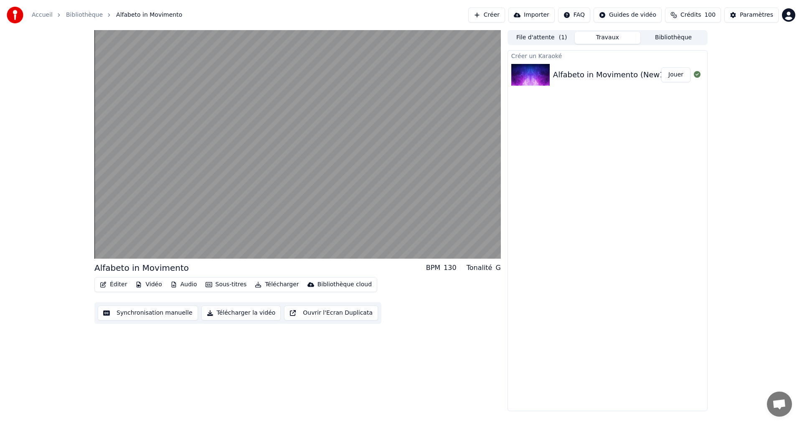
click at [116, 311] on button "Synchronisation manuelle" at bounding box center [148, 312] width 100 height 15
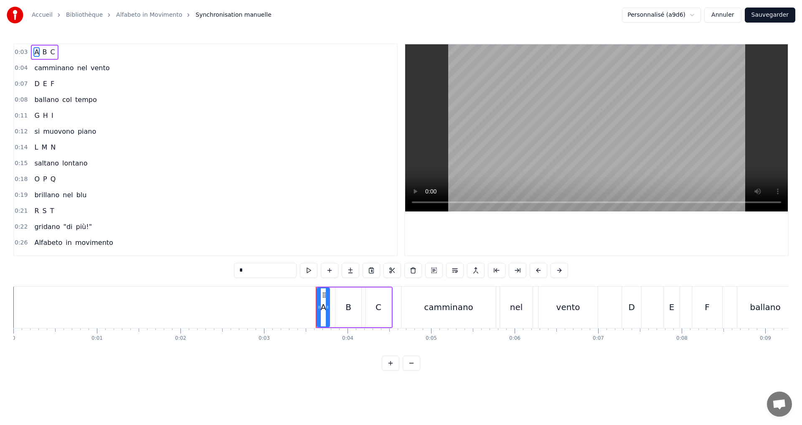
click at [69, 143] on div "0:14 L M N" at bounding box center [205, 147] width 382 height 16
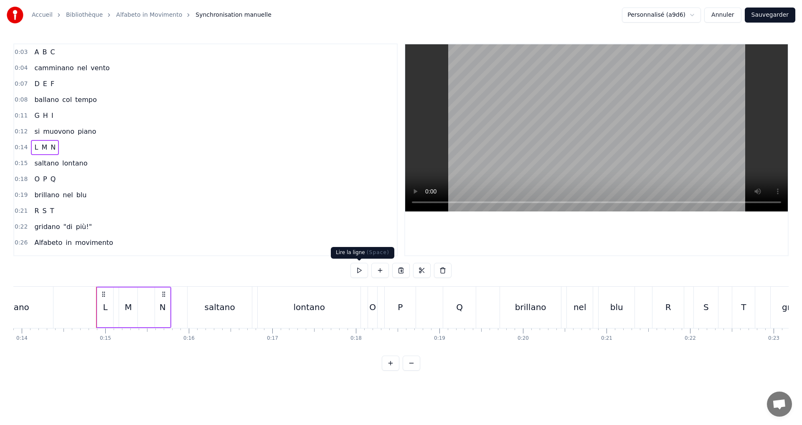
scroll to position [0, 1202]
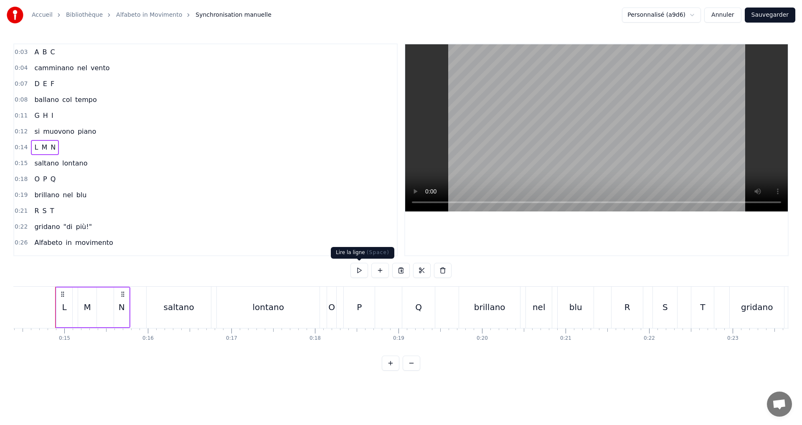
click at [357, 272] on button at bounding box center [359, 270] width 18 height 15
click at [61, 305] on div "L" at bounding box center [64, 307] width 16 height 40
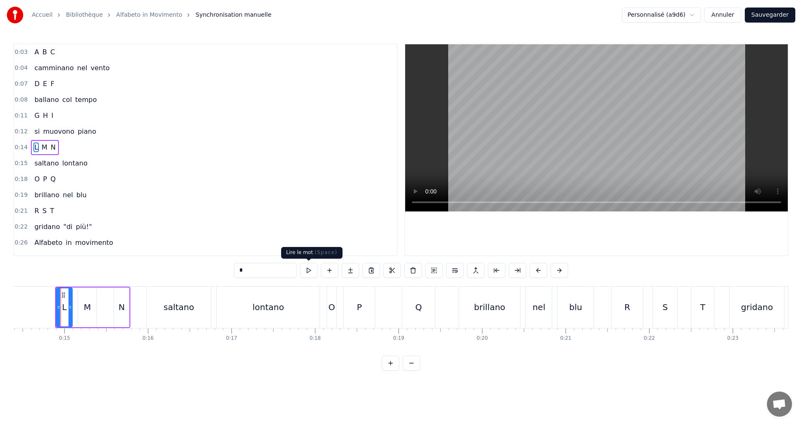
click at [309, 268] on button at bounding box center [309, 270] width 18 height 15
click at [81, 311] on div "M" at bounding box center [87, 307] width 18 height 40
type input "*"
click at [309, 270] on button at bounding box center [309, 270] width 18 height 15
click at [778, 16] on button "Sauvegarder" at bounding box center [769, 15] width 51 height 15
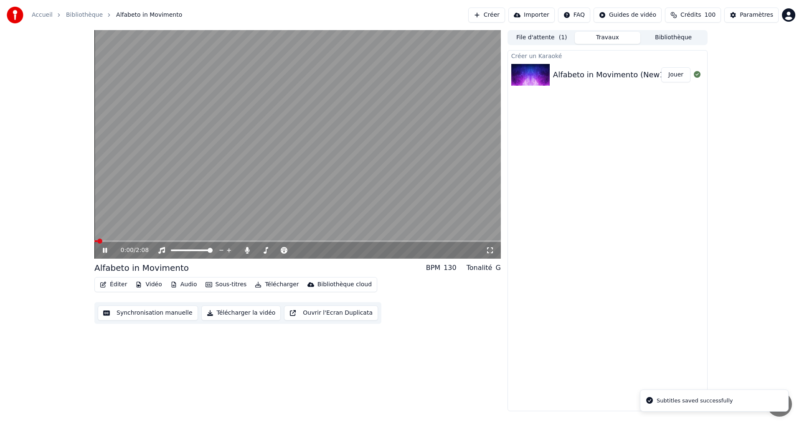
click at [229, 240] on span at bounding box center [297, 241] width 406 height 2
click at [97, 240] on span at bounding box center [95, 241] width 3 height 2
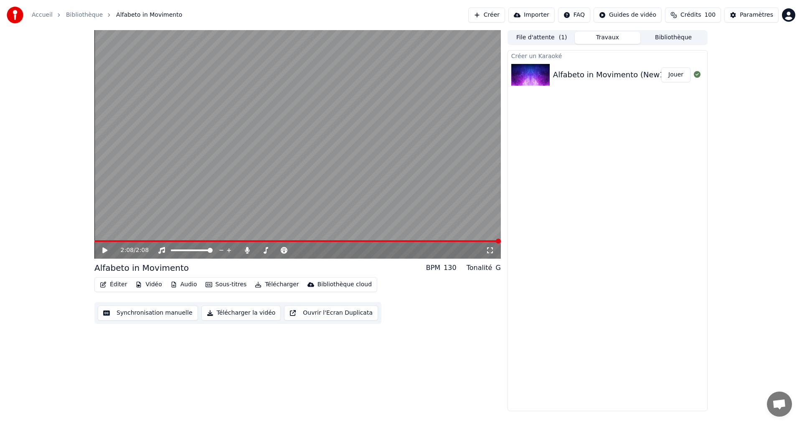
click at [243, 315] on button "Télécharger la vidéo" at bounding box center [241, 312] width 80 height 15
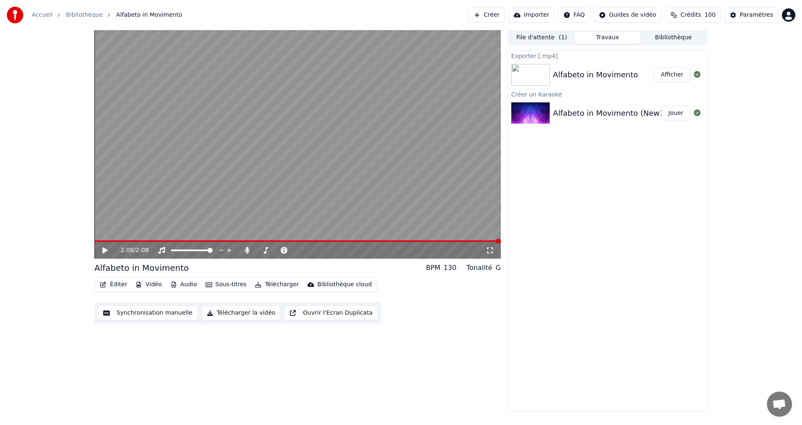
click at [678, 76] on button "Afficher" at bounding box center [671, 74] width 37 height 15
click at [120, 281] on button "Éditer" at bounding box center [113, 284] width 34 height 12
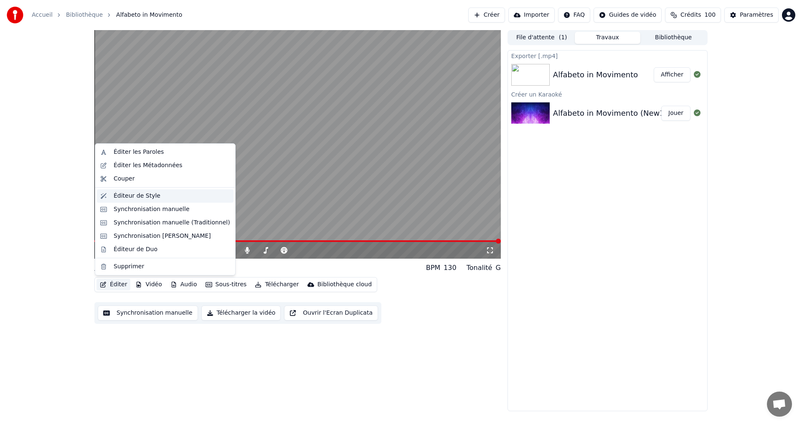
click at [157, 197] on div "Éditeur de Style" at bounding box center [172, 196] width 116 height 8
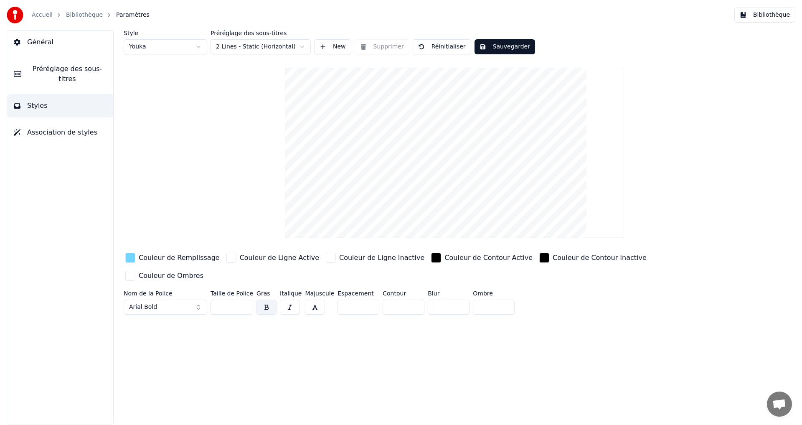
click at [57, 66] on span "Préréglage des sous-titres" at bounding box center [67, 74] width 78 height 20
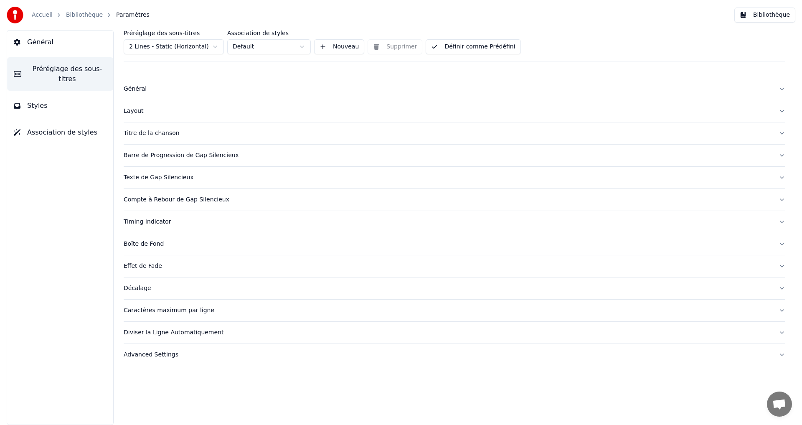
click at [195, 220] on div "Timing Indicator" at bounding box center [448, 222] width 648 height 8
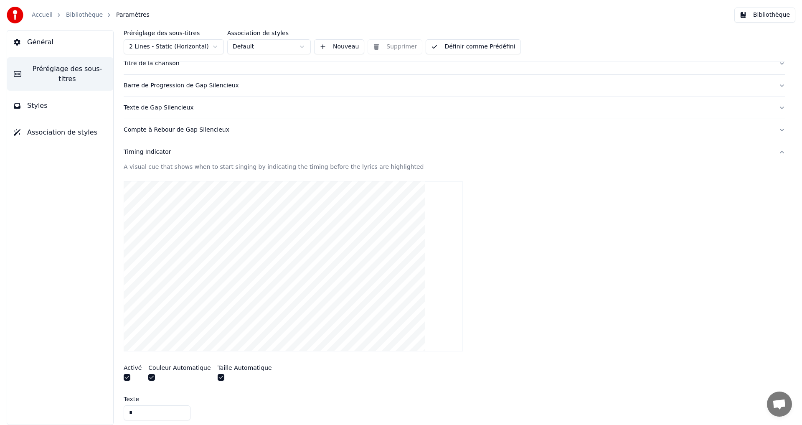
scroll to position [251, 0]
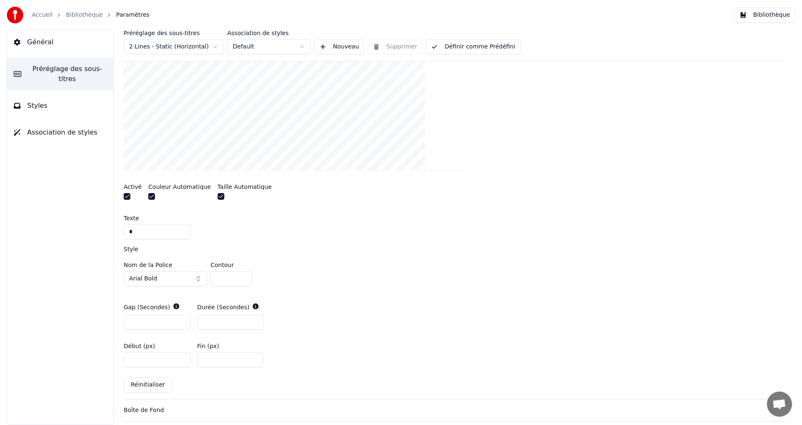
type input "*"
click at [256, 319] on input "*" at bounding box center [230, 321] width 67 height 15
click at [767, 17] on button "Bibliothèque" at bounding box center [764, 15] width 61 height 15
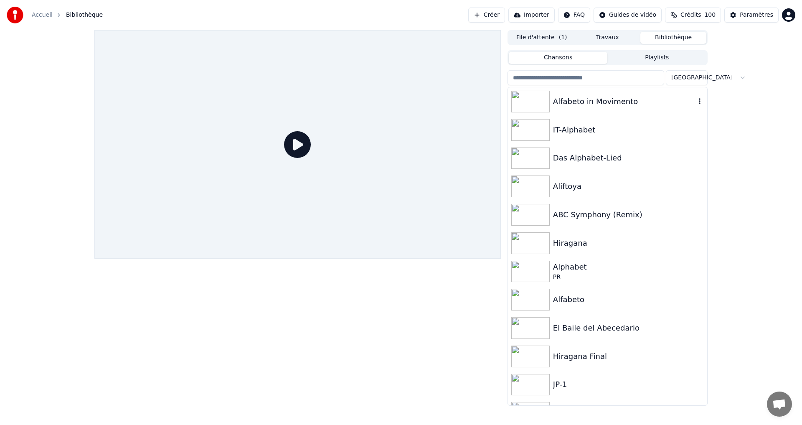
click at [643, 92] on div "Alfabeto in Movimento" at bounding box center [607, 101] width 199 height 28
